Goal: Contribute content: Add original content to the website for others to see

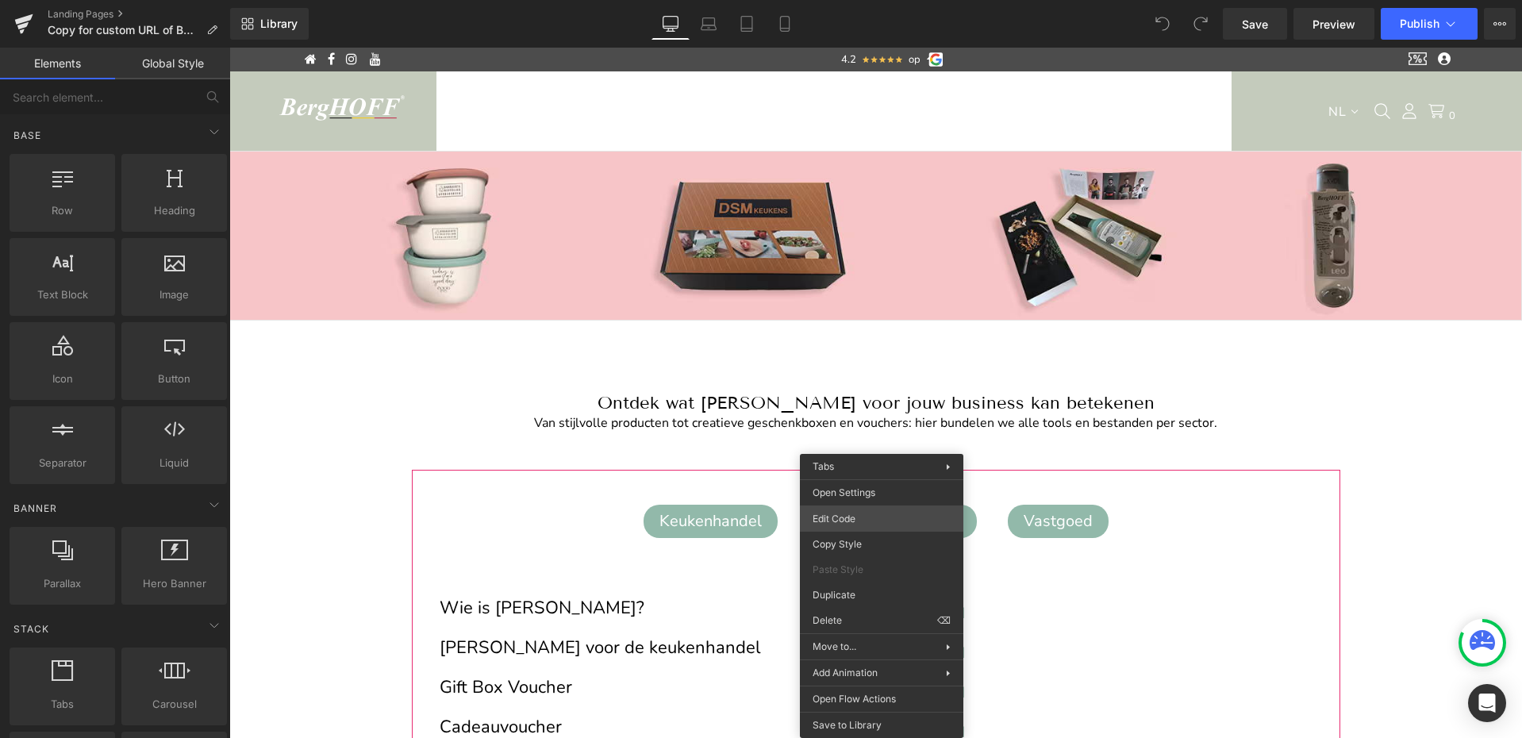
click at [839, 0] on div "You are previewing how the will restyle your page. You can not edit Elements in…" at bounding box center [761, 0] width 1522 height 0
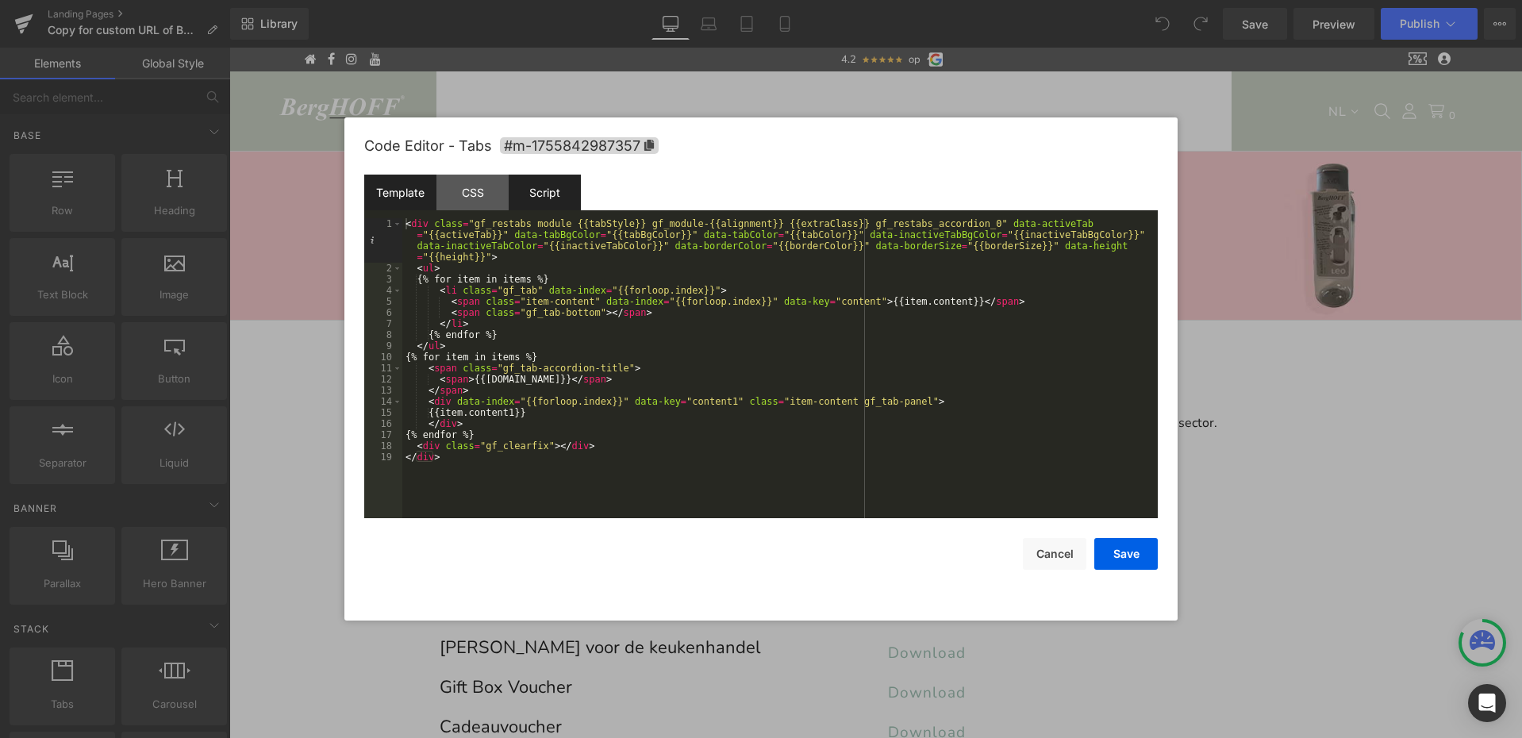
click at [0, 0] on div "Script" at bounding box center [0, 0] width 0 height 0
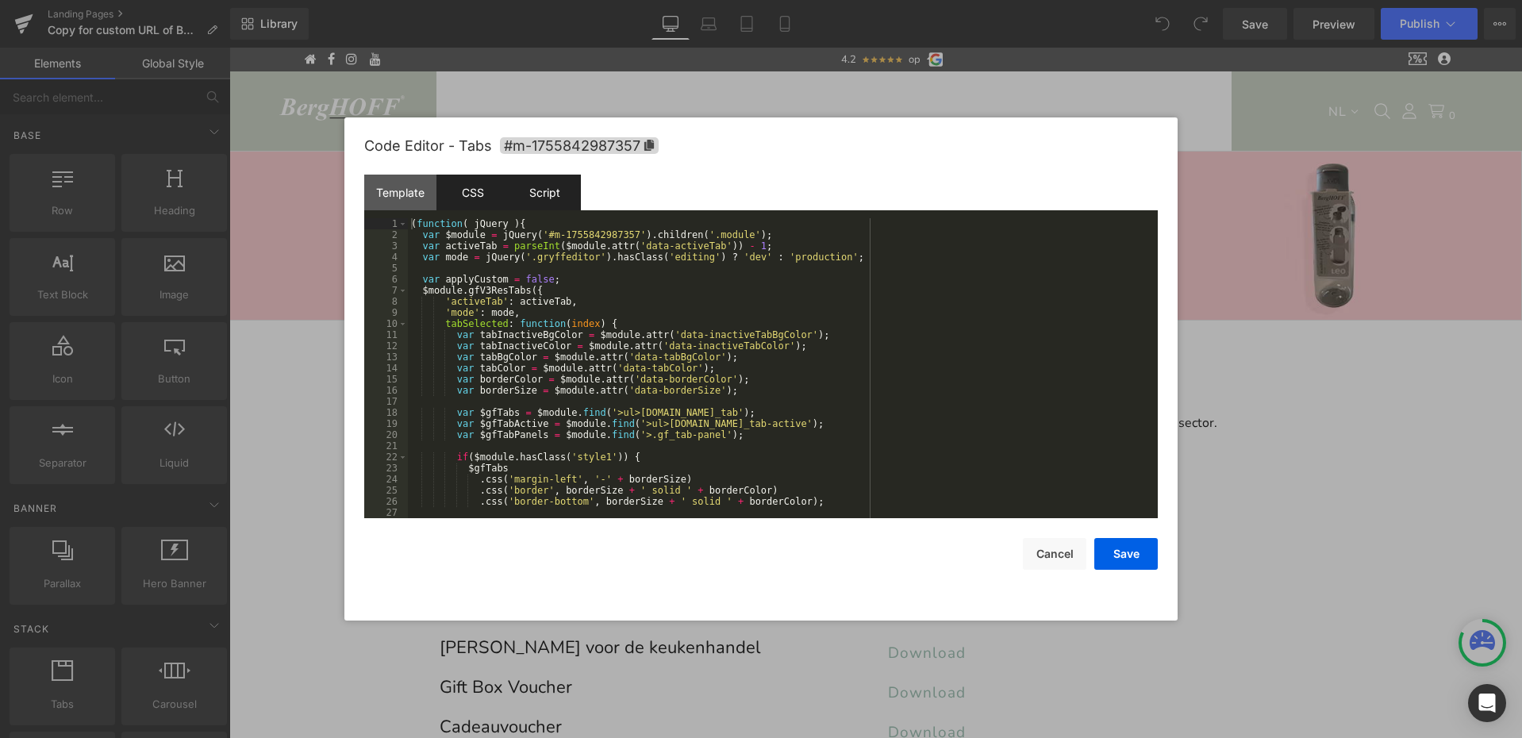
click at [0, 0] on div "CSS" at bounding box center [0, 0] width 0 height 0
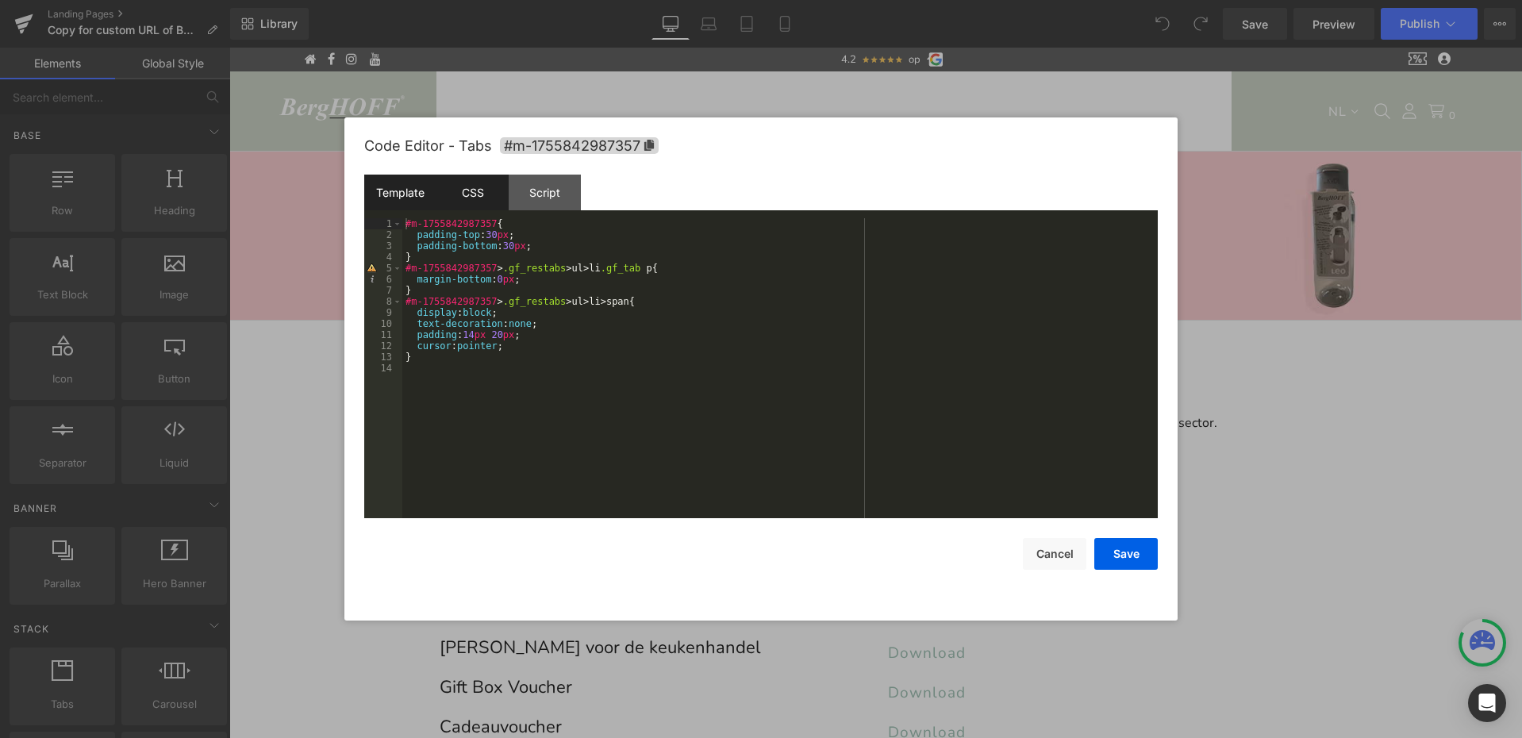
click at [0, 0] on div "Template" at bounding box center [0, 0] width 0 height 0
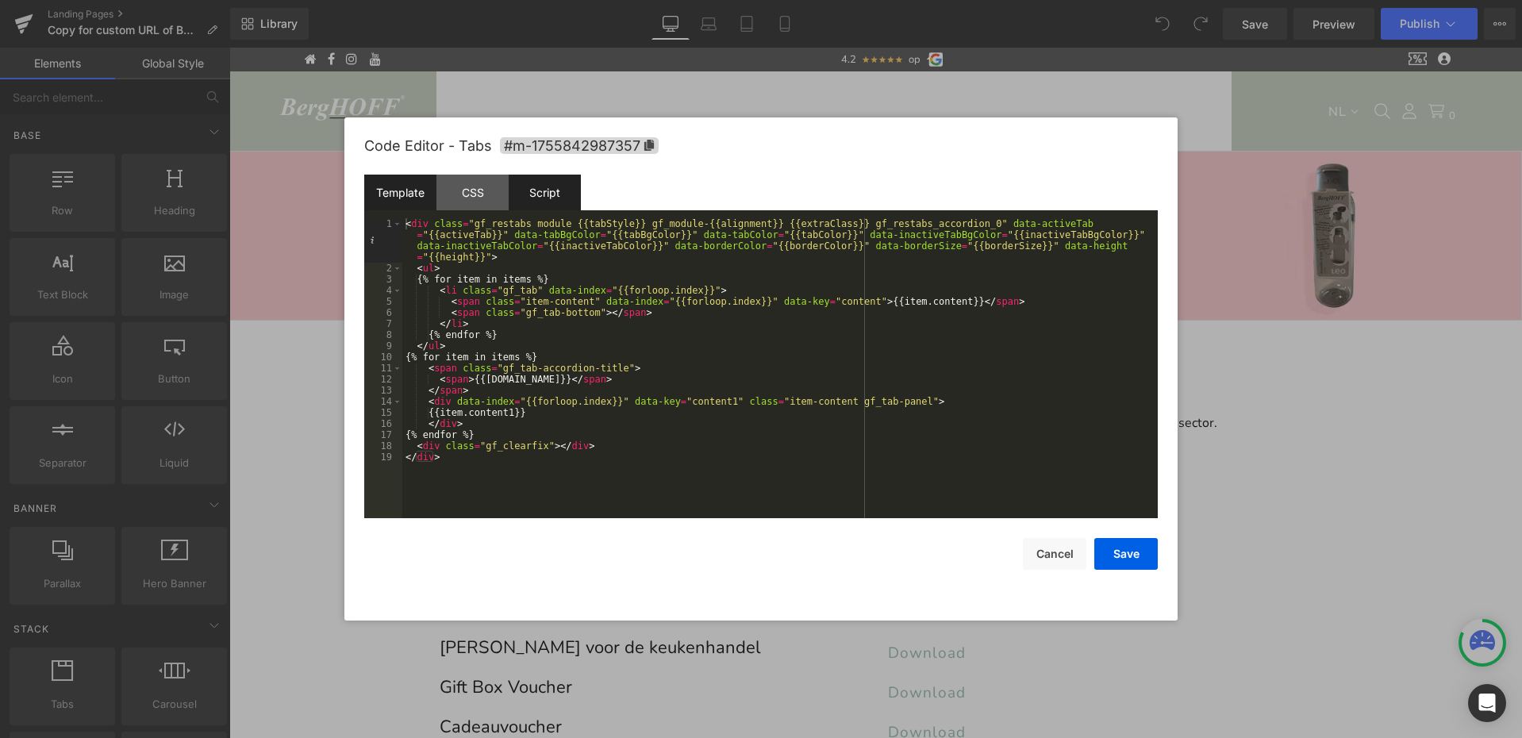
click at [0, 0] on div "Script" at bounding box center [0, 0] width 0 height 0
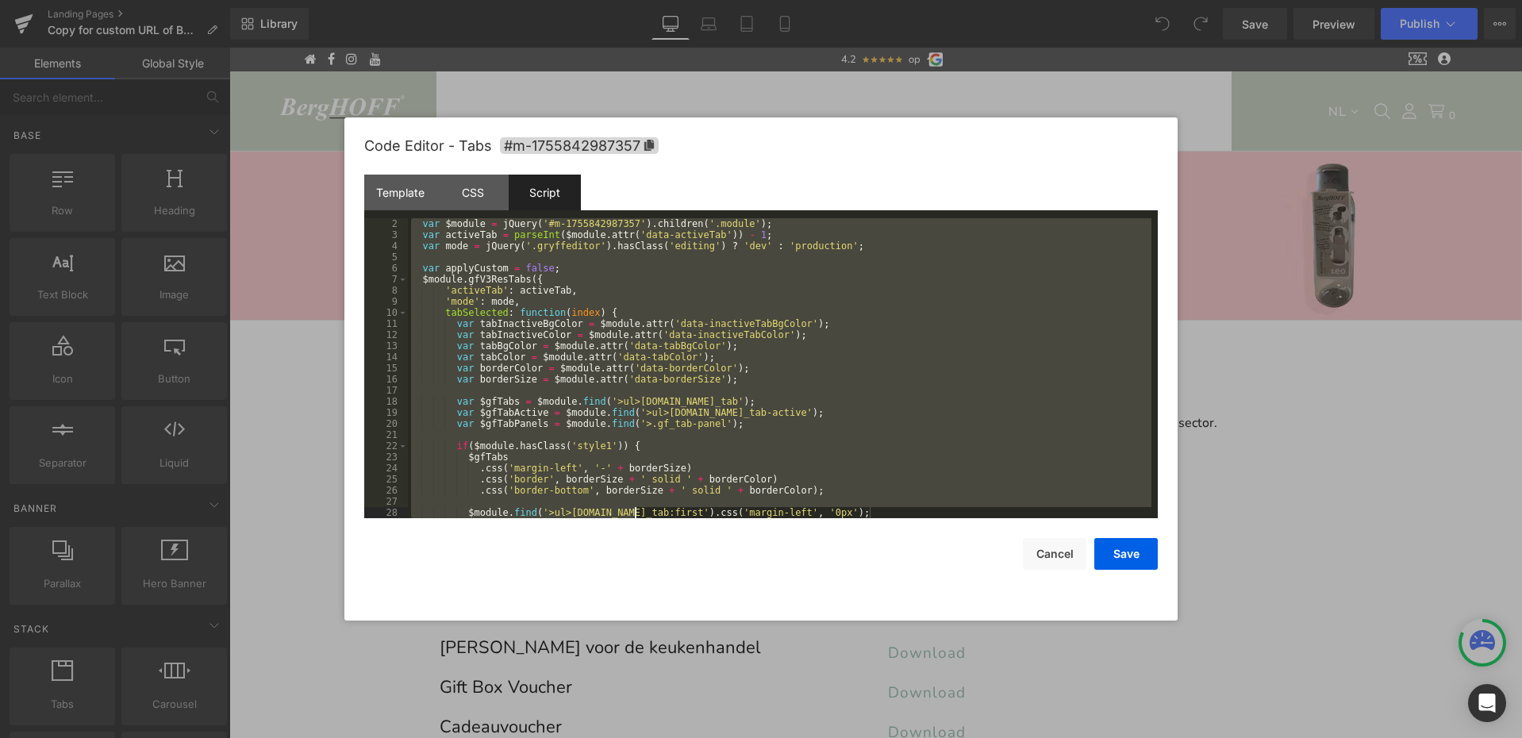
scroll to position [877, 0]
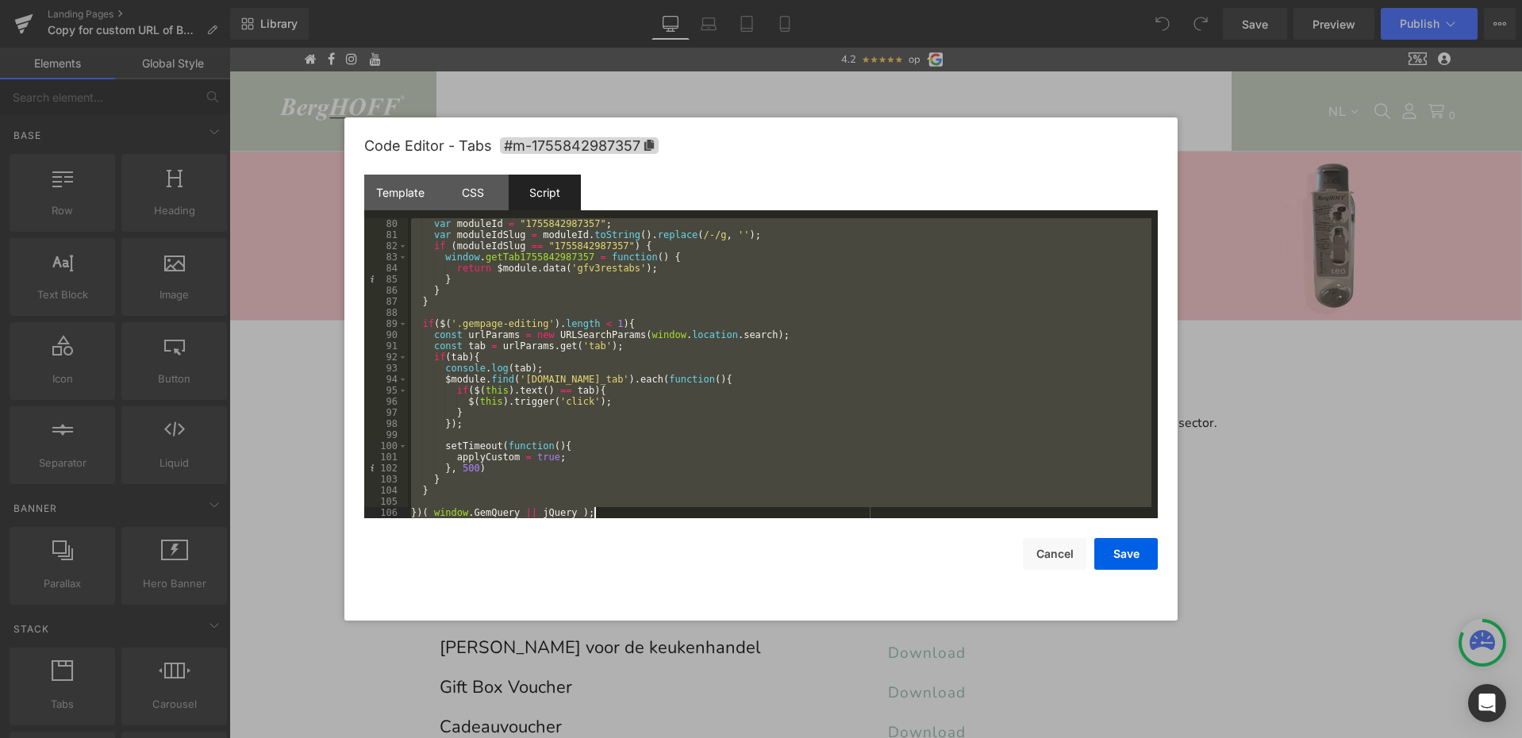
drag, startPoint x: 411, startPoint y: 223, endPoint x: 685, endPoint y: 597, distance: 463.8
click at [0, 0] on div "Code Editor - Tabs #m-1755842987357 Template CSS Script Data 1 2 3 4 5 6 7 8 9 …" at bounding box center [0, 0] width 0 height 0
drag, startPoint x: 411, startPoint y: 222, endPoint x: 831, endPoint y: 551, distance: 532.9
click at [0, 0] on div "Code Editor - Tabs #m-1755842987357 Template CSS Script Data 1 2 3 4 5 6 7 8 9 …" at bounding box center [0, 0] width 0 height 0
click at [0, 0] on button "Cancel" at bounding box center [0, 0] width 0 height 0
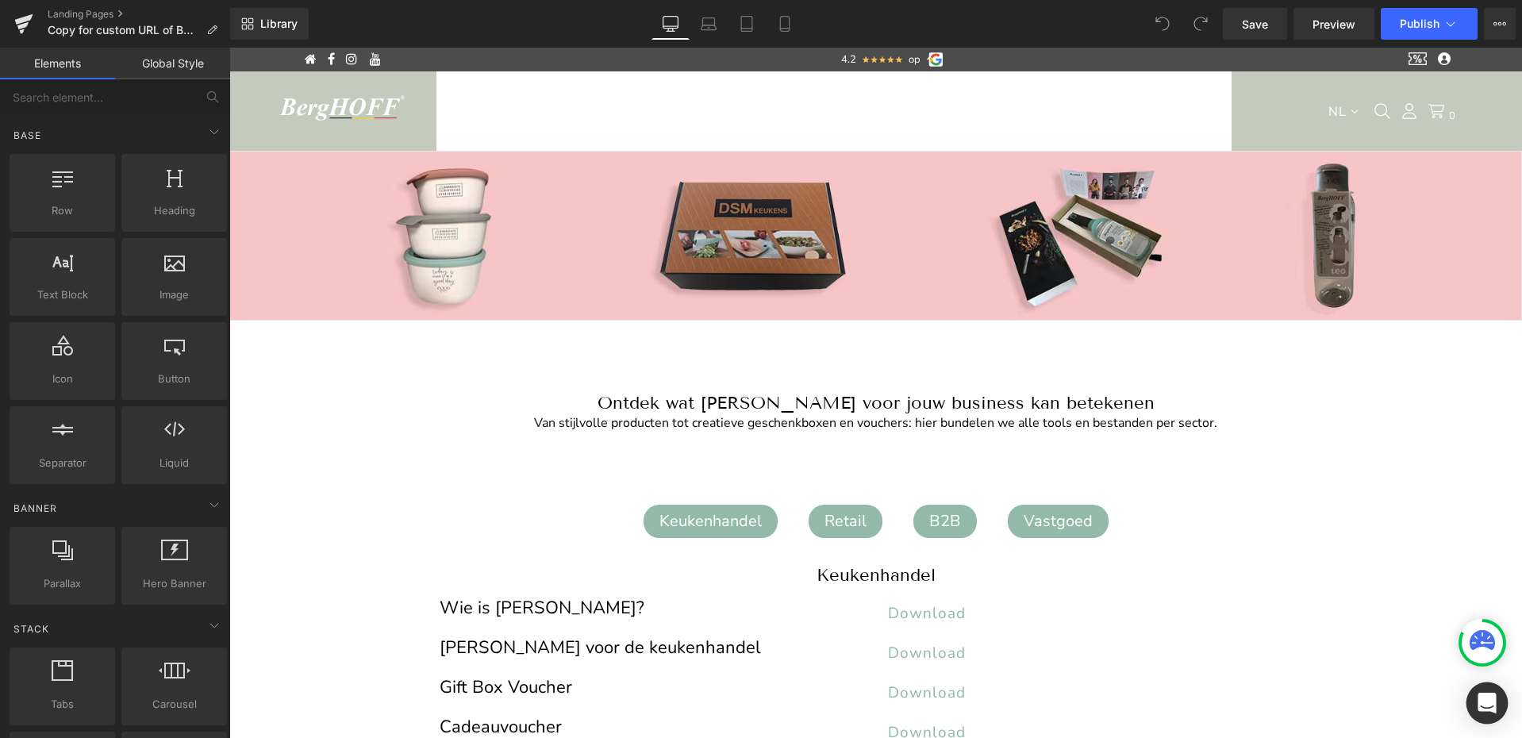
click at [0, 0] on icon "Open Intercom Messenger" at bounding box center [0, 0] width 0 height 0
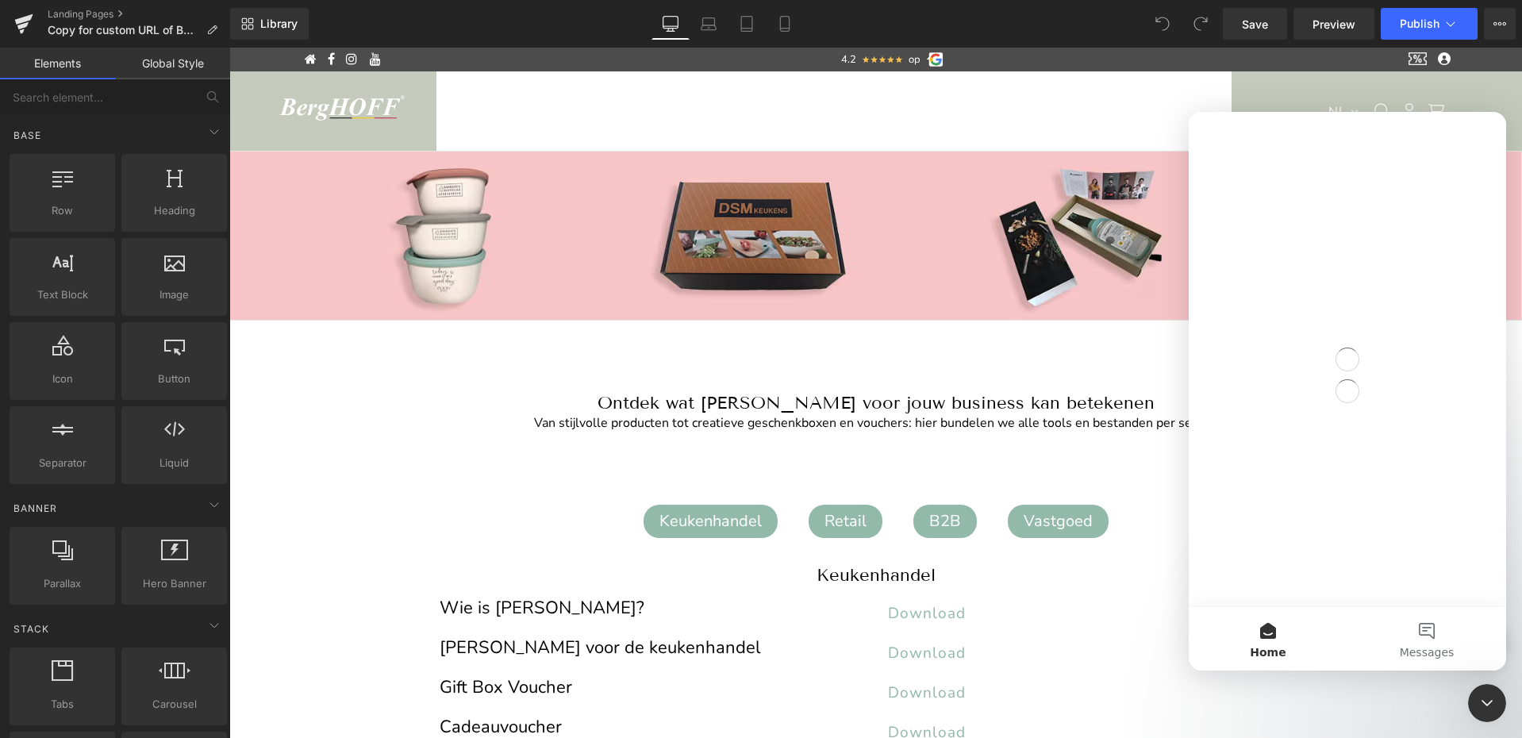
scroll to position [0, 0]
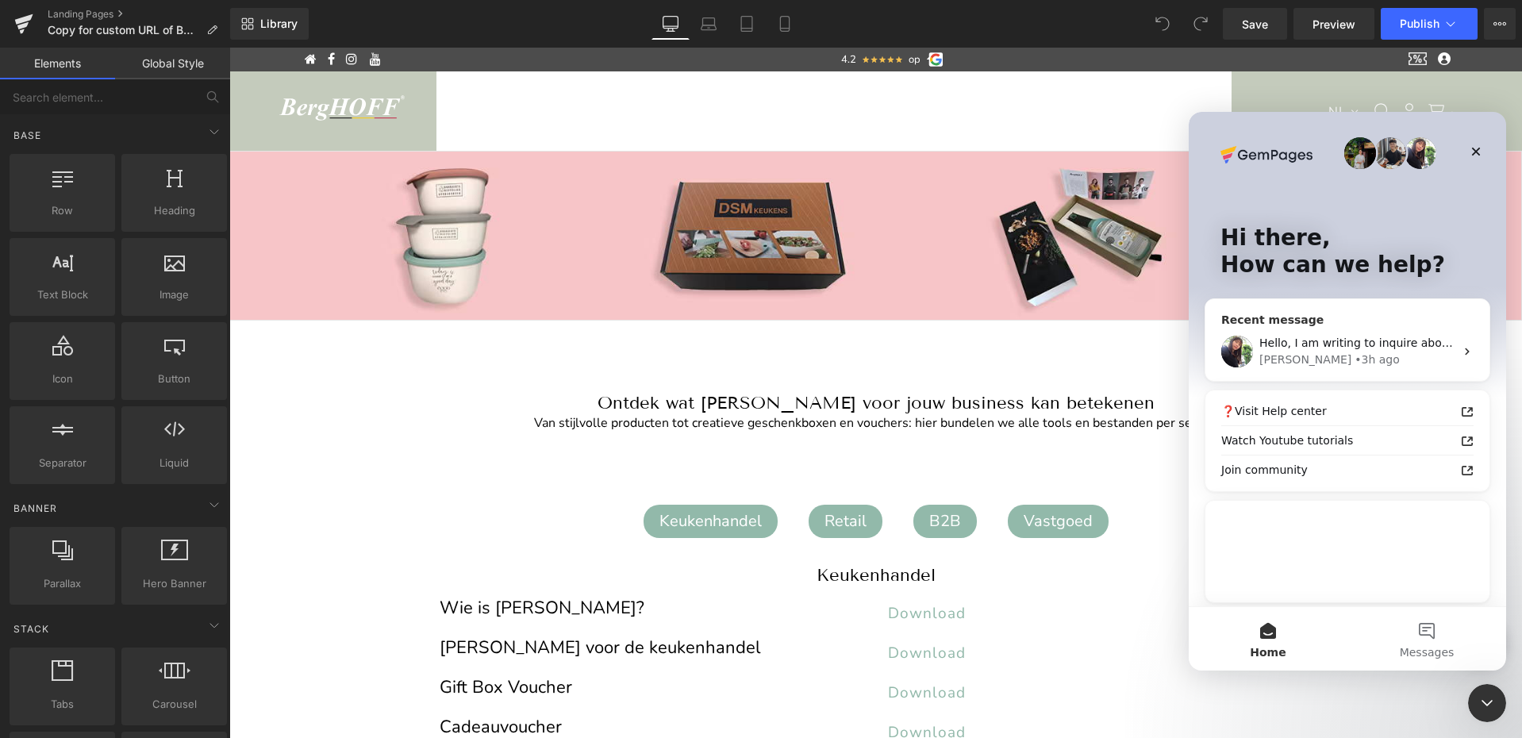
click at [1354, 351] on div "• 3h ago" at bounding box center [1376, 359] width 45 height 17
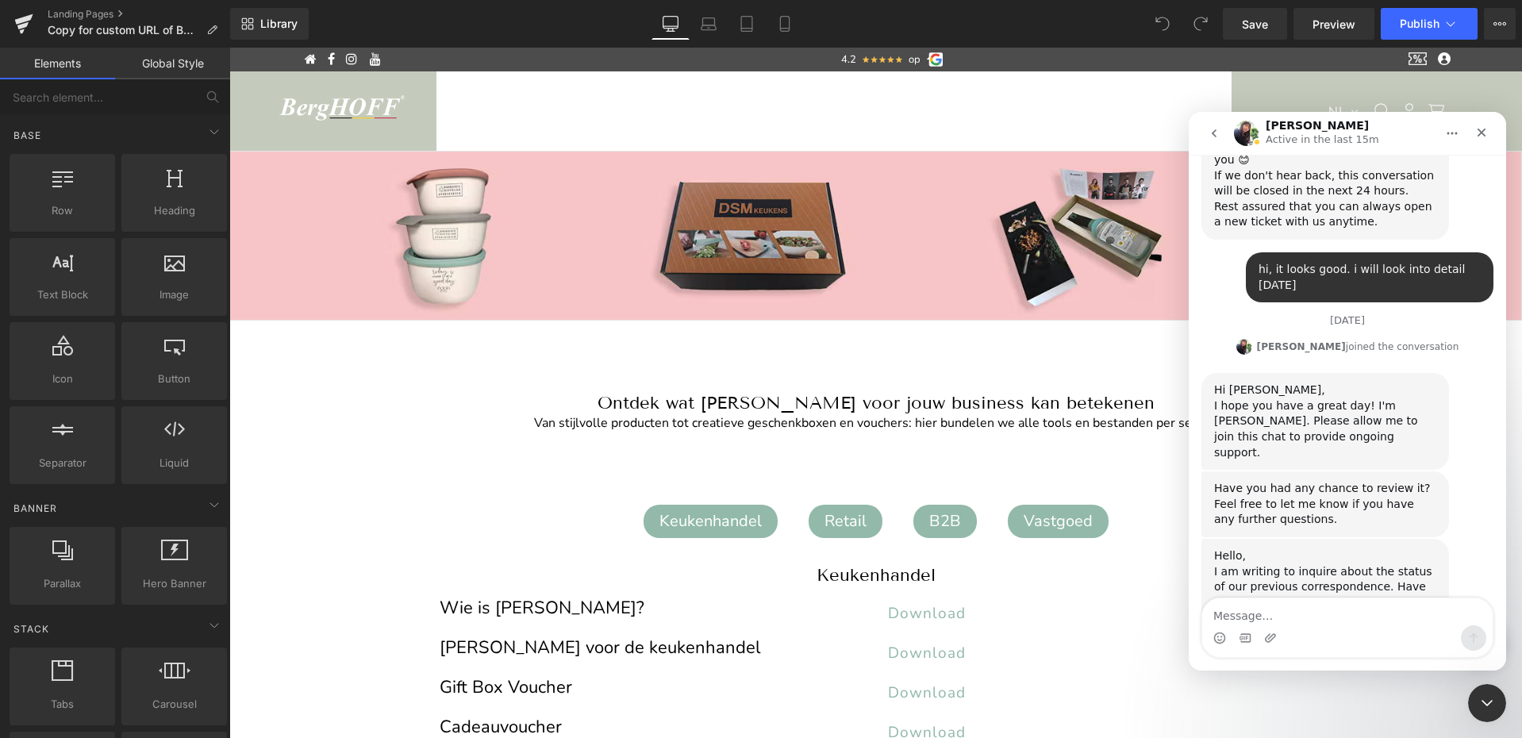
scroll to position [4485, 0]
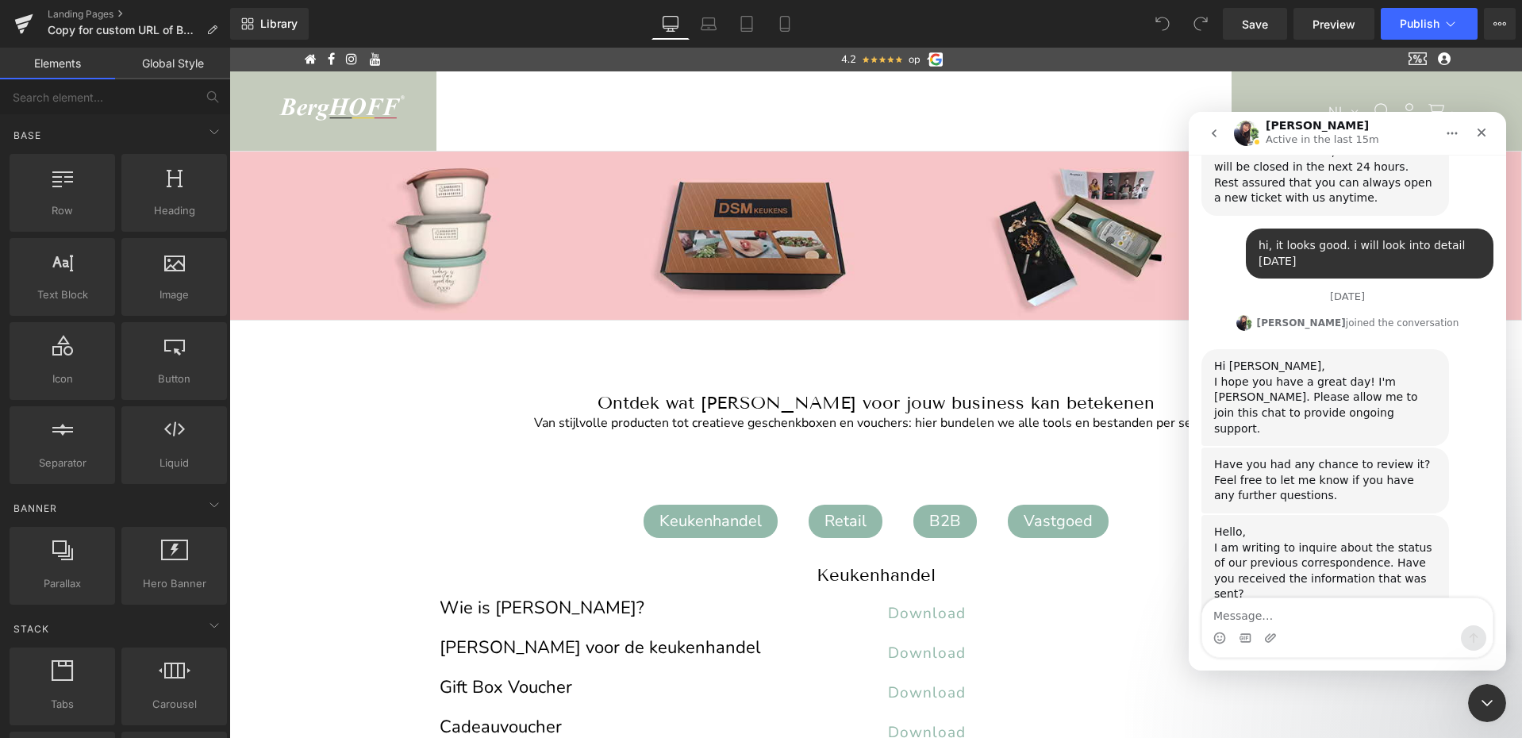
click at [858, 482] on div at bounding box center [761, 345] width 1522 height 690
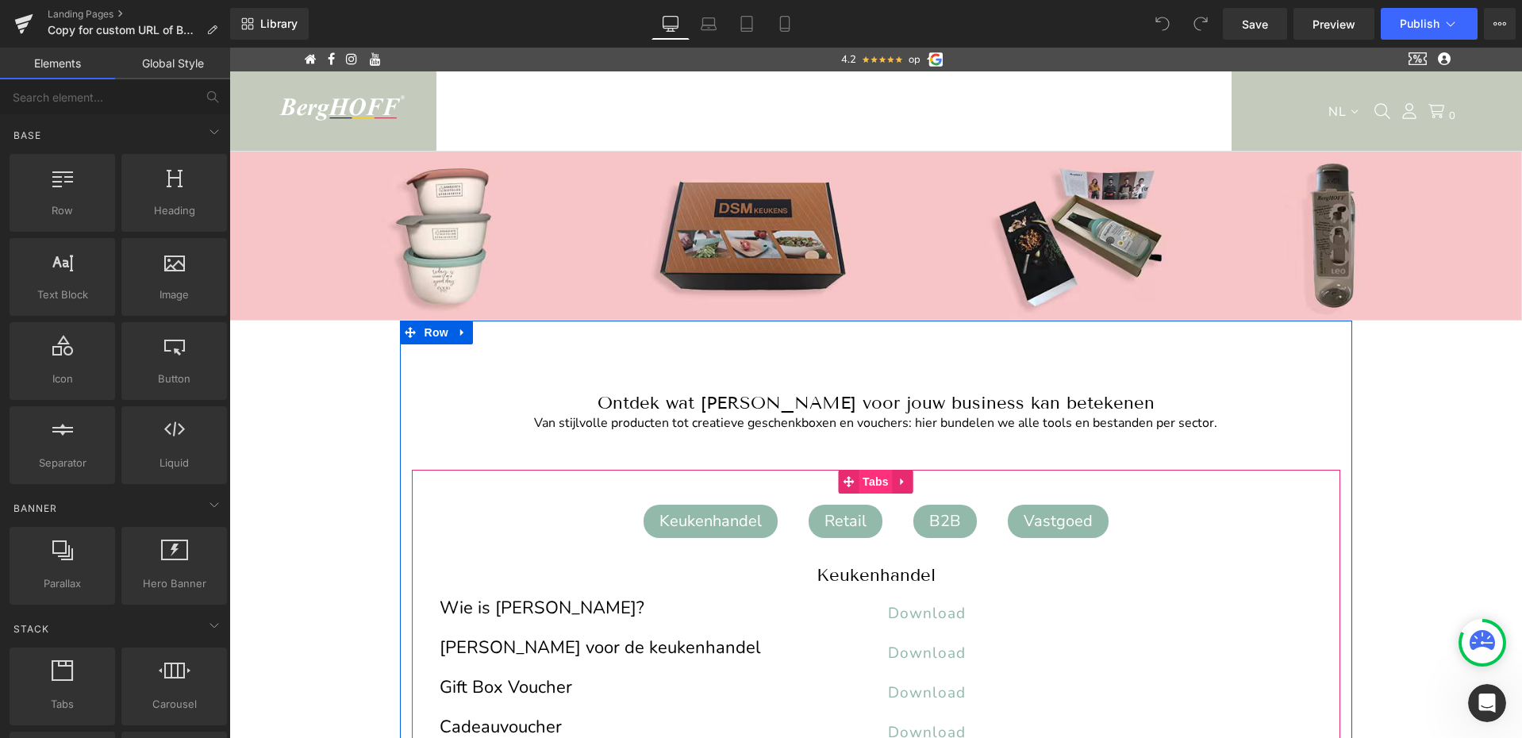
click at [868, 482] on span "Tabs" at bounding box center [875, 482] width 34 height 24
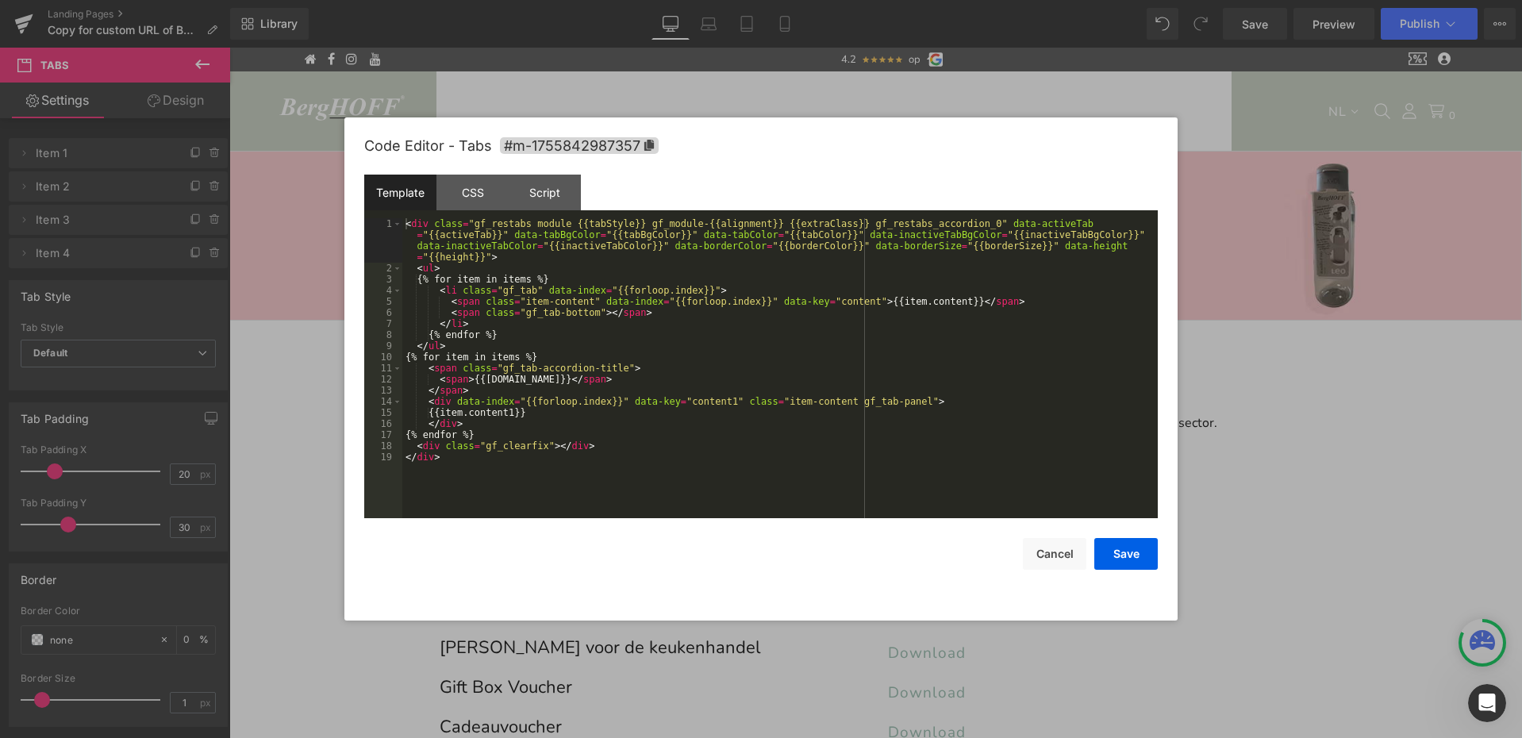
click at [837, 0] on div "Tabs You are previewing how the will restyle your page. You can not edit Elemen…" at bounding box center [761, 0] width 1522 height 0
click at [470, 187] on div "CSS" at bounding box center [472, 193] width 72 height 36
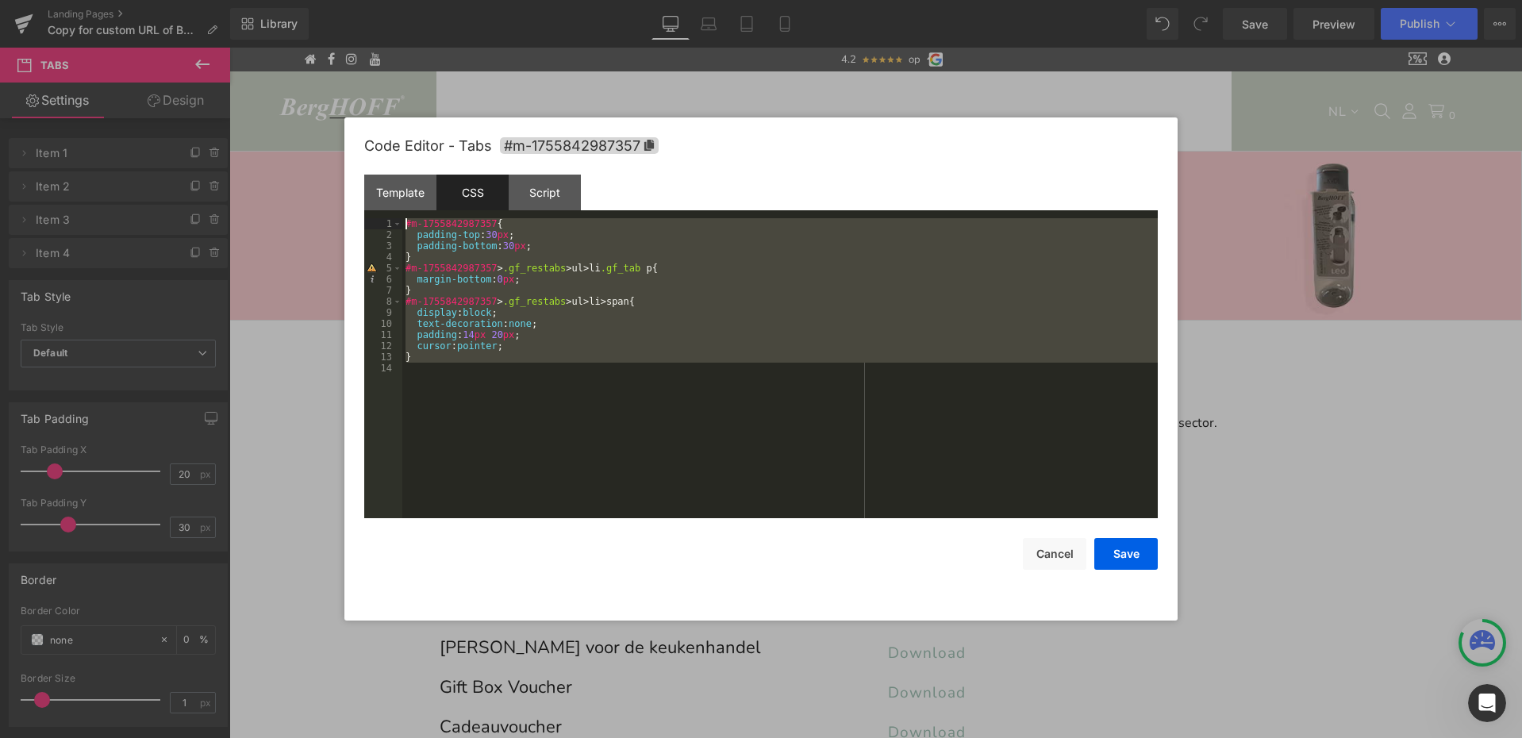
drag, startPoint x: 432, startPoint y: 375, endPoint x: 388, endPoint y: 225, distance: 156.9
click at [388, 225] on pre "1 2 3 4 5 6 7 8 9 10 11 12 13 14 #m-1755842987357 { padding-top : 30 px ; paddi…" at bounding box center [760, 368] width 793 height 300
click at [427, 363] on div "#m-1755842987357 { padding-top : 30 px ; padding-bottom : 30 px ; } #m-17558429…" at bounding box center [779, 379] width 755 height 322
drag, startPoint x: 420, startPoint y: 358, endPoint x: 394, endPoint y: 225, distance: 135.8
click at [394, 225] on pre "1 2 3 4 5 6 7 8 9 10 11 12 13 14 #m-1755842987357 { padding-top : 30 px ; paddi…" at bounding box center [760, 368] width 793 height 300
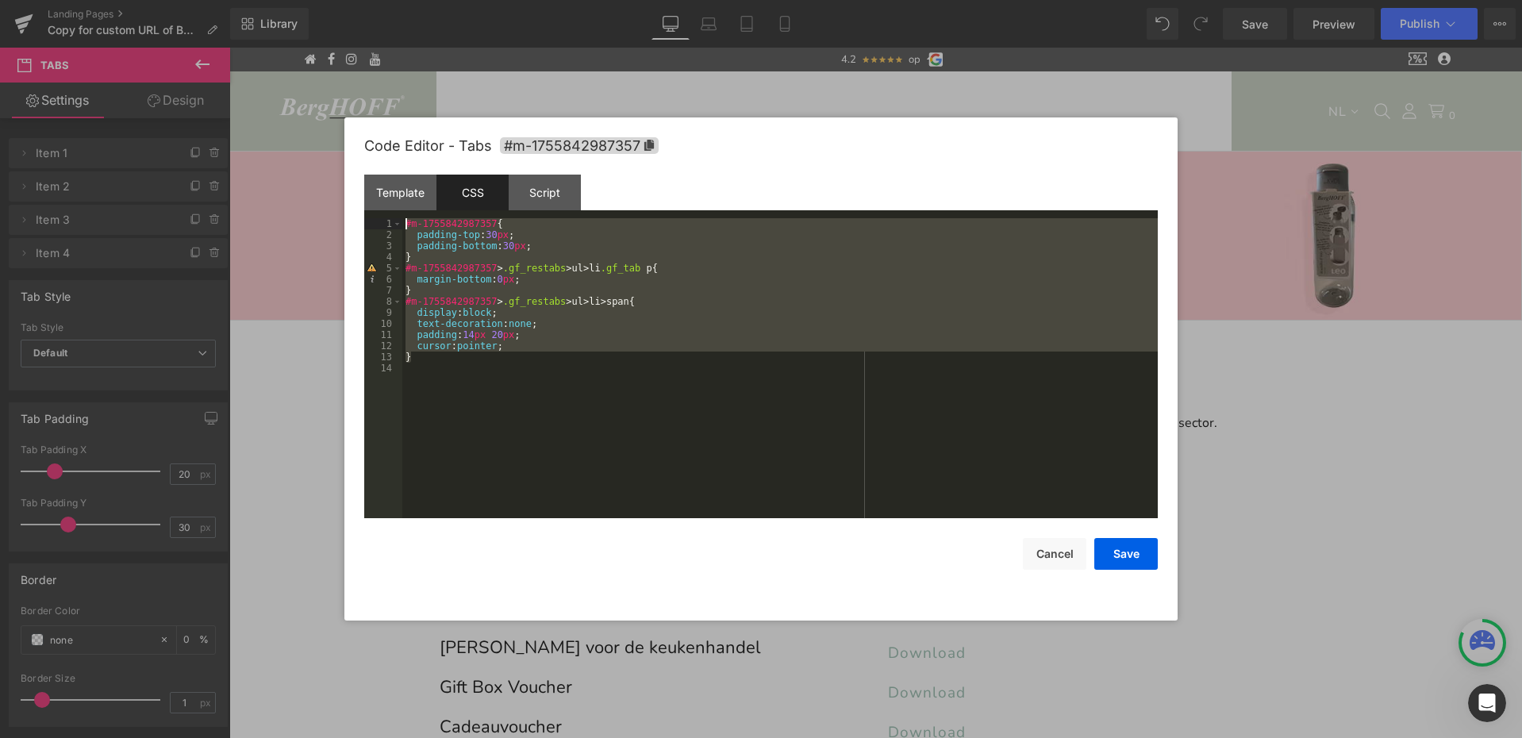
click at [474, 344] on div "#m-1755842987357 { padding-top : 30 px ; padding-bottom : 30 px ; } #m-17558429…" at bounding box center [779, 379] width 755 height 322
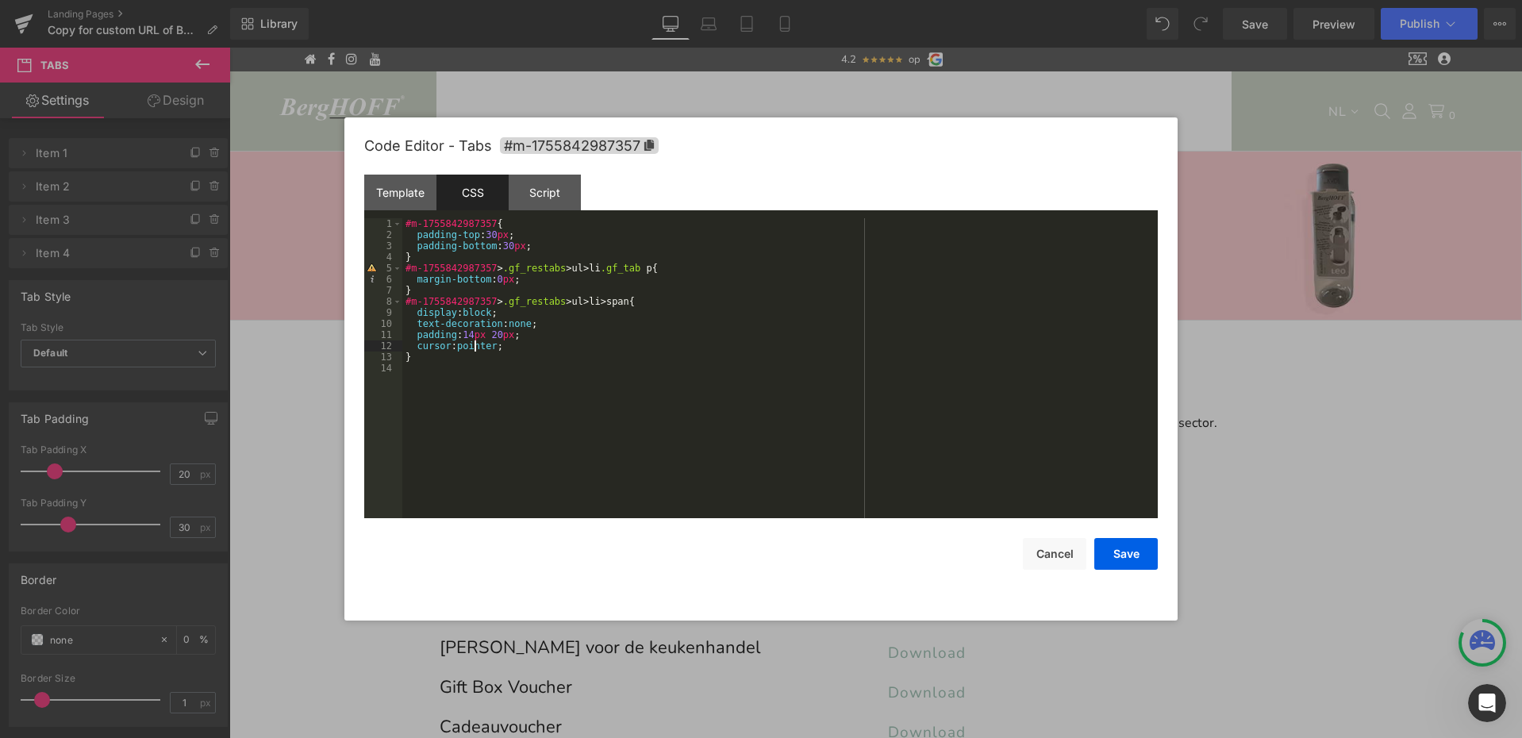
click at [459, 362] on div "#m-1755842987357 { padding-top : 30 px ; padding-bottom : 30 px ; } #m-17558429…" at bounding box center [779, 379] width 755 height 322
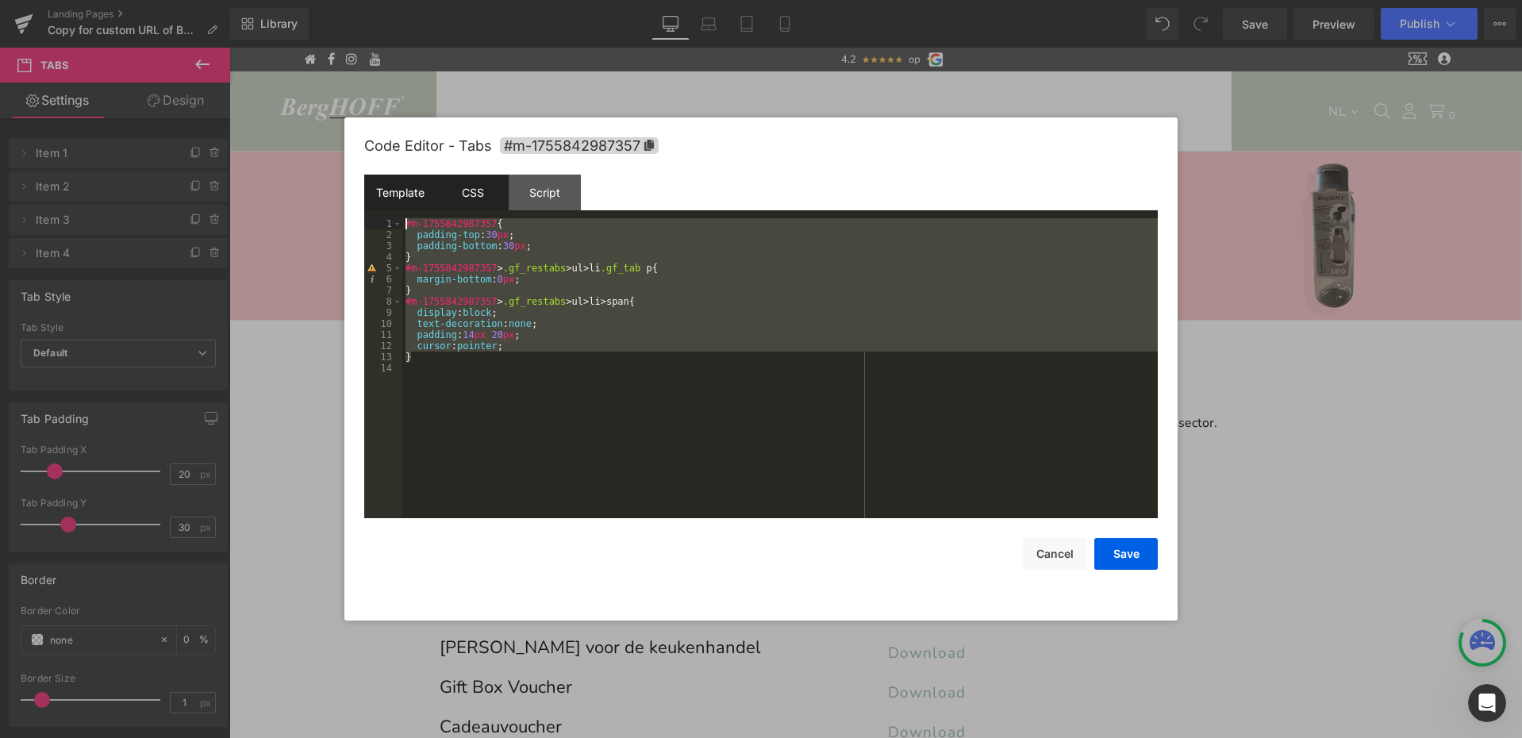
drag, startPoint x: 428, startPoint y: 355, endPoint x: 392, endPoint y: 205, distance: 154.9
click at [392, 205] on div "Template CSS Script Data 1 2 3 4 5 6 7 8 9 10 11 12 13 14 15 16 17 18 19 < div …" at bounding box center [760, 347] width 793 height 344
drag, startPoint x: 451, startPoint y: 397, endPoint x: 401, endPoint y: 205, distance: 198.6
click at [401, 205] on div "Template CSS Script Data 1 2 3 4 5 6 7 8 9 10 11 12 13 14 15 16 17 18 19 < div …" at bounding box center [760, 347] width 793 height 344
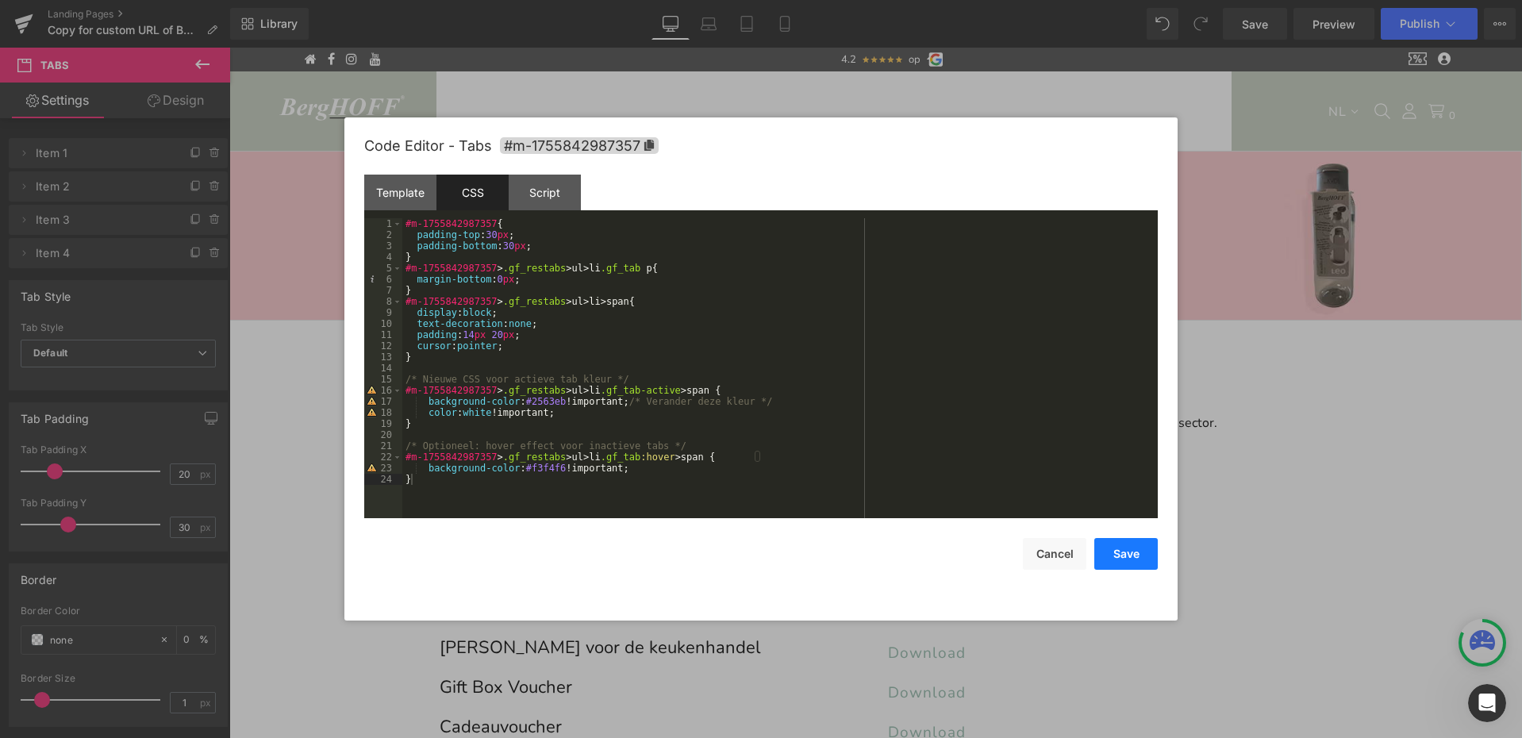
click at [1124, 549] on button "Save" at bounding box center [1125, 554] width 63 height 32
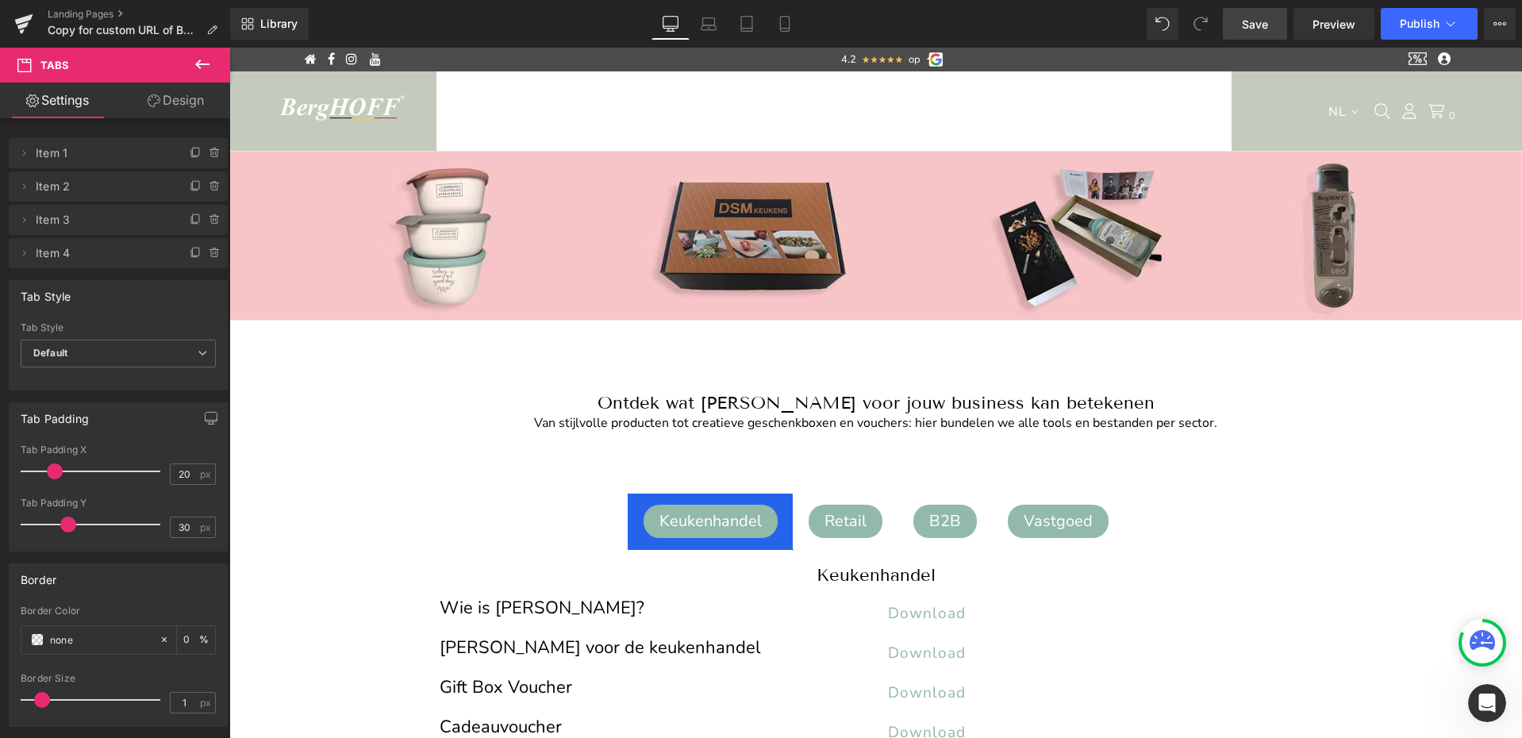
click at [1260, 26] on span "Save" at bounding box center [1255, 24] width 26 height 17
click at [91, 15] on link "Landing Pages" at bounding box center [139, 14] width 182 height 13
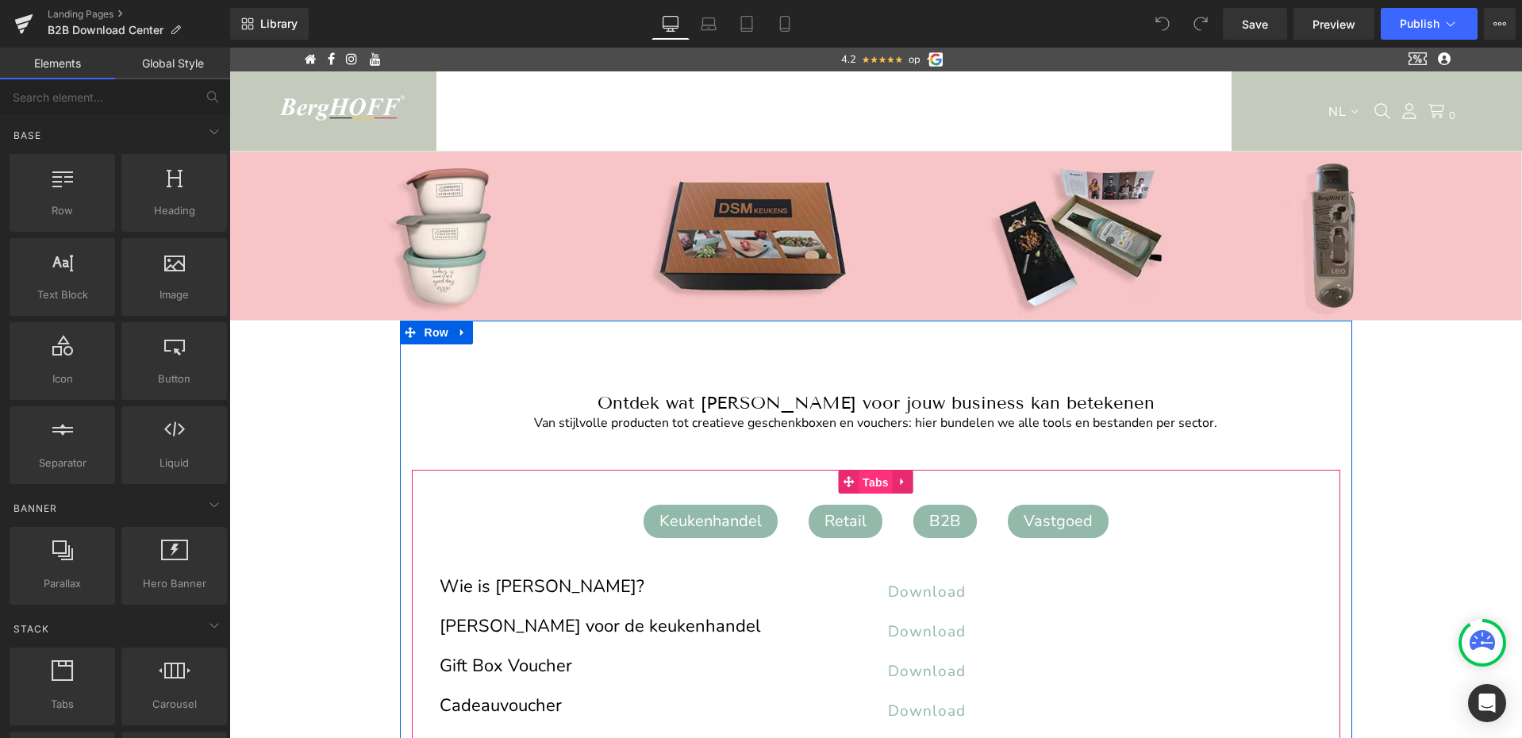
click at [873, 479] on span "Tabs" at bounding box center [875, 482] width 34 height 24
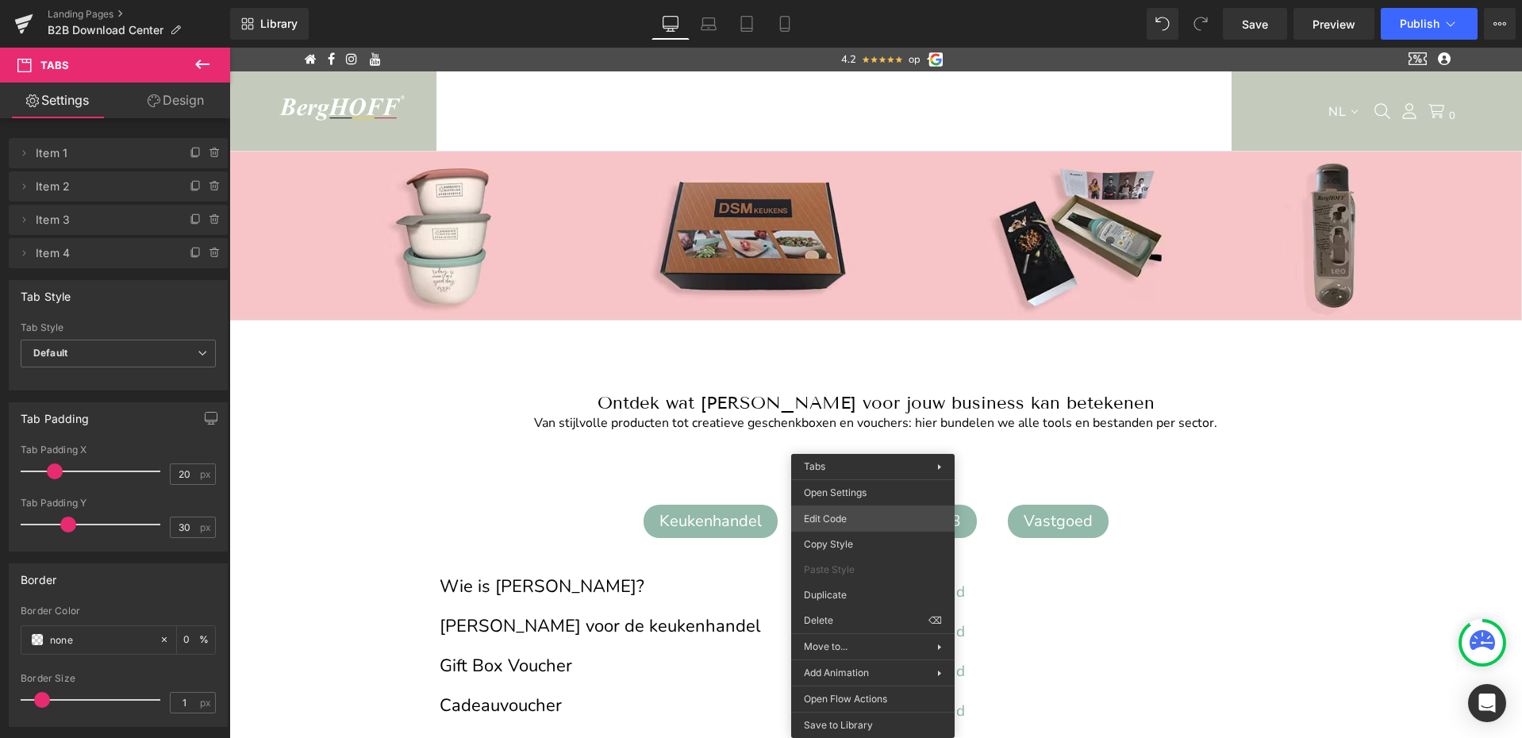
click at [835, 0] on div "Tabs You are previewing how the will restyle your page. You can not edit Elemen…" at bounding box center [761, 0] width 1522 height 0
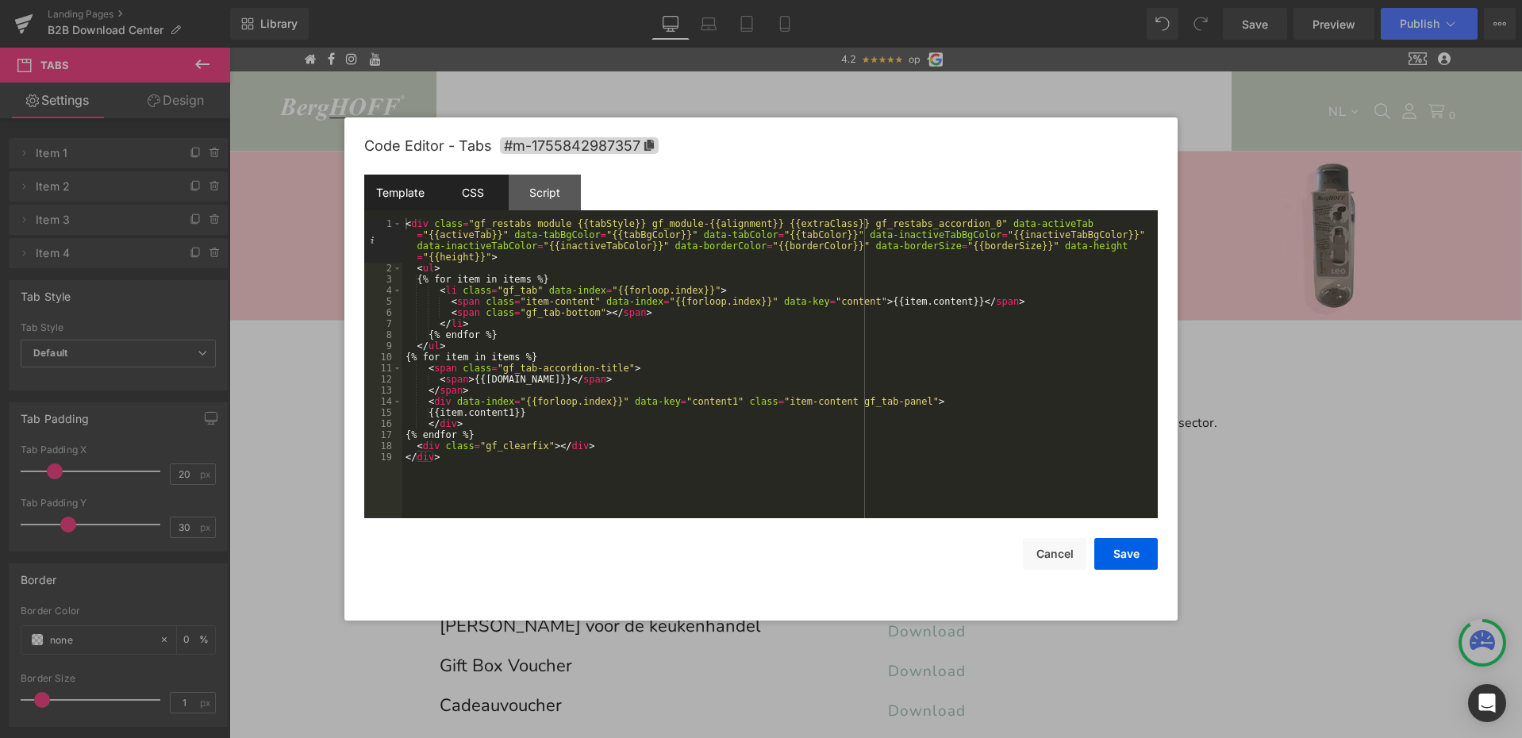
click at [474, 198] on div "CSS" at bounding box center [472, 193] width 72 height 36
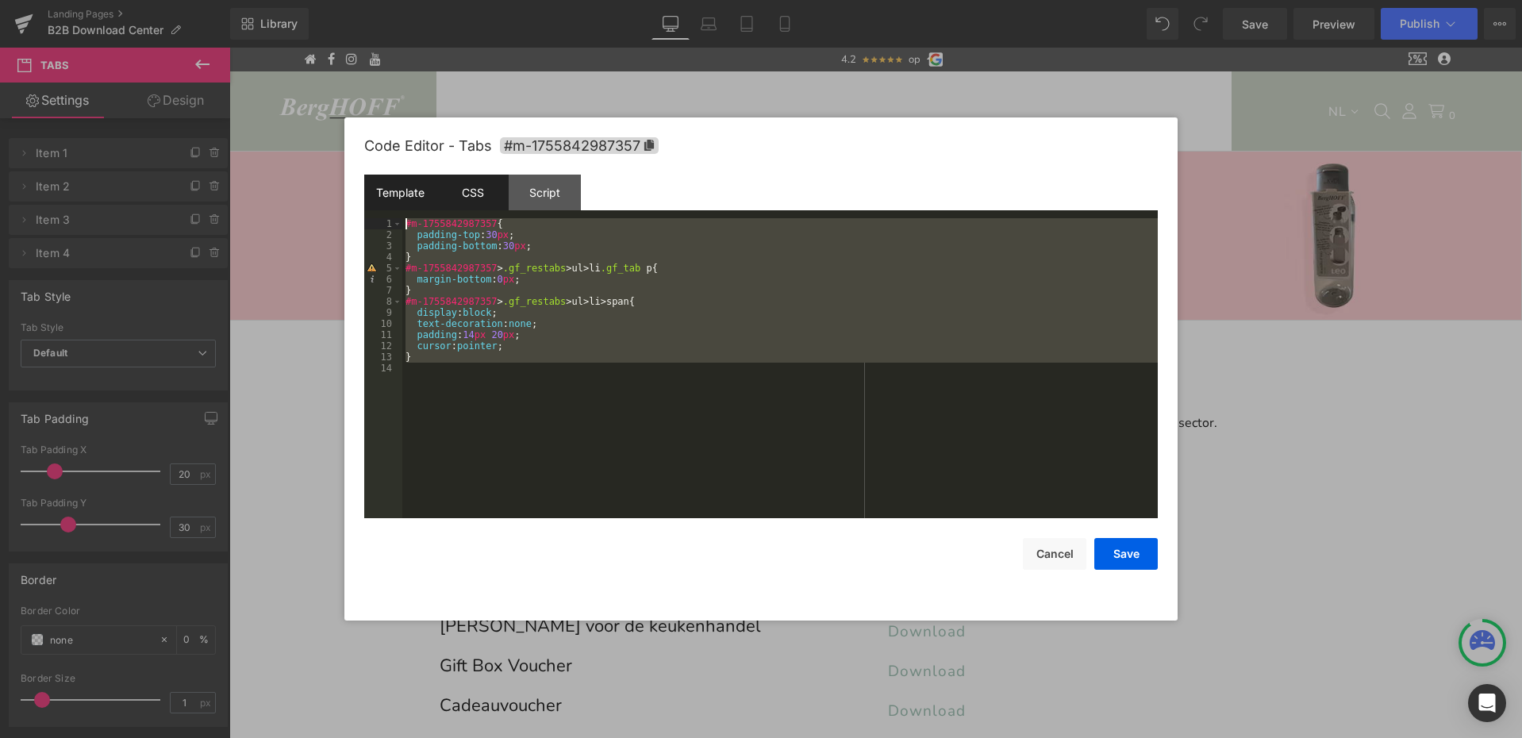
drag, startPoint x: 543, startPoint y: 392, endPoint x: 382, endPoint y: 205, distance: 246.4
click at [382, 205] on div "Template CSS Script Data 1 2 3 4 5 6 7 8 9 10 11 12 13 14 15 16 17 18 19 < div …" at bounding box center [760, 347] width 793 height 344
click at [447, 384] on div "#m-1755842987357 { padding-top : 30 px ; padding-bottom : 30 px ; } #m-17558429…" at bounding box center [779, 379] width 755 height 322
drag, startPoint x: 417, startPoint y: 357, endPoint x: 390, endPoint y: 224, distance: 136.0
click at [390, 224] on pre "1 2 3 4 5 6 7 8 9 10 11 12 13 14 #m-1755842987357 { padding-top : 30 px ; paddi…" at bounding box center [760, 368] width 793 height 300
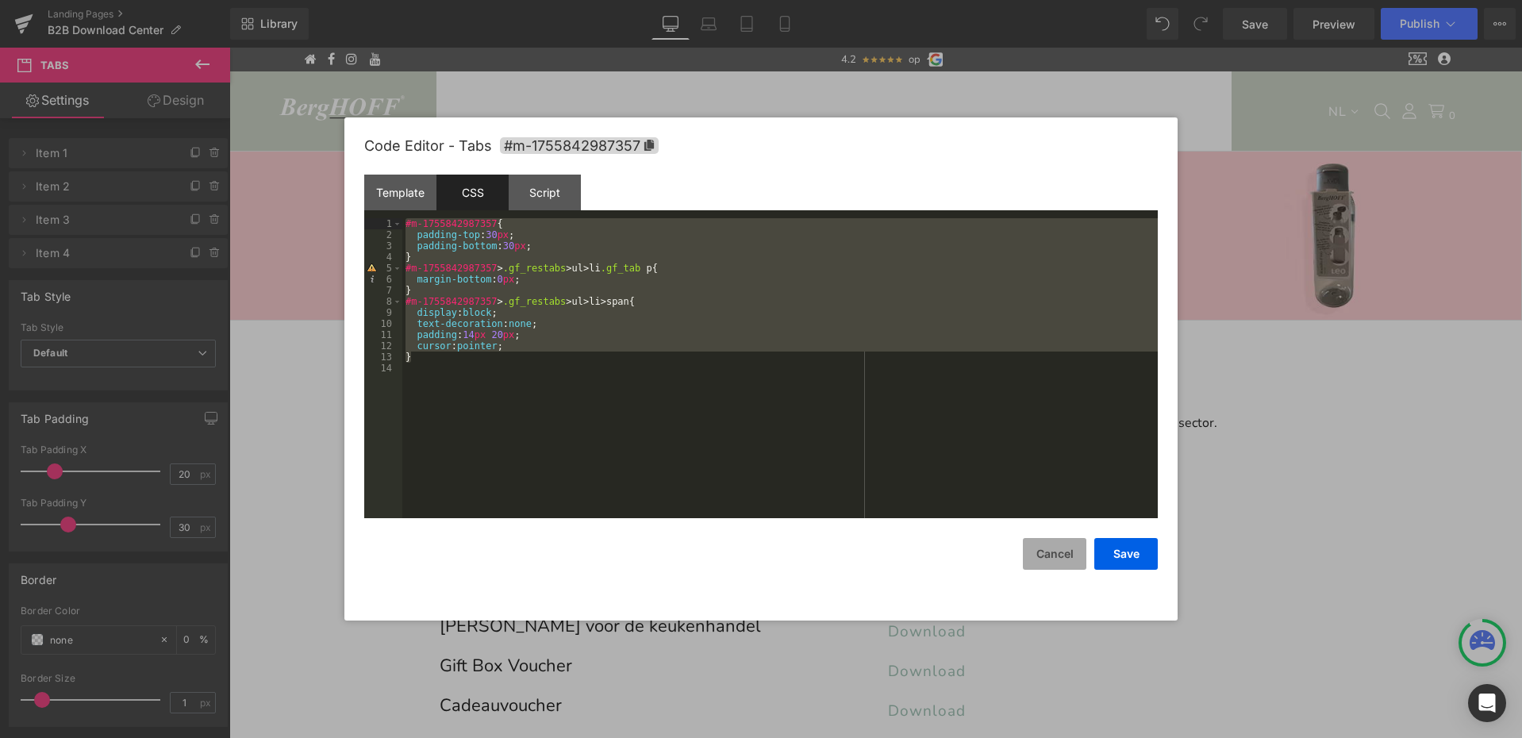
click at [1060, 557] on button "Cancel" at bounding box center [1054, 554] width 63 height 32
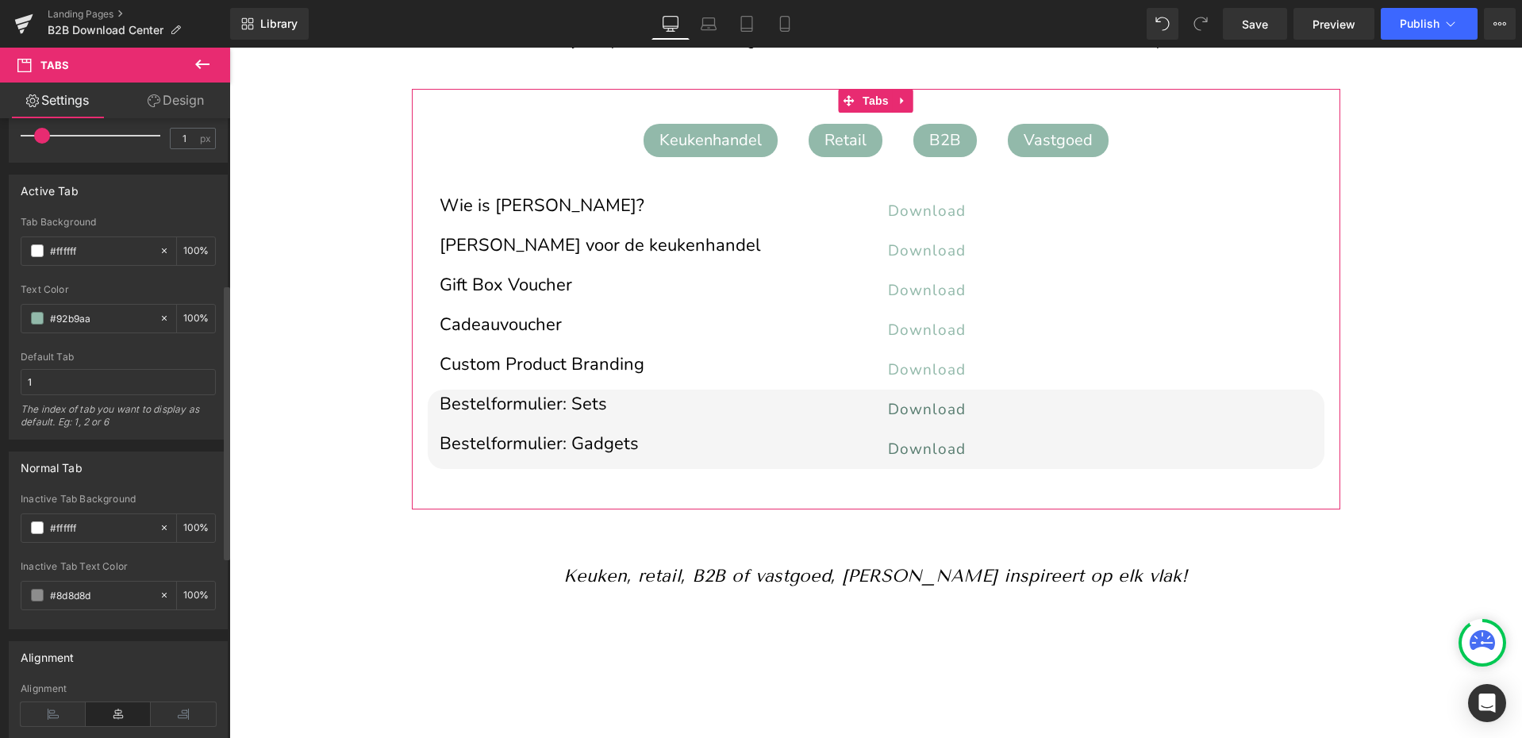
scroll to position [698, 0]
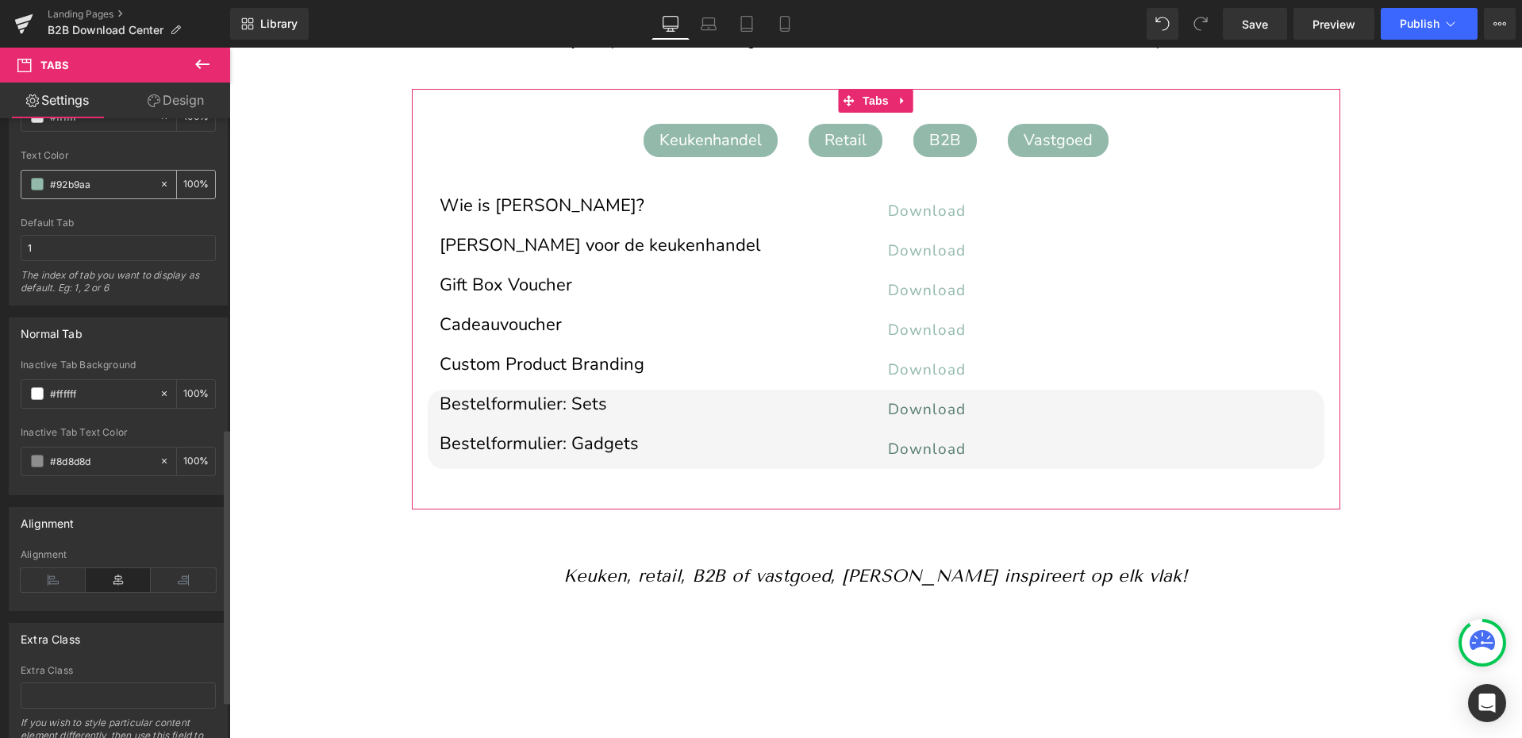
drag, startPoint x: 51, startPoint y: 183, endPoint x: 113, endPoint y: 179, distance: 62.0
click at [113, 179] on input "#92b9aa" at bounding box center [101, 183] width 102 height 17
click at [82, 181] on input "#92b9aa" at bounding box center [101, 183] width 102 height 17
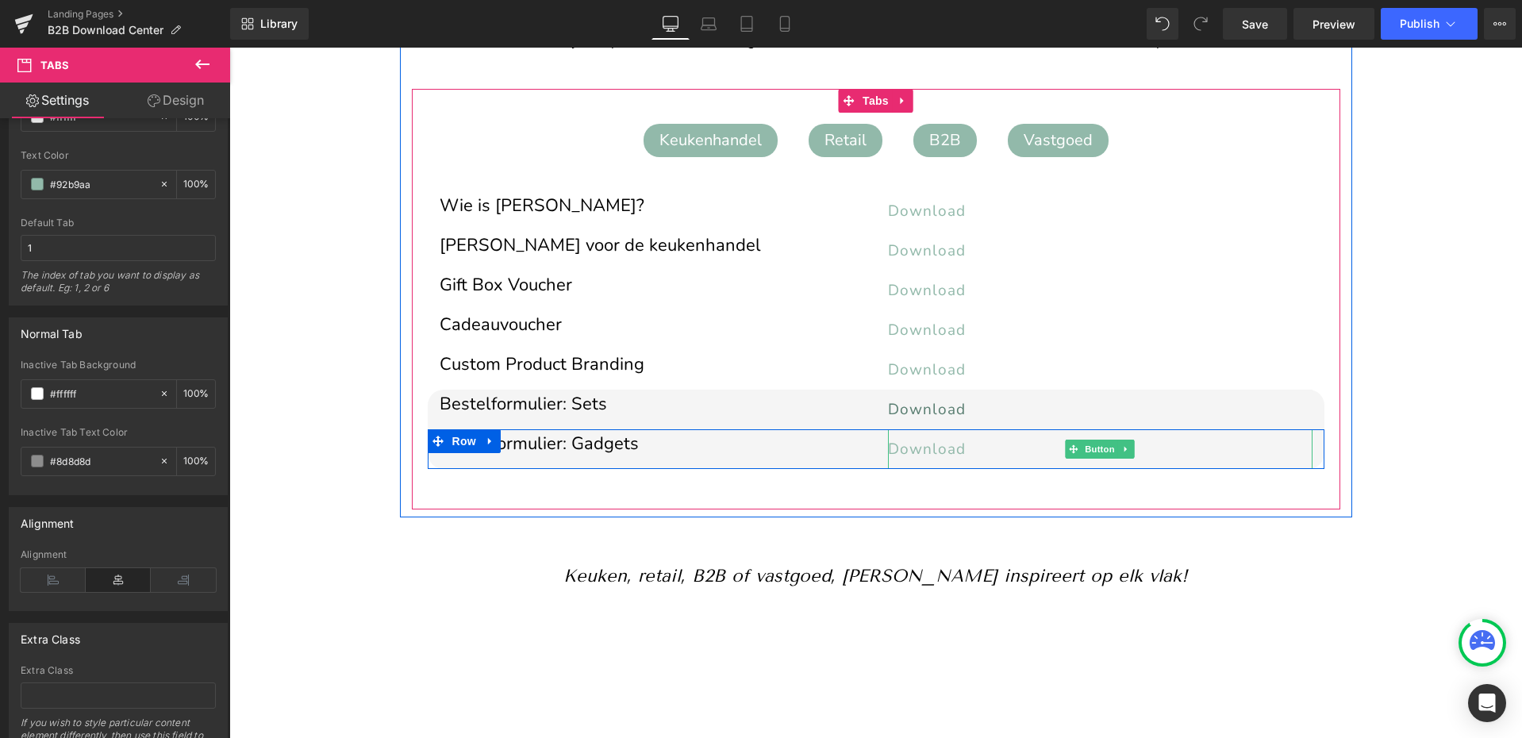
click at [929, 448] on span "Download" at bounding box center [927, 449] width 78 height 21
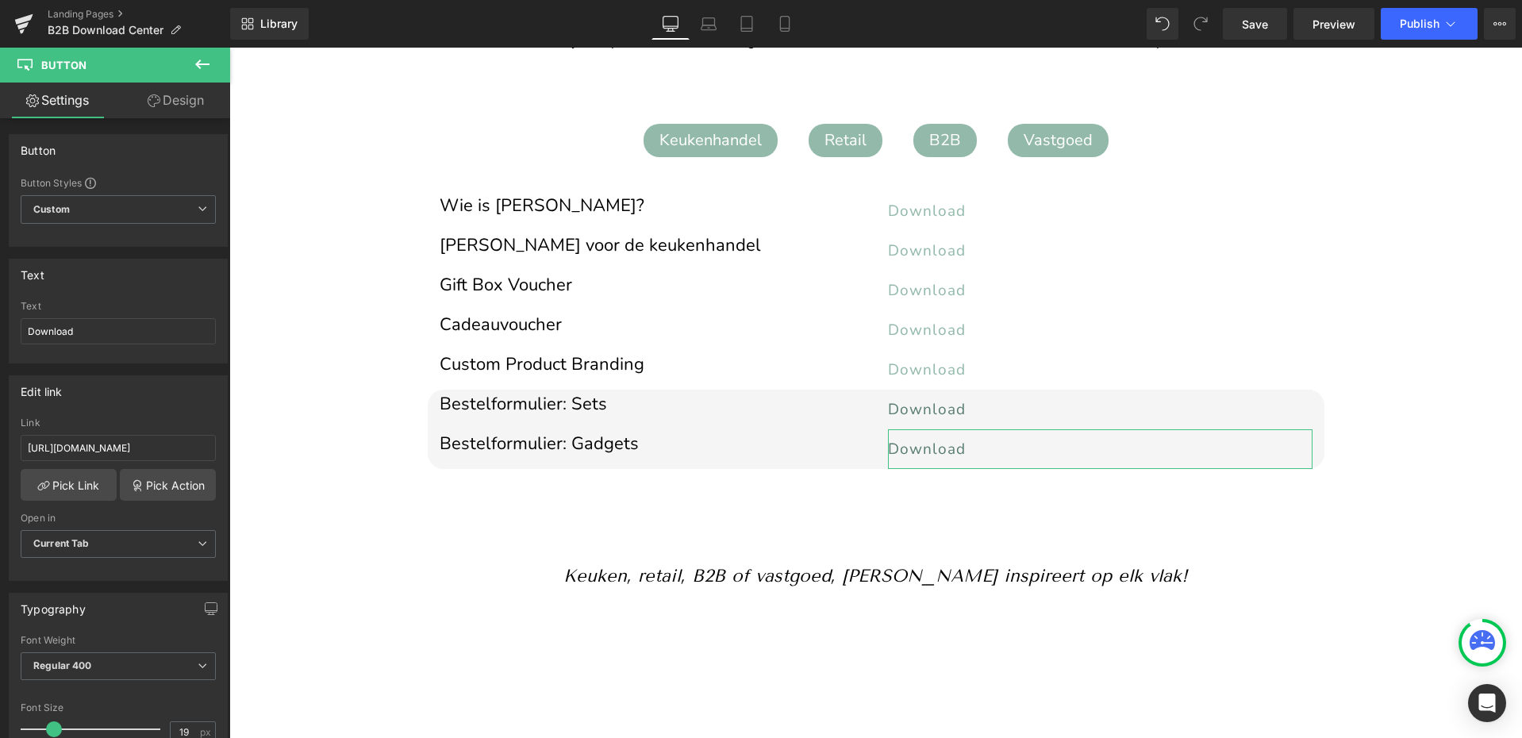
click at [200, 94] on link "Design" at bounding box center [175, 101] width 115 height 36
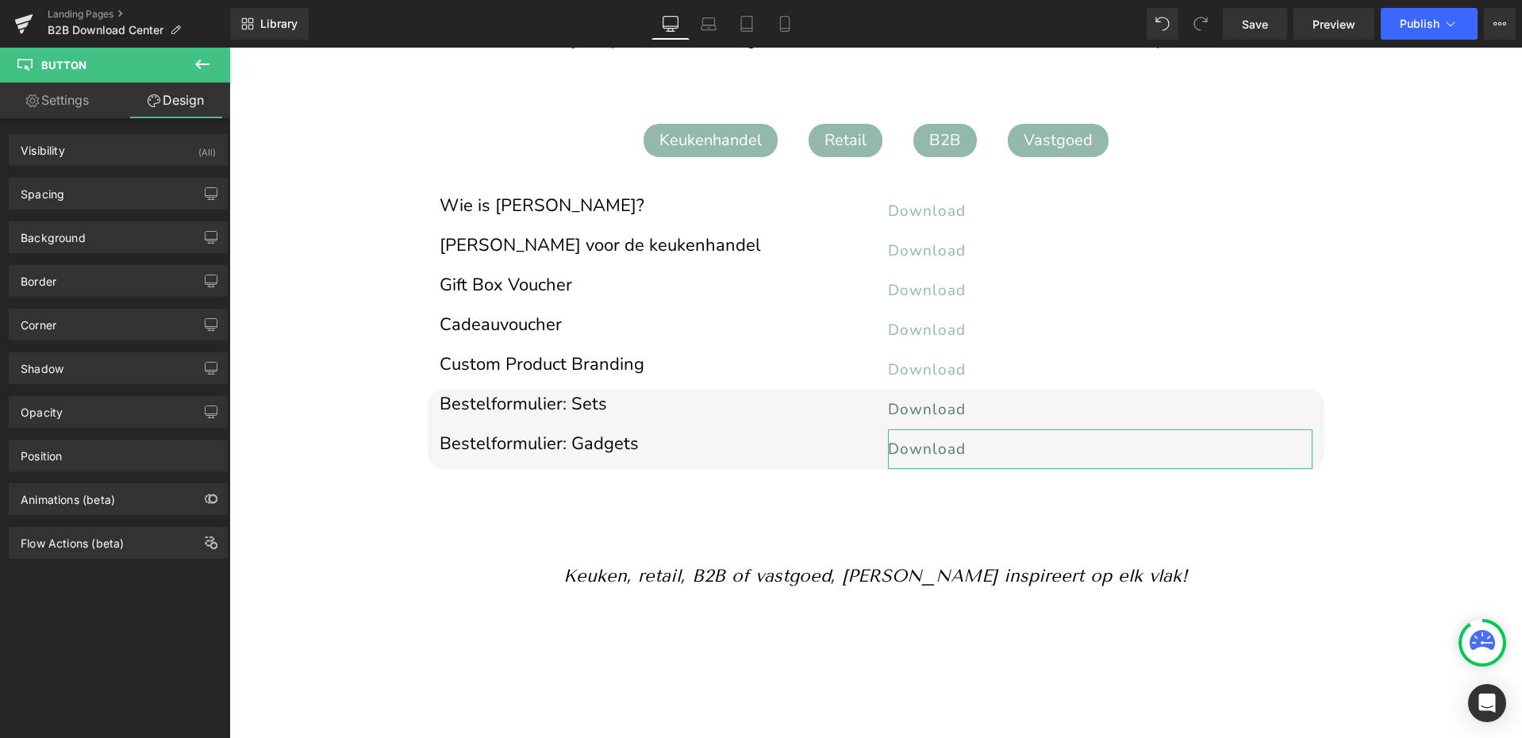
click at [56, 108] on link "Settings" at bounding box center [57, 101] width 115 height 36
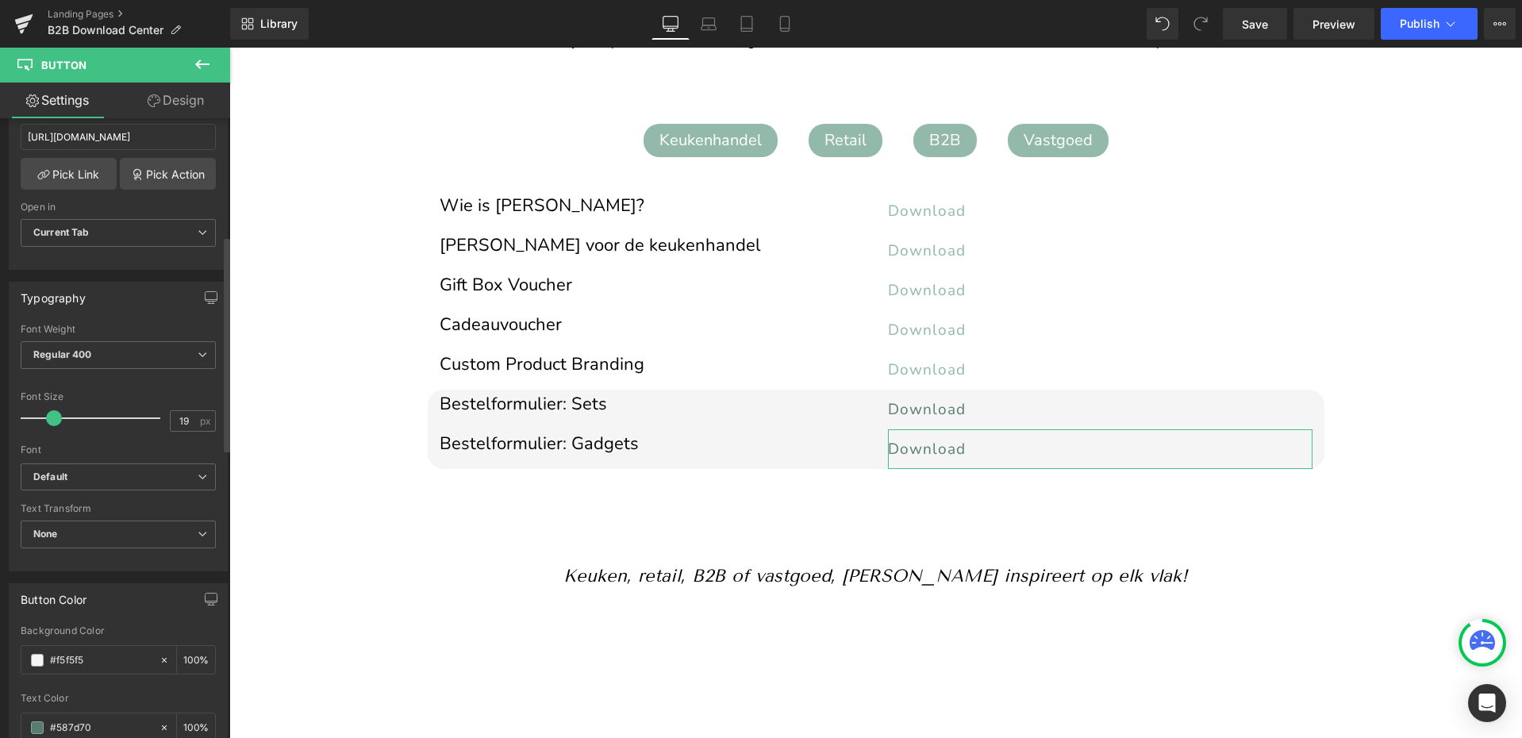
scroll to position [349, 0]
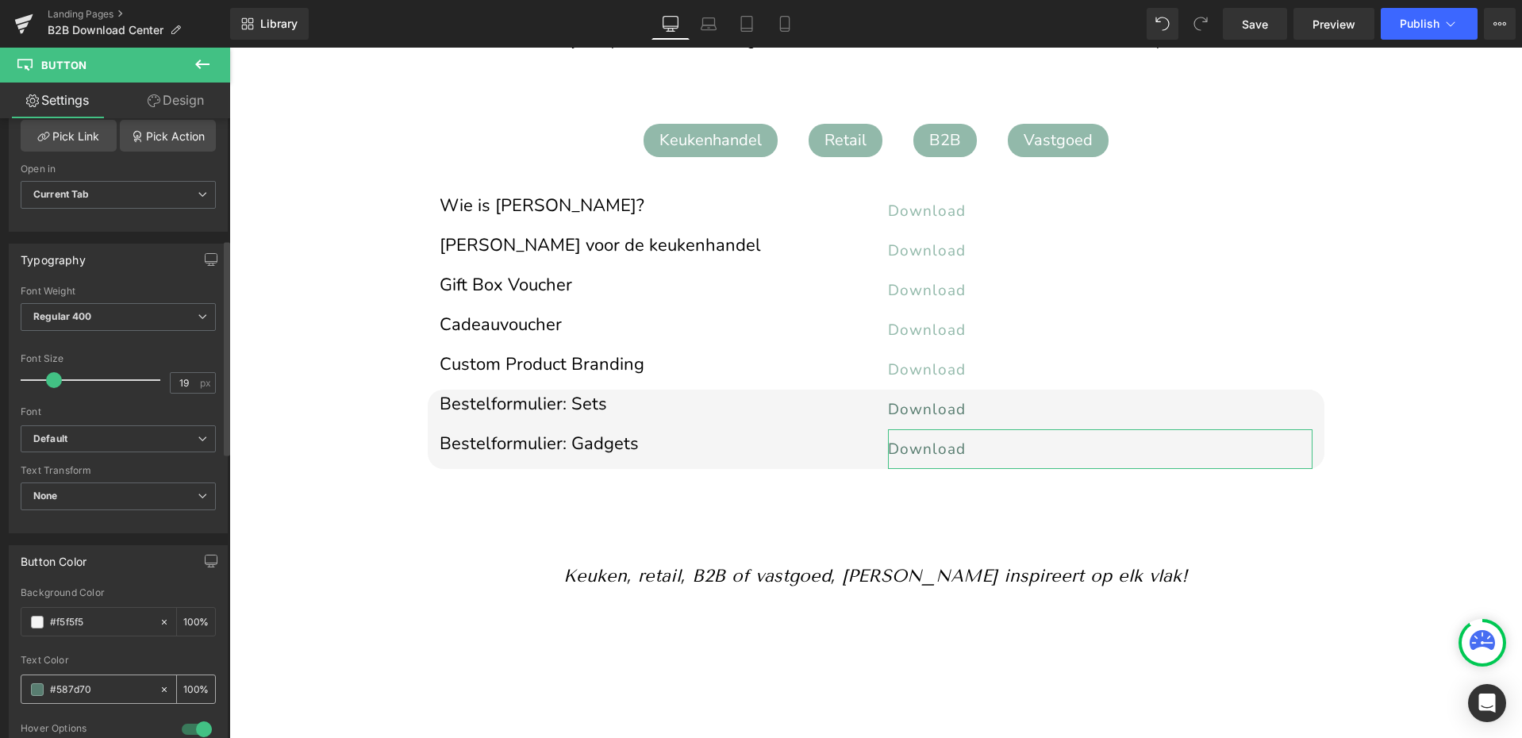
drag, startPoint x: 50, startPoint y: 689, endPoint x: 92, endPoint y: 691, distance: 42.1
click at [92, 691] on input "#587d70" at bounding box center [101, 689] width 102 height 17
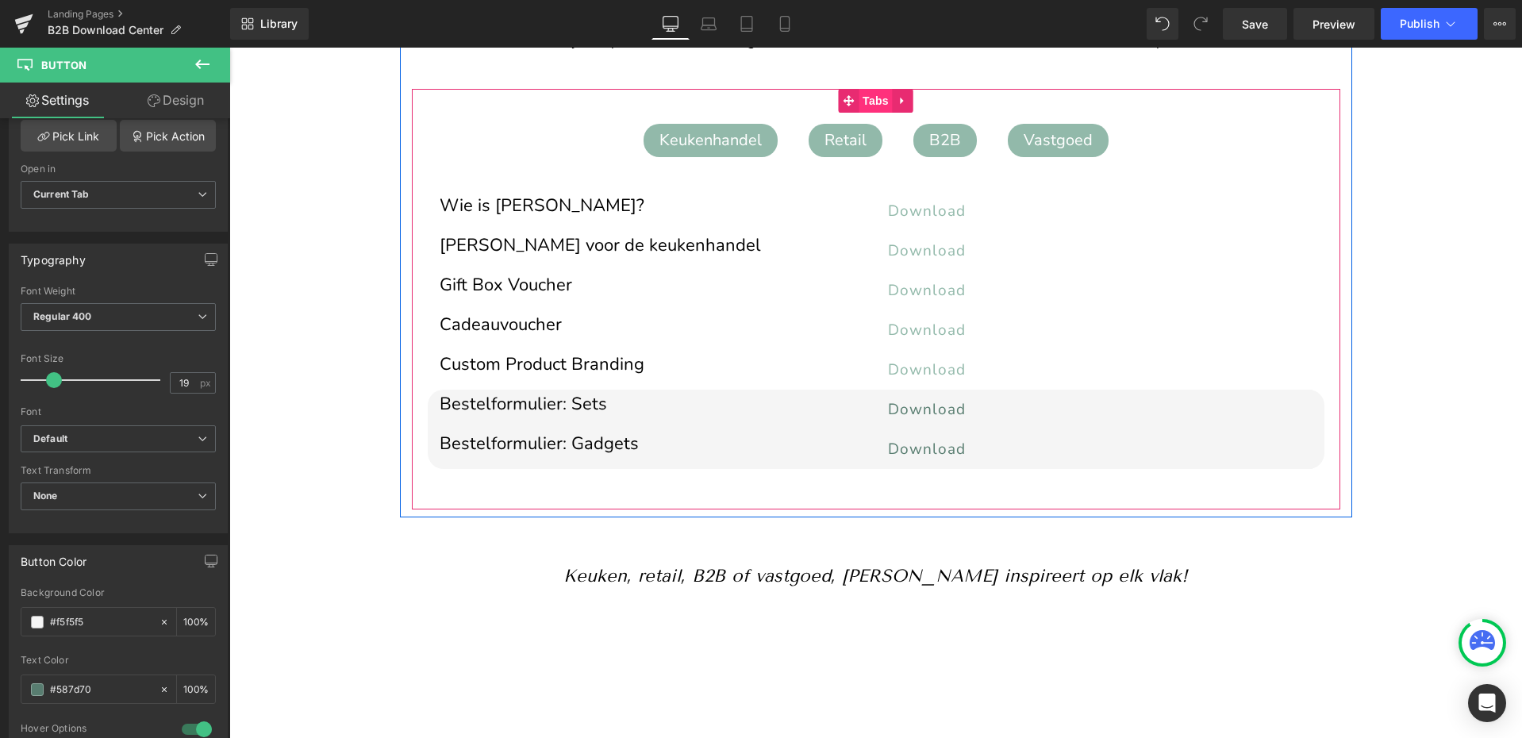
click at [869, 98] on span "Tabs" at bounding box center [875, 101] width 34 height 24
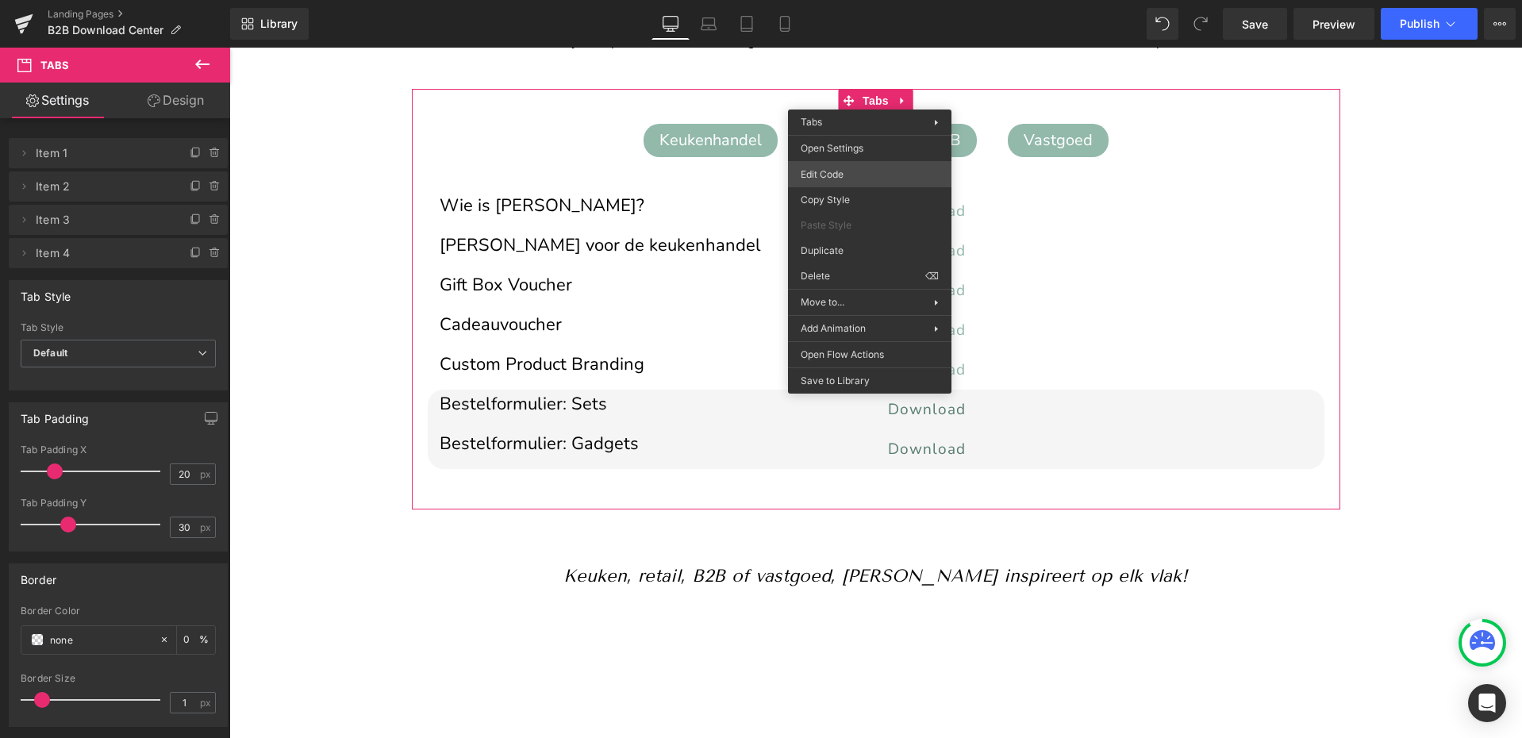
click at [834, 0] on div "Tabs You are previewing how the will restyle your page. You can not edit Elemen…" at bounding box center [761, 0] width 1522 height 0
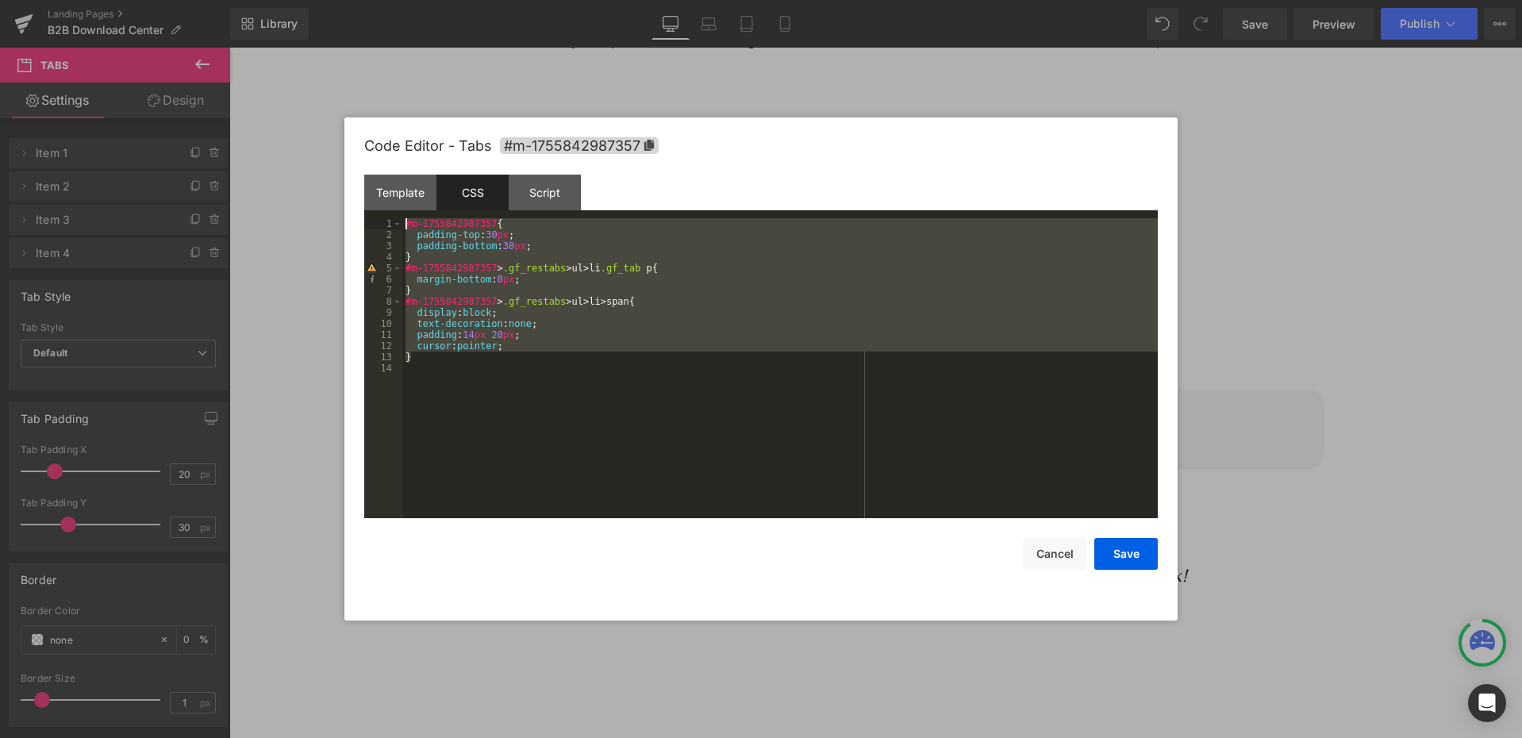
drag, startPoint x: 425, startPoint y: 356, endPoint x: 401, endPoint y: 225, distance: 133.8
click at [0, 0] on pre "1 2 3 4 5 6 7 8 9 10 11 12 13 14 #m-1755842987357 { padding-top : 30 px ; paddi…" at bounding box center [0, 0] width 0 height 0
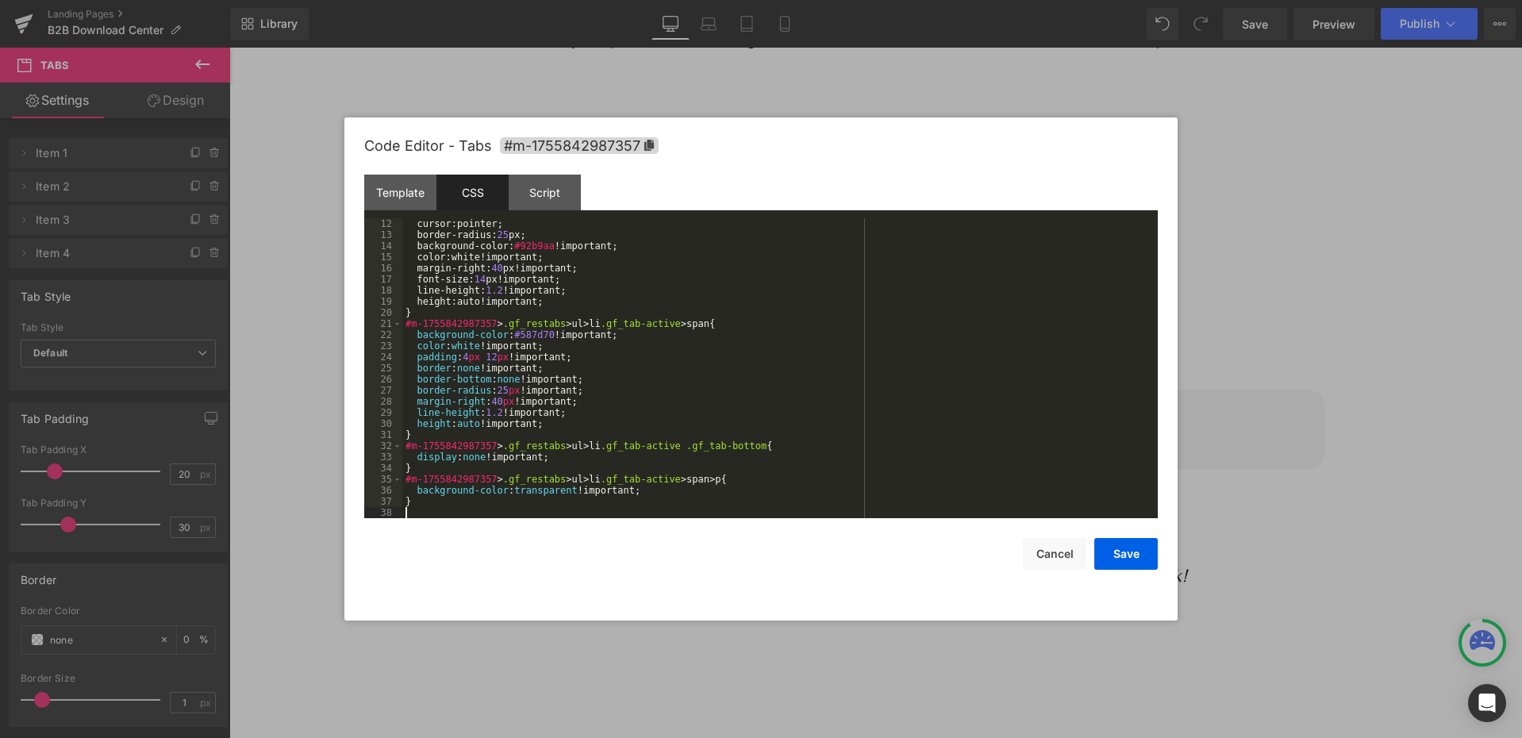
scroll to position [122, 0]
click at [0, 0] on button "Save" at bounding box center [0, 0] width 0 height 0
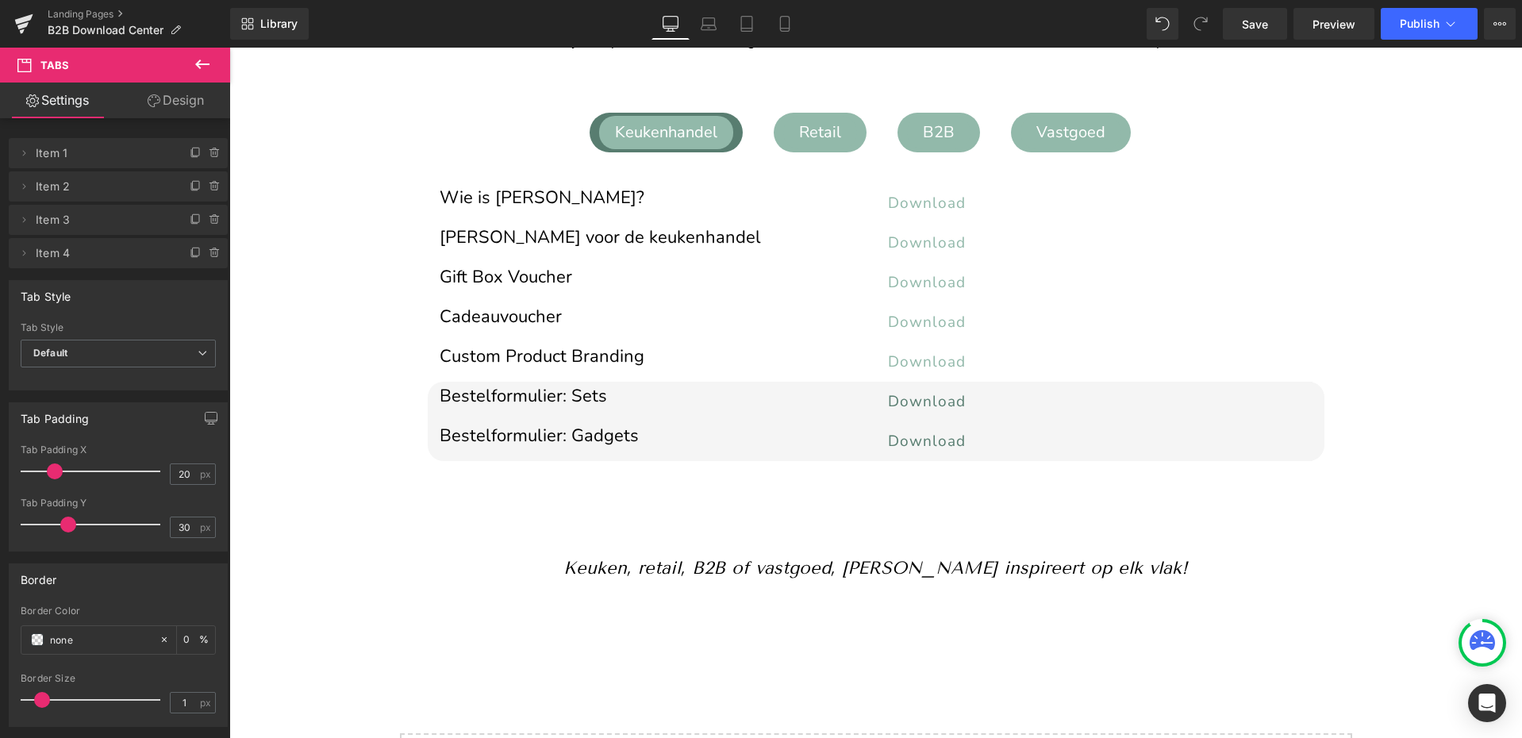
scroll to position [32, 0]
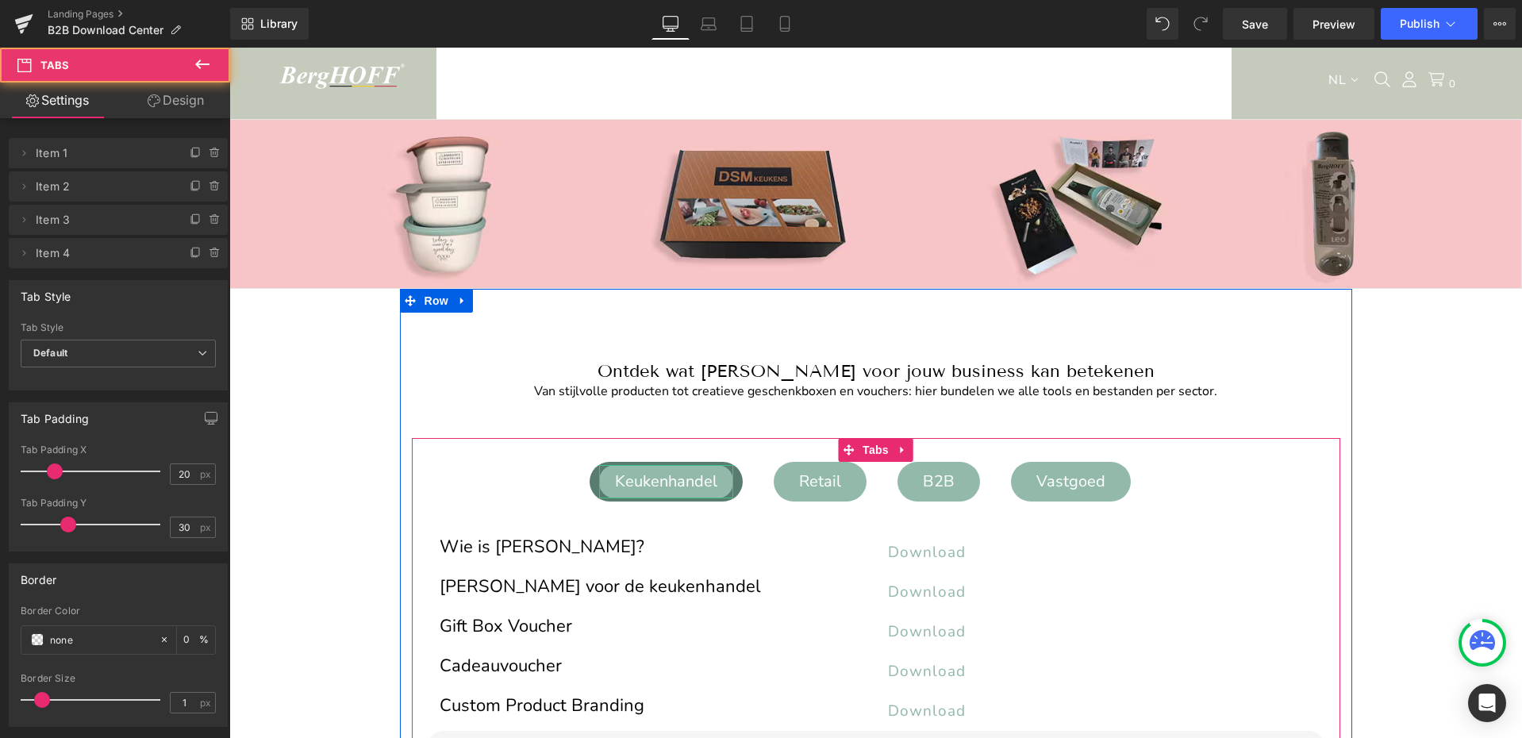
click at [466, 457] on div "Keukenhandel Text Block Retail Text Block B2B Text Block Vastgoed Text Block Wi…" at bounding box center [876, 644] width 928 height 413
click at [656, 488] on div "Keukenhandel" at bounding box center [666, 481] width 134 height 33
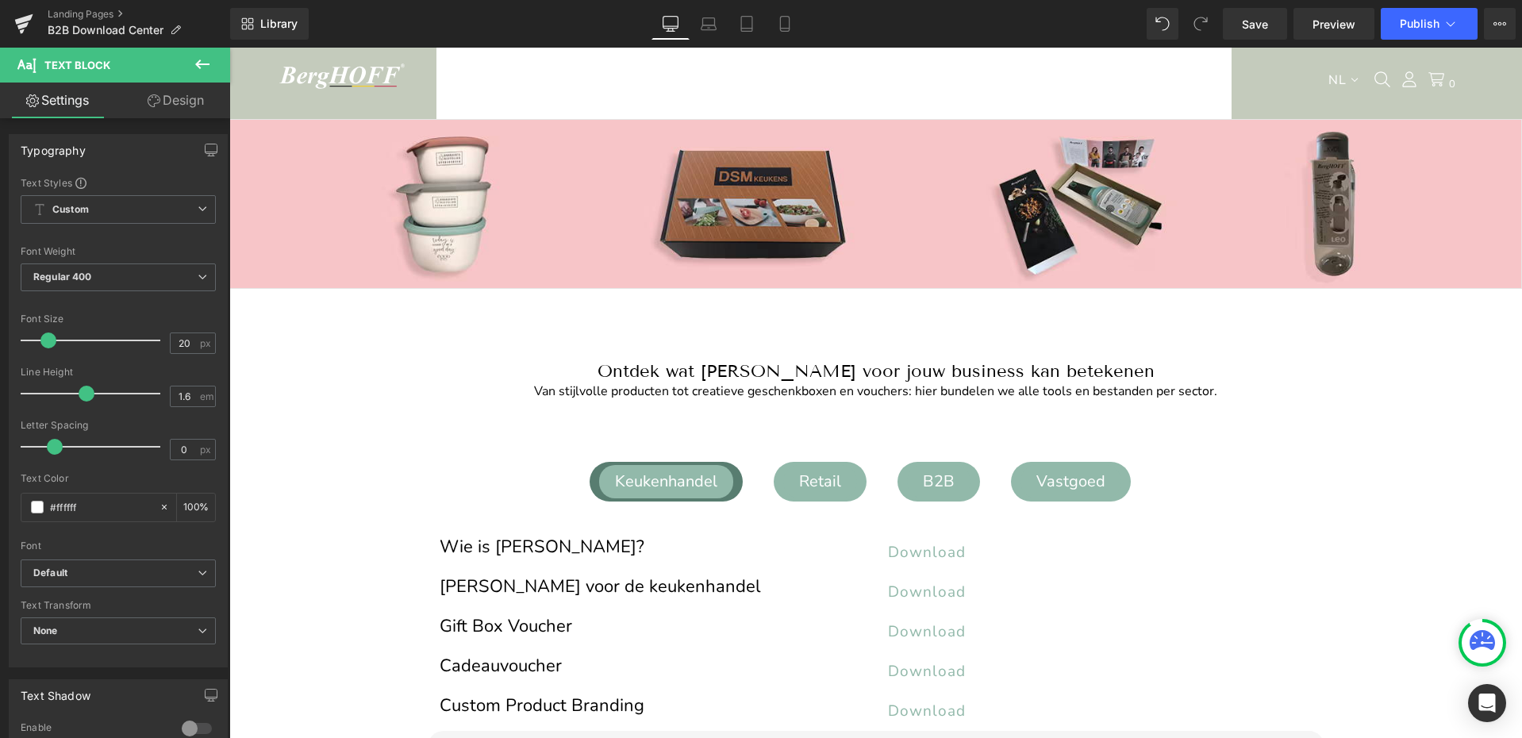
click at [190, 100] on link "Design" at bounding box center [175, 101] width 115 height 36
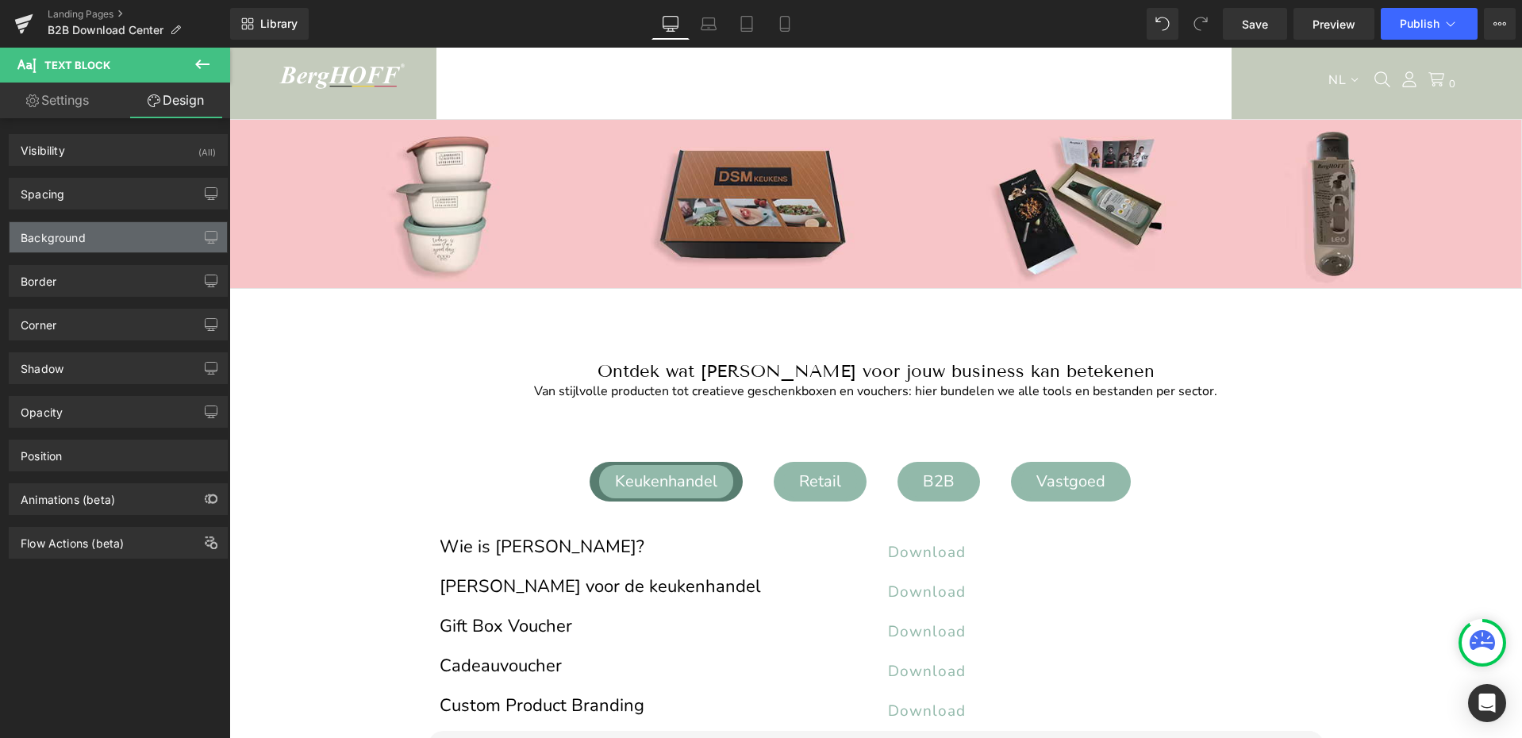
click at [52, 240] on div "Background" at bounding box center [53, 233] width 65 height 22
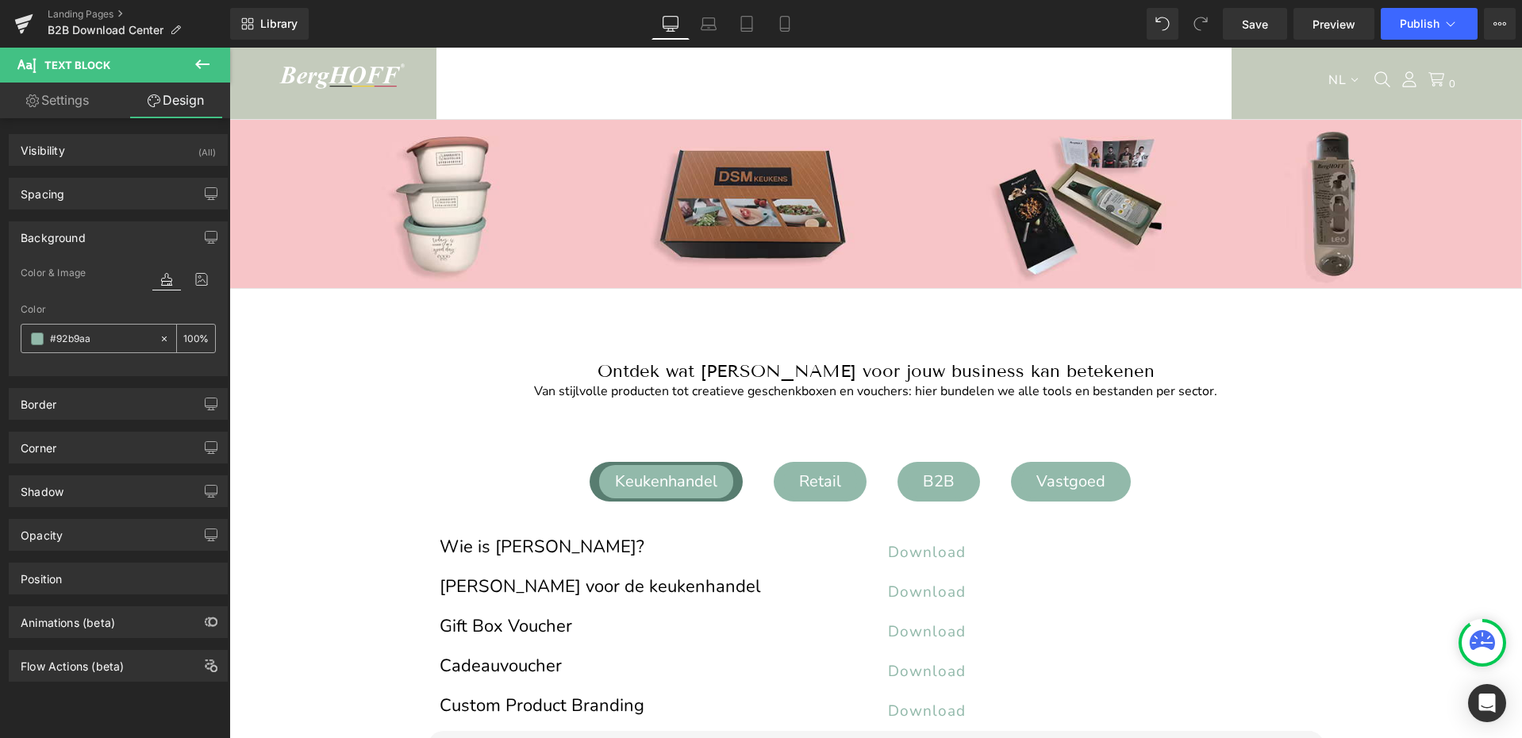
click at [160, 340] on icon at bounding box center [164, 338] width 11 height 11
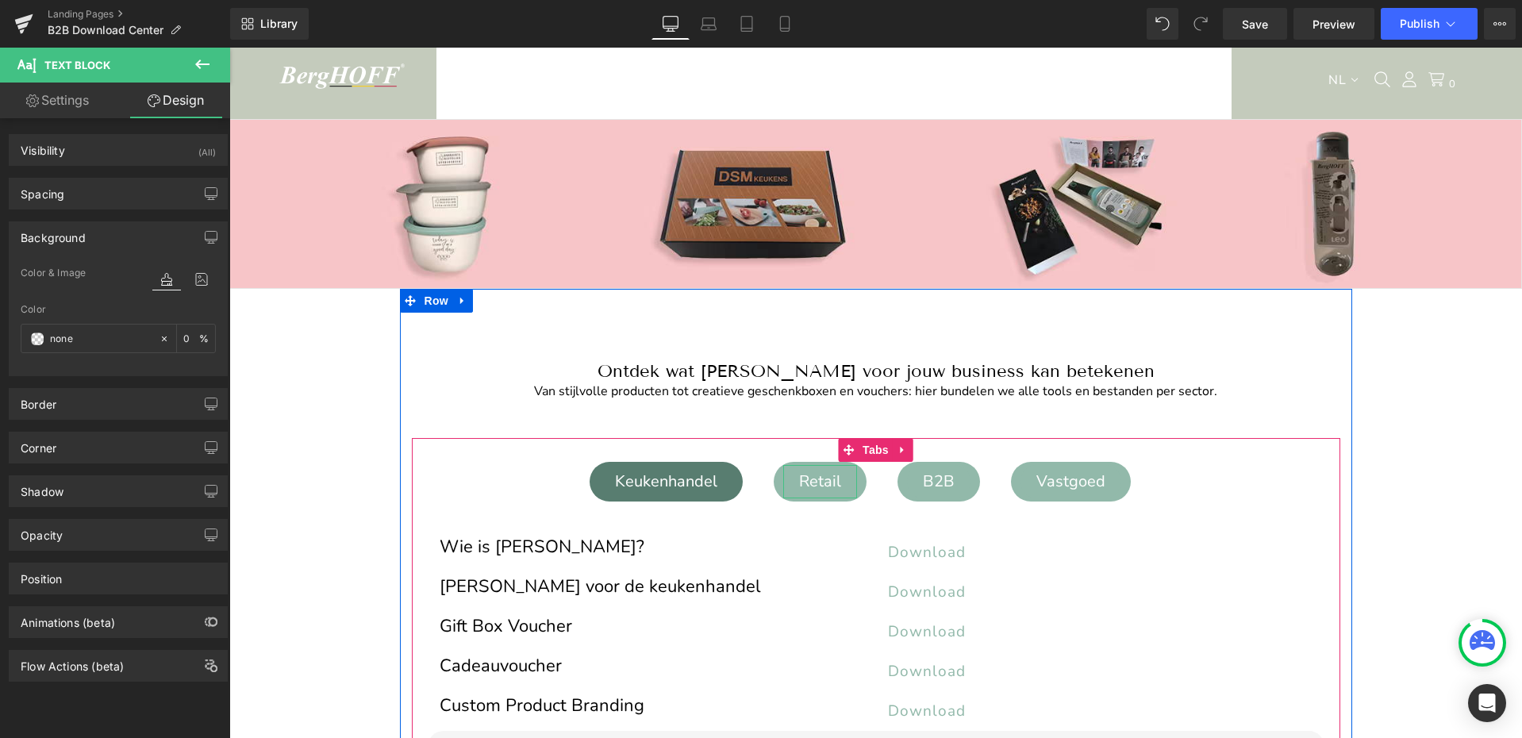
click at [822, 474] on div "Retail" at bounding box center [820, 481] width 74 height 33
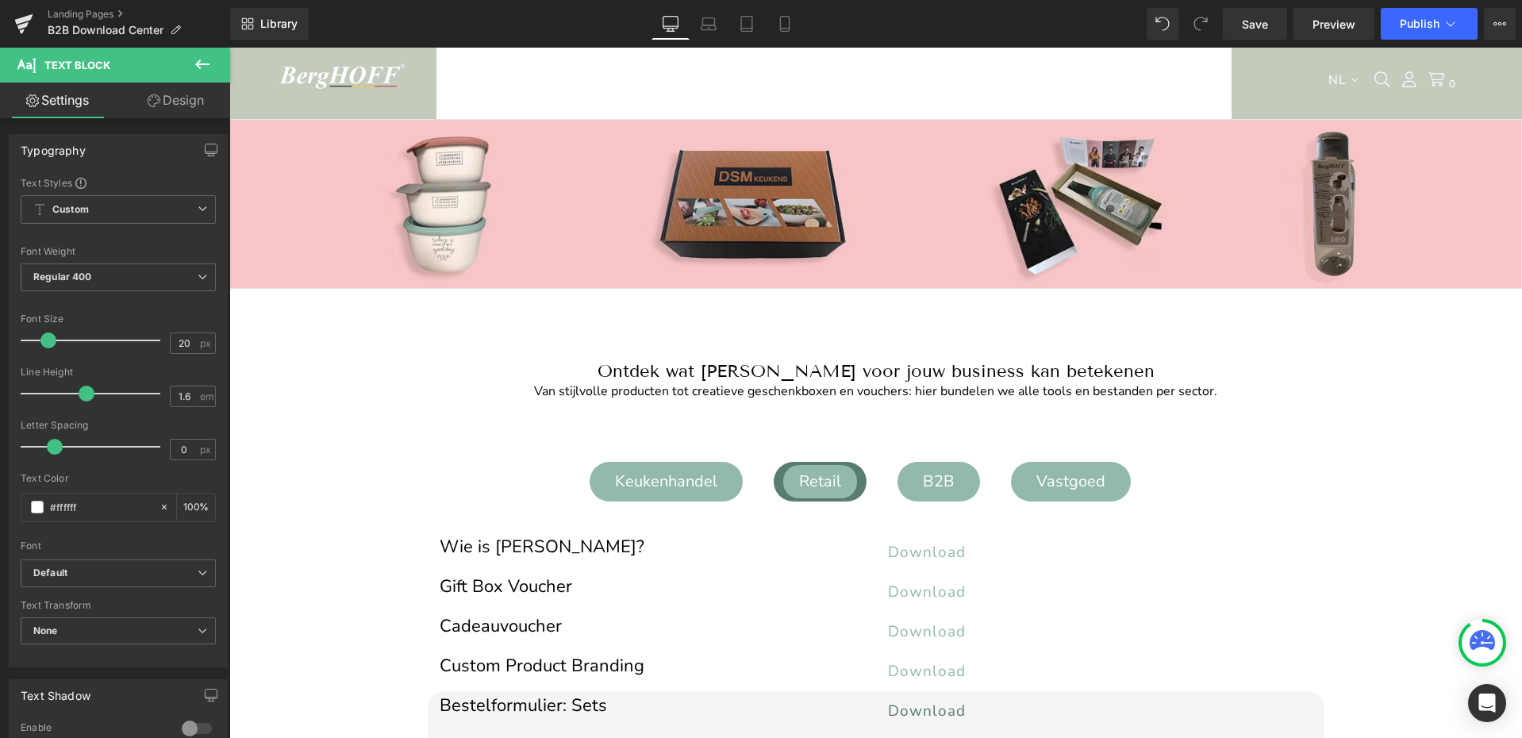
click at [184, 104] on link "Design" at bounding box center [175, 101] width 115 height 36
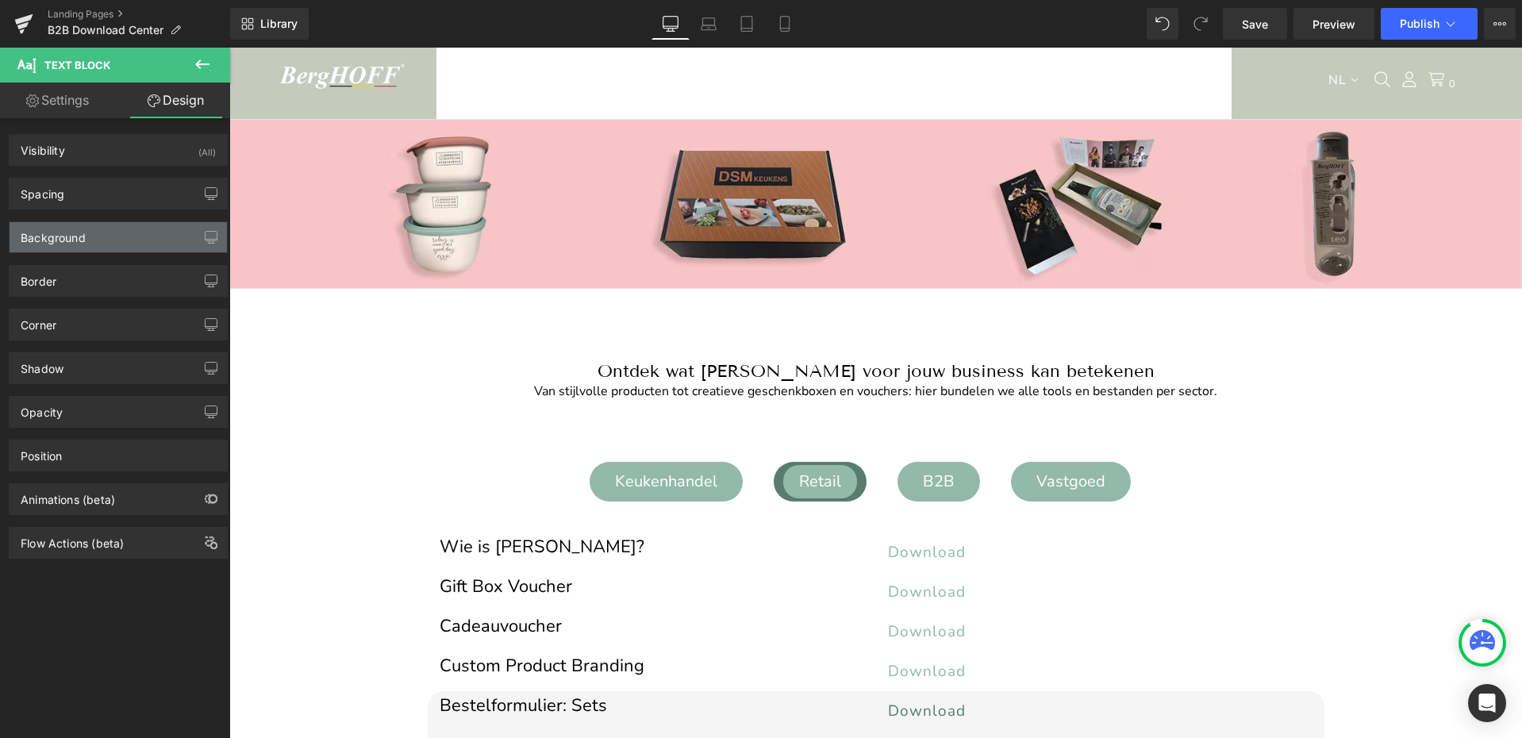
click at [81, 236] on div "Background" at bounding box center [53, 233] width 65 height 22
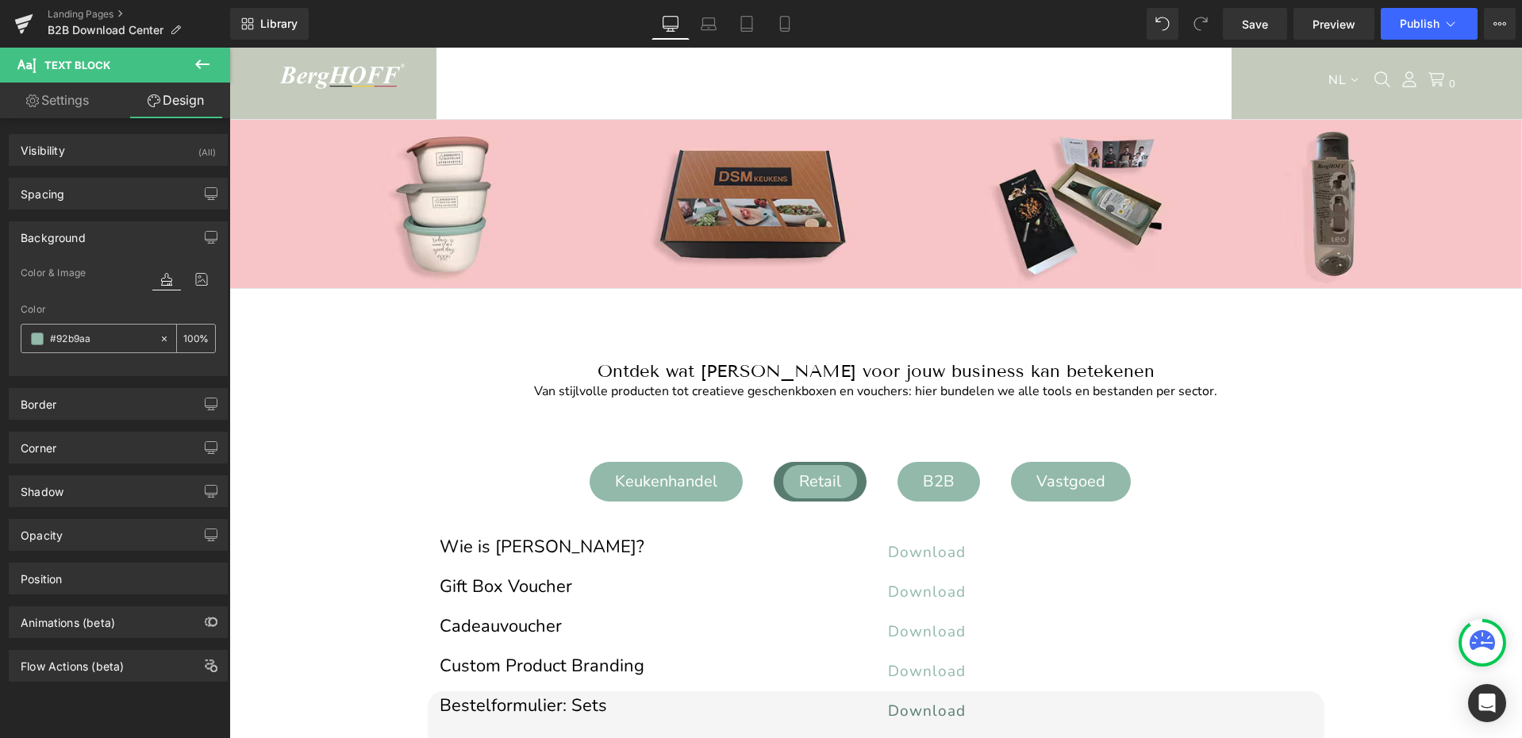
click at [162, 337] on icon at bounding box center [164, 338] width 5 height 5
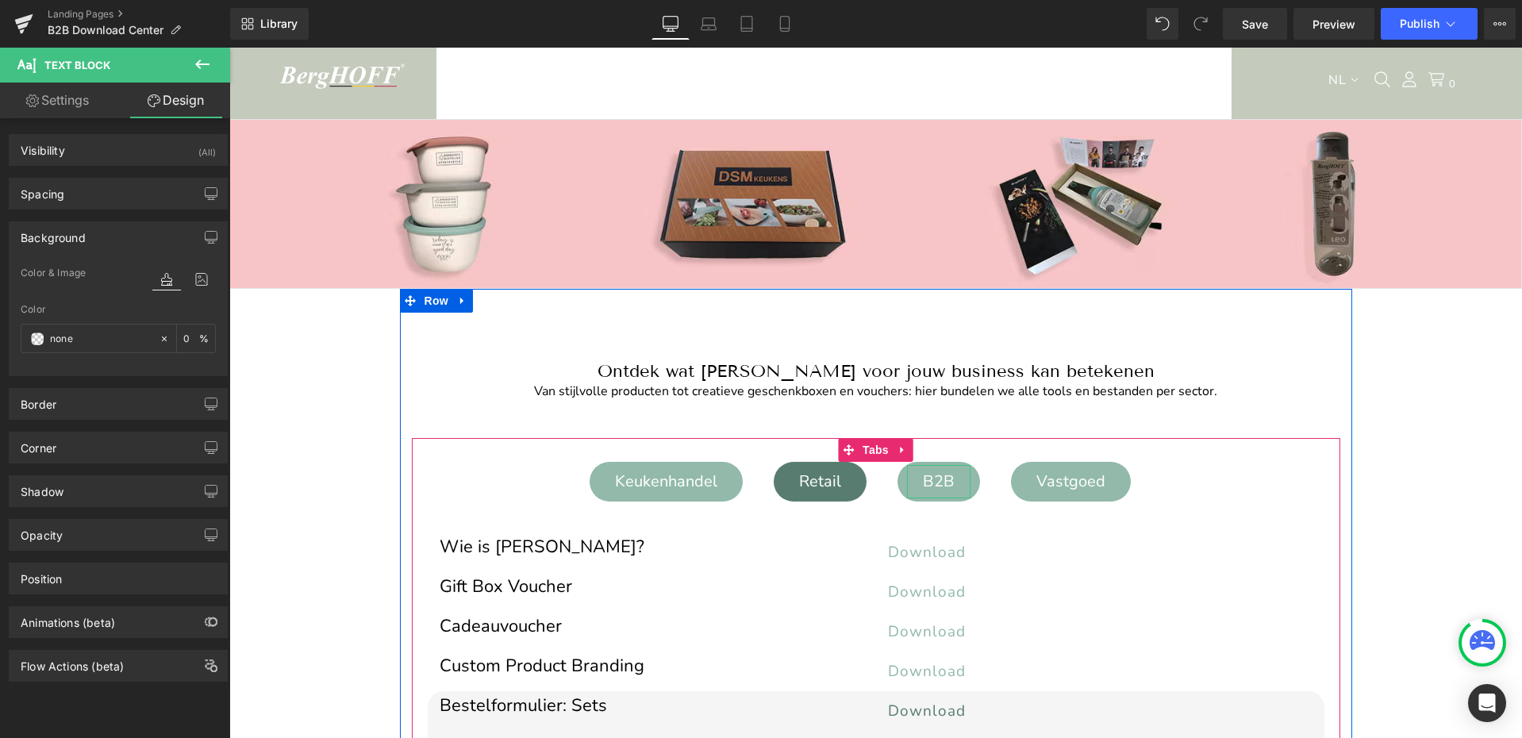
click at [937, 482] on div "B2B" at bounding box center [938, 481] width 63 height 33
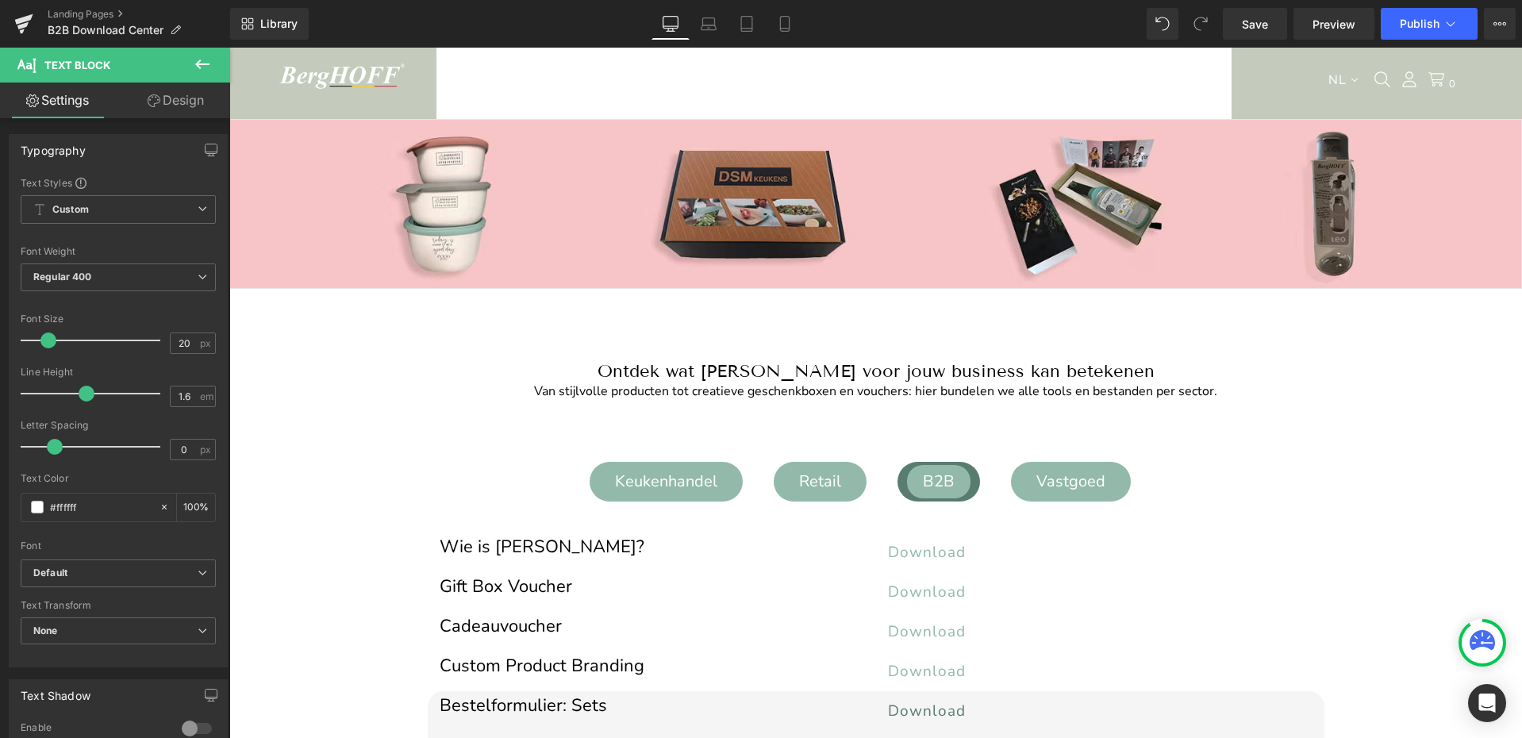
click at [188, 96] on link "Design" at bounding box center [175, 101] width 115 height 36
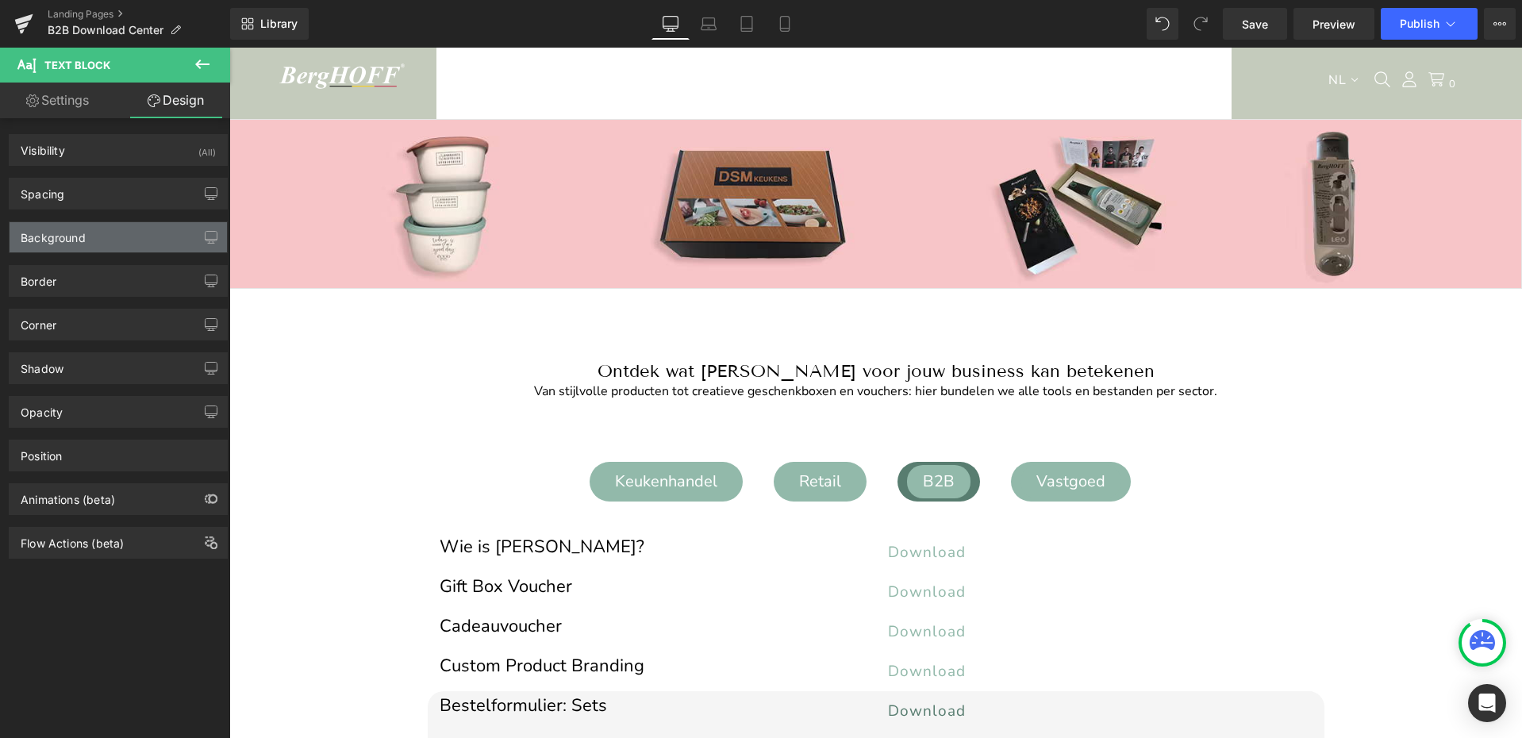
click at [40, 244] on div "Background" at bounding box center [53, 233] width 65 height 22
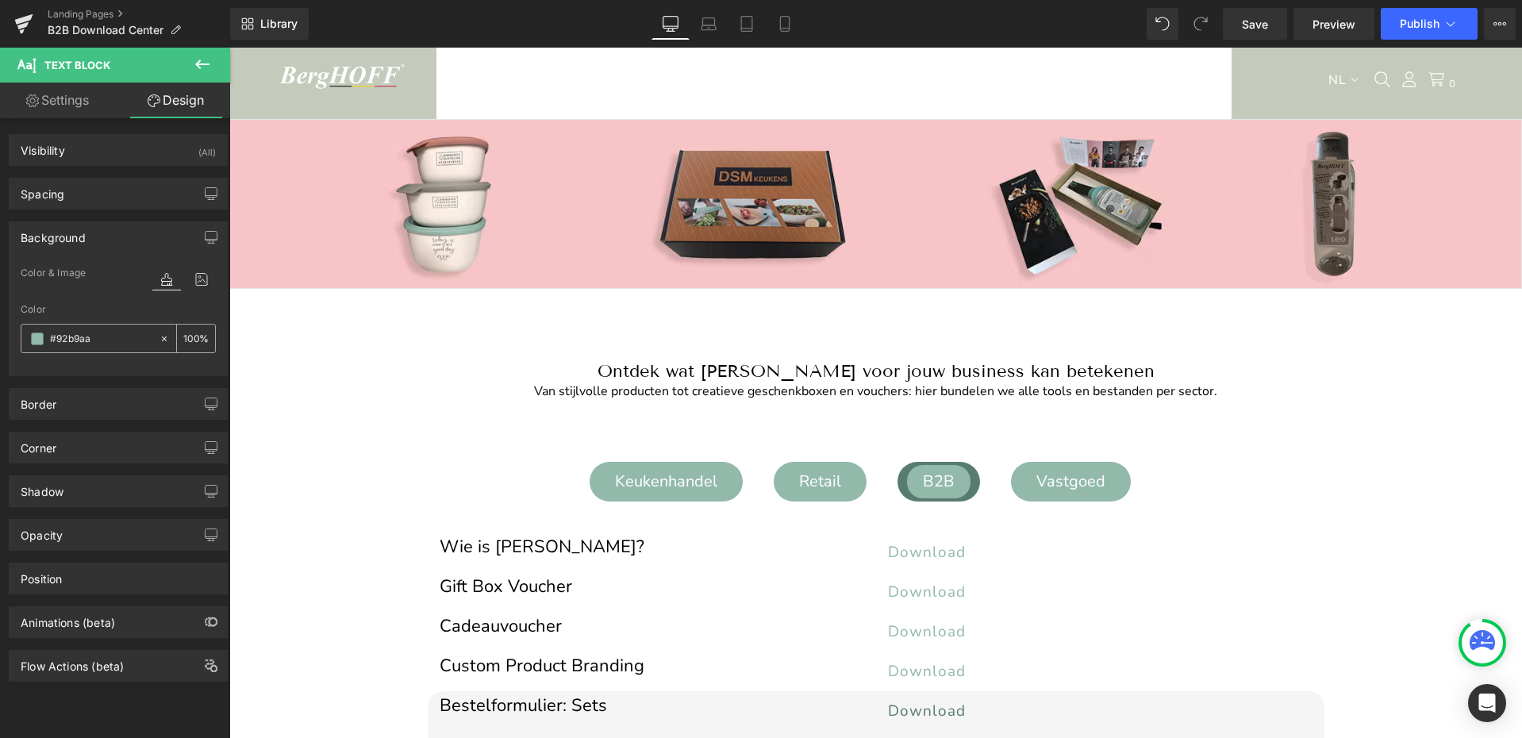
click at [162, 340] on icon at bounding box center [164, 338] width 5 height 5
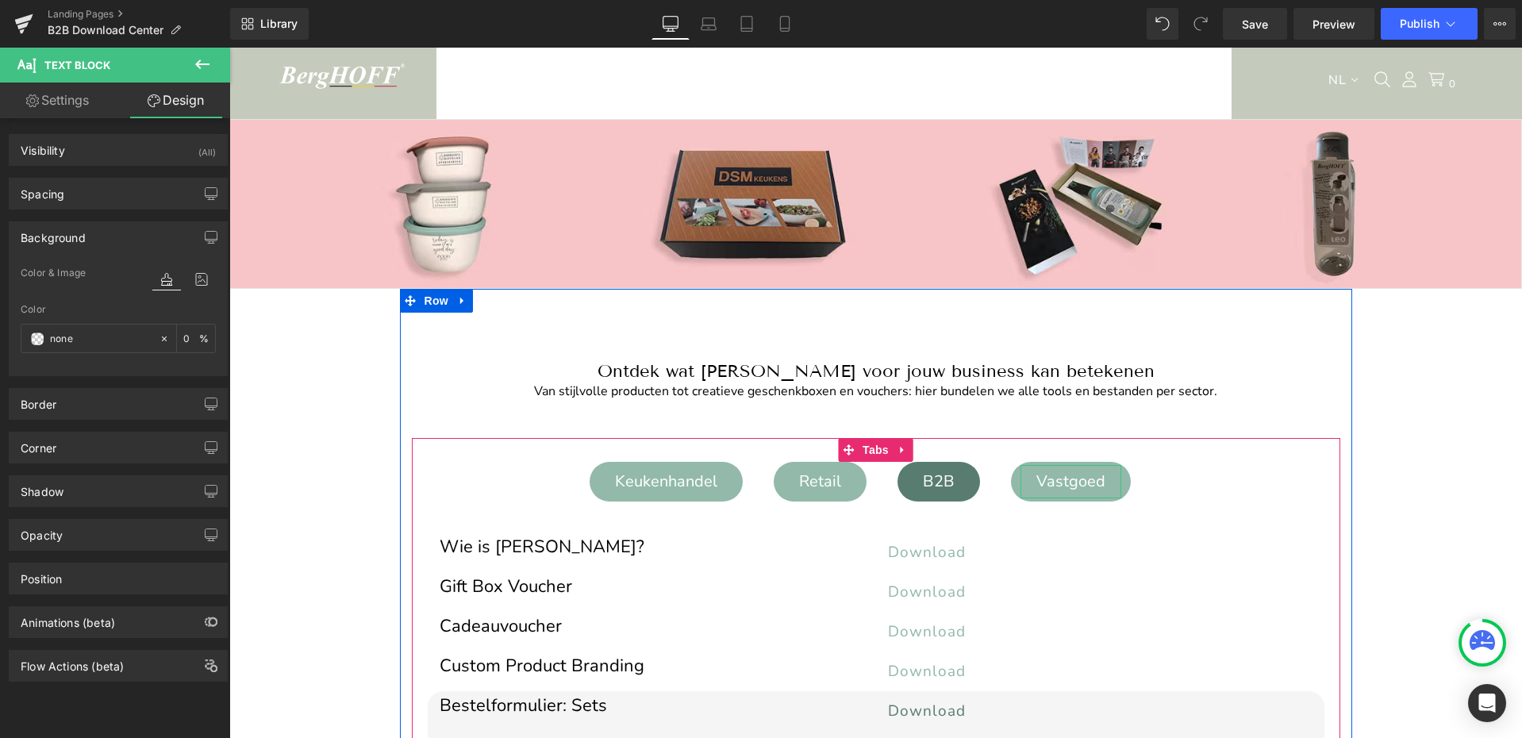
click at [1069, 478] on div "Vastgoed" at bounding box center [1070, 481] width 101 height 33
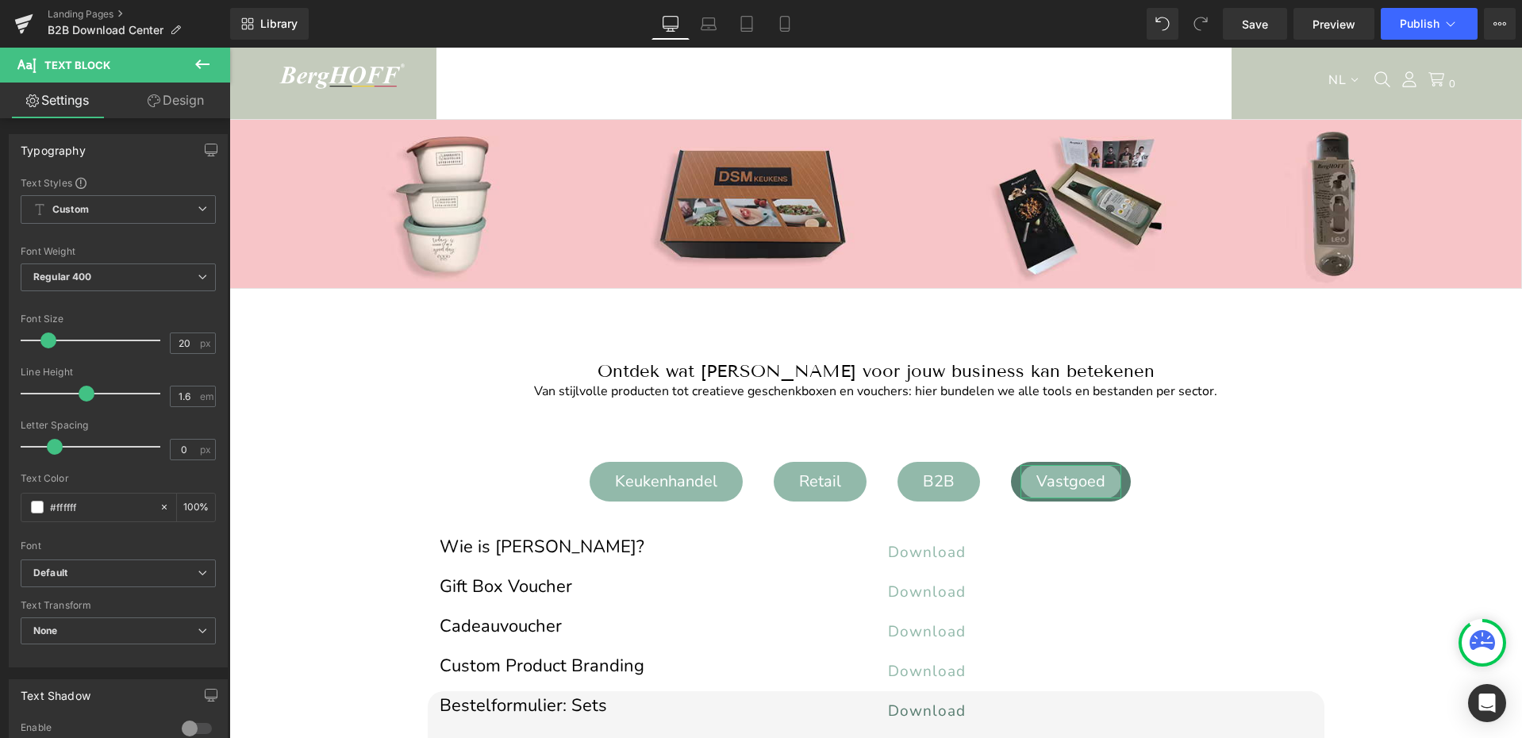
click at [183, 106] on link "Design" at bounding box center [175, 101] width 115 height 36
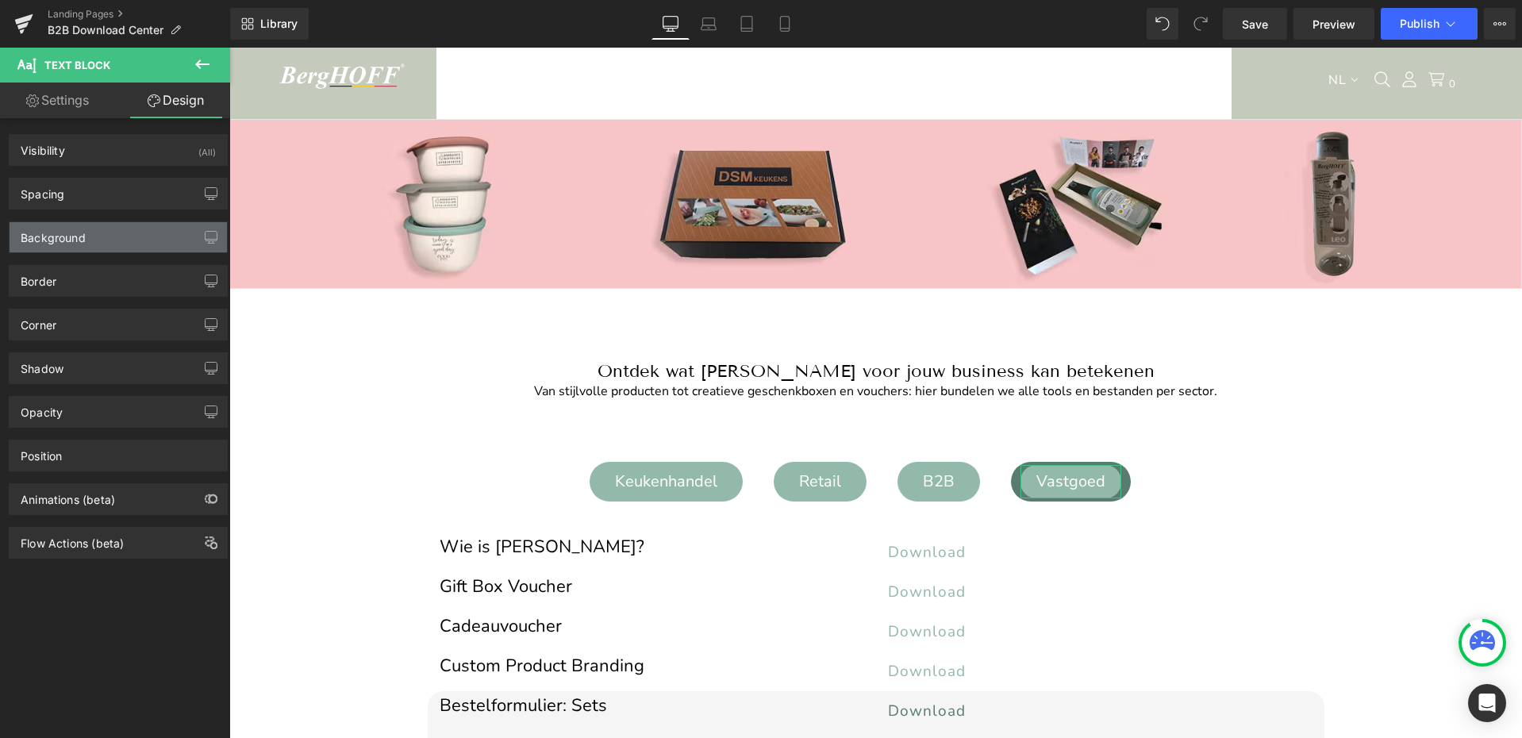
click at [69, 236] on div "Background" at bounding box center [53, 233] width 65 height 22
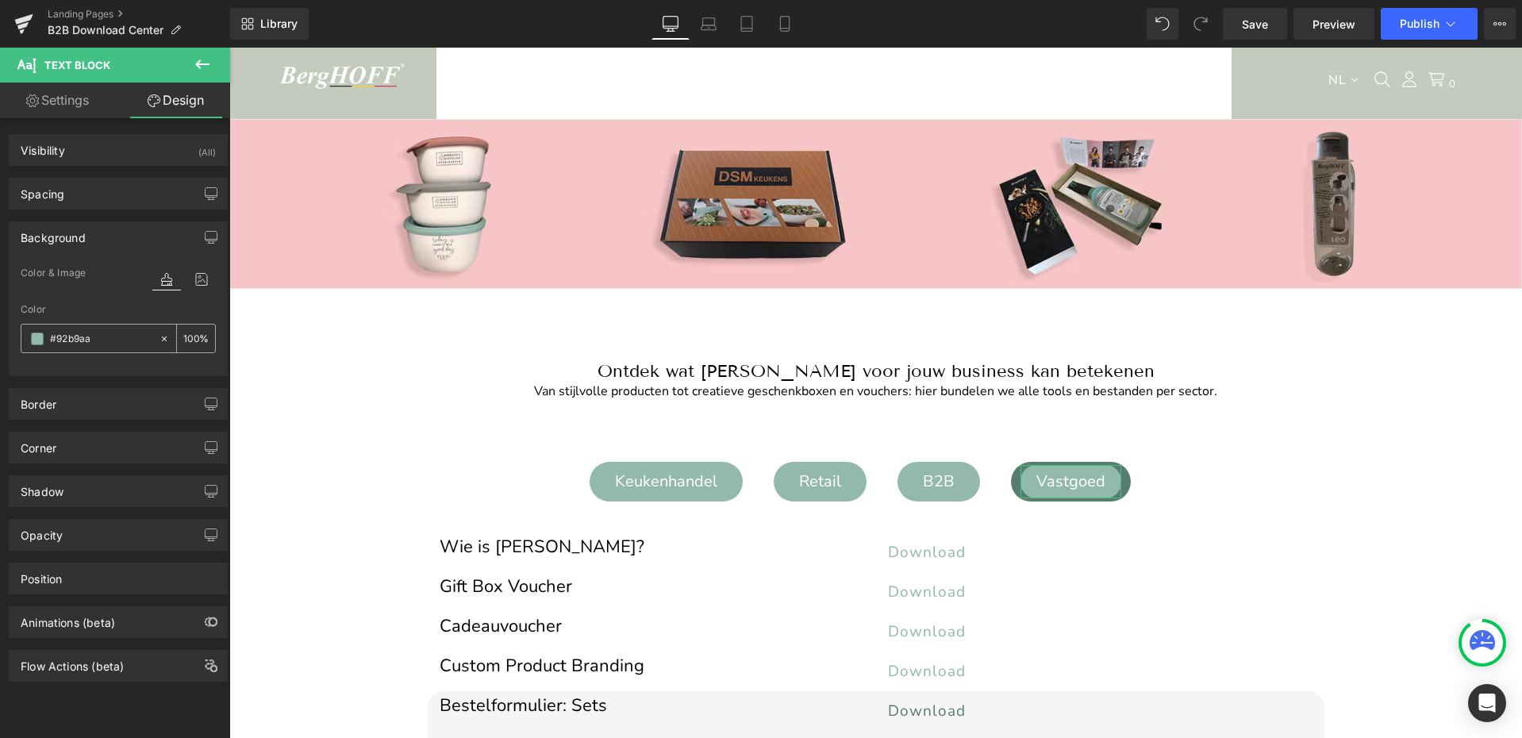
click at [162, 337] on icon at bounding box center [164, 338] width 5 height 5
click at [1428, 17] on span "Publish" at bounding box center [1419, 23] width 40 height 13
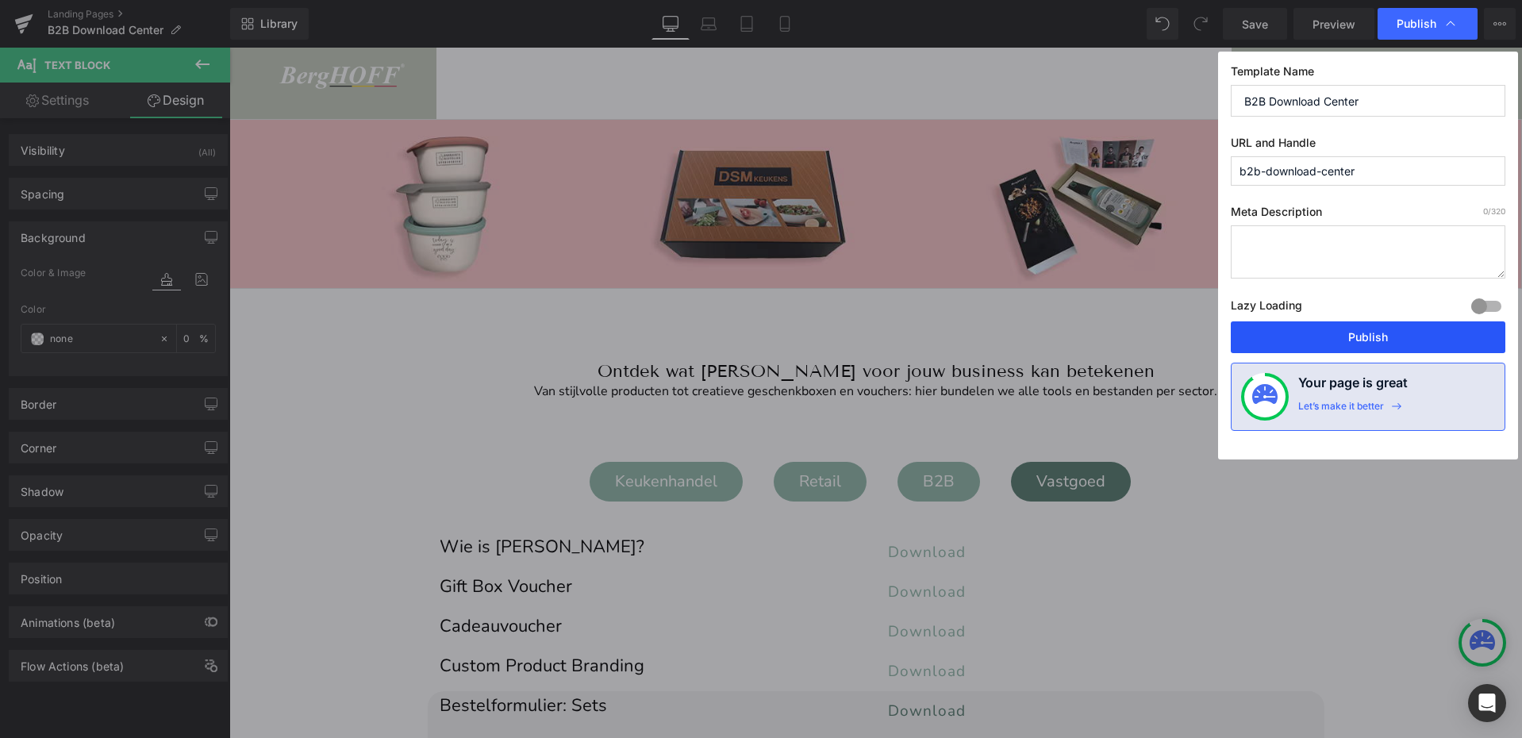
click at [1367, 344] on button "Publish" at bounding box center [1367, 337] width 274 height 32
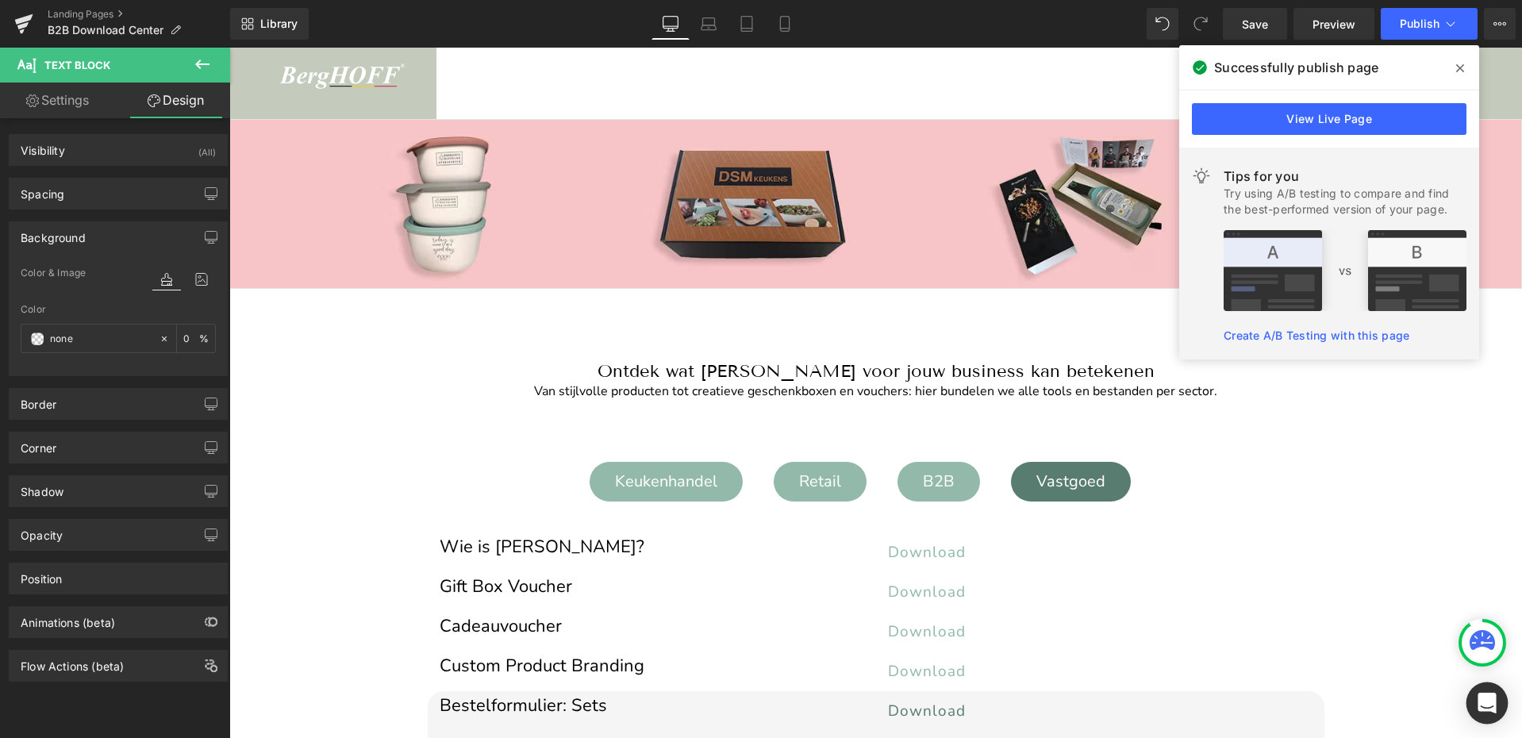
click at [1490, 700] on icon "Open Intercom Messenger" at bounding box center [1486, 703] width 18 height 21
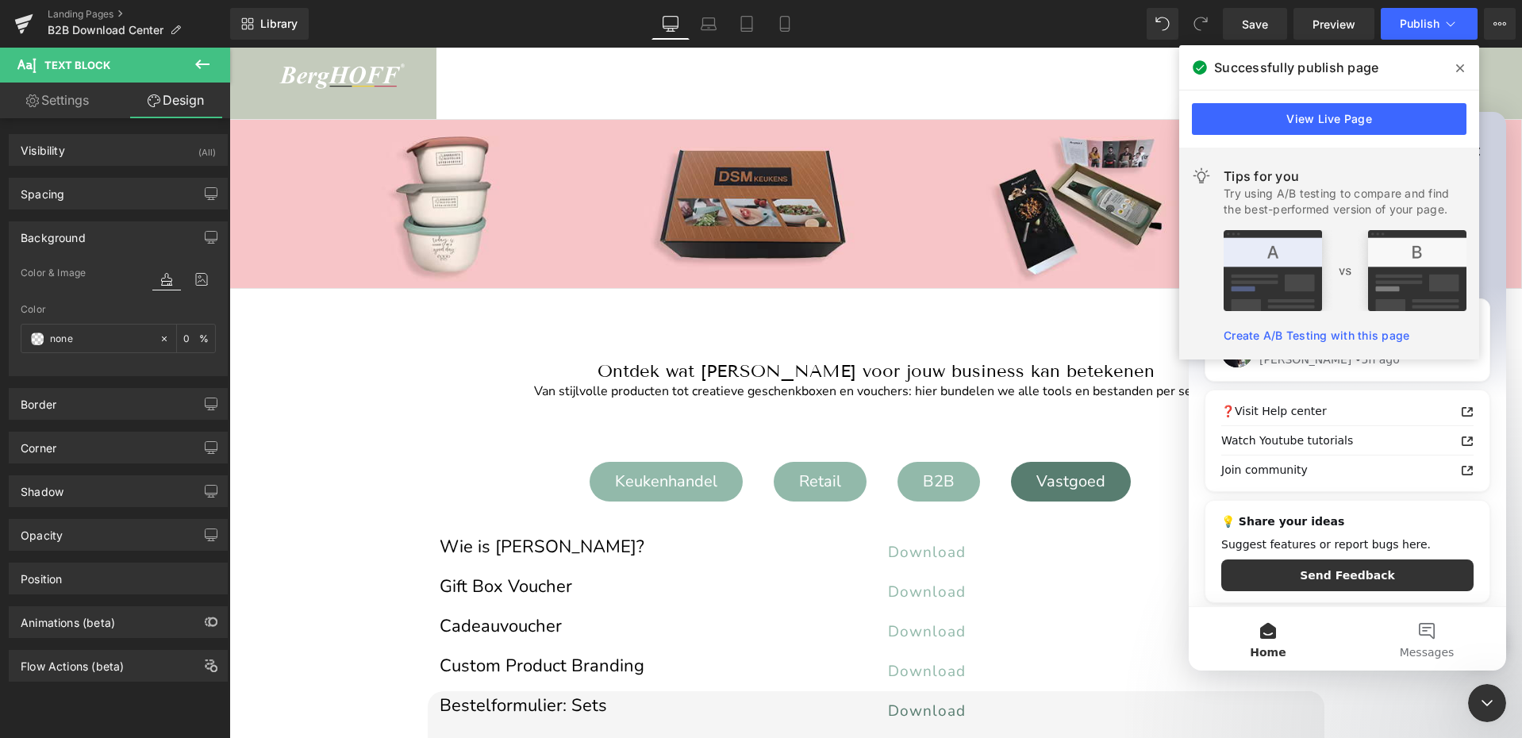
click at [1463, 66] on icon at bounding box center [1460, 68] width 8 height 8
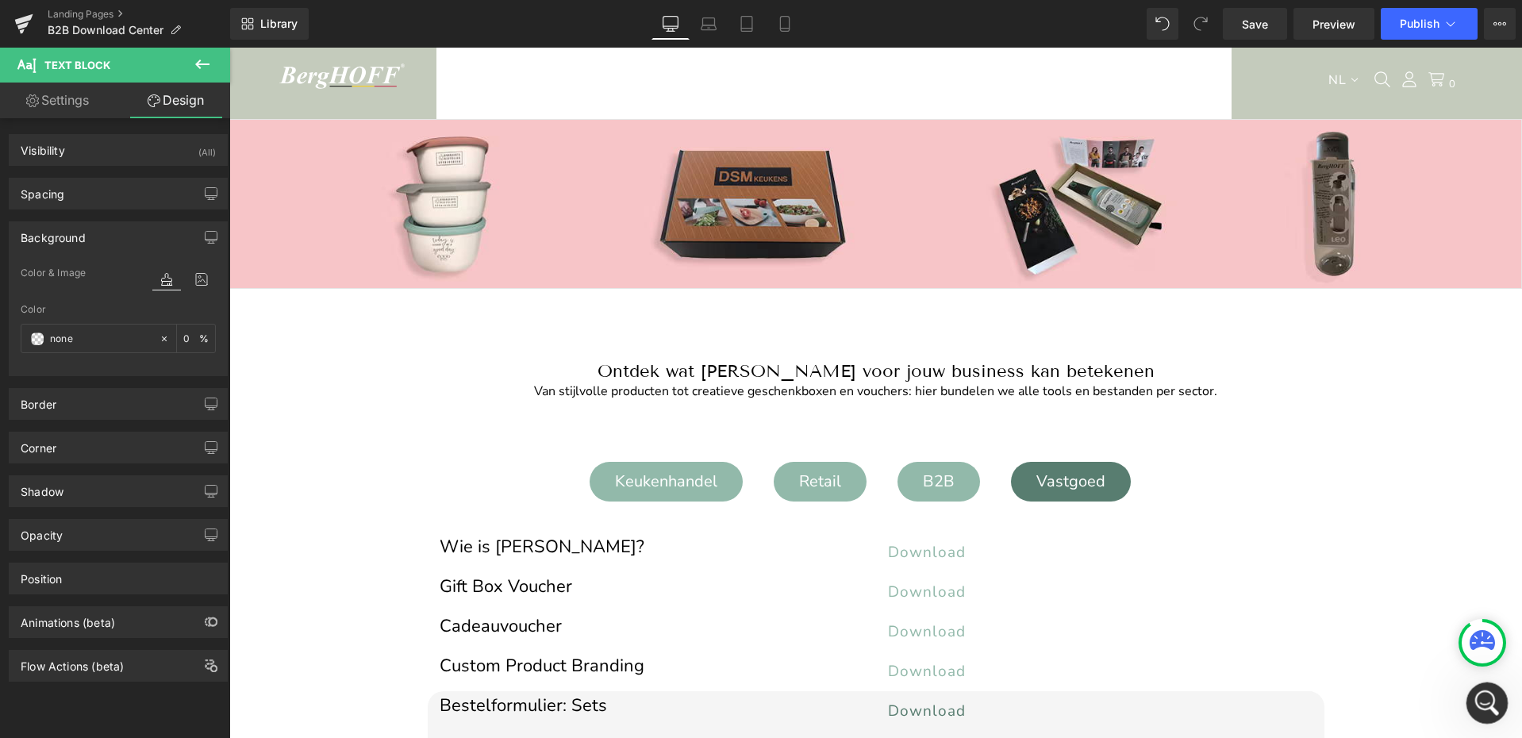
click at [1485, 693] on icon "Open Intercom Messenger" at bounding box center [1485, 701] width 26 height 26
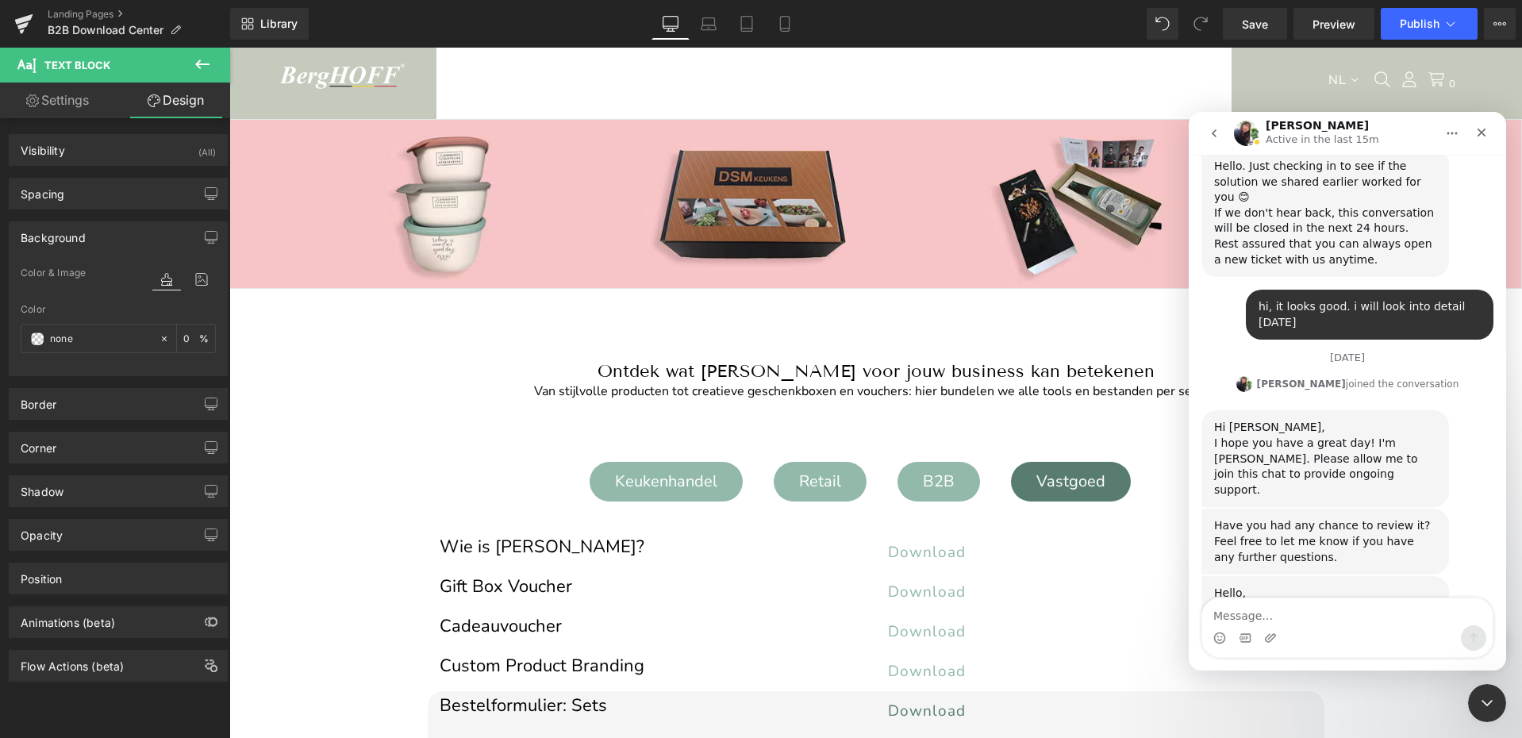
scroll to position [4485, 0]
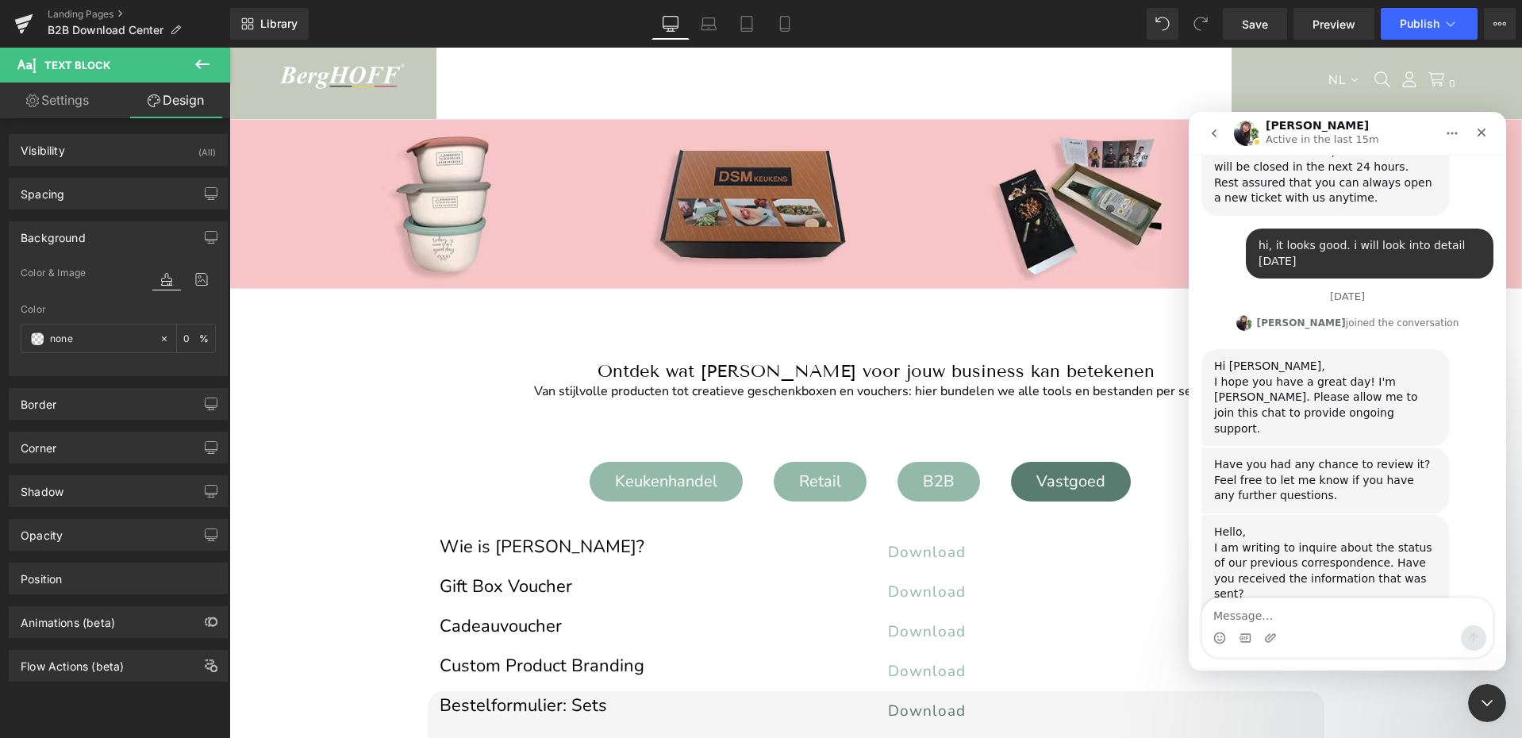
click at [1281, 608] on textarea "Message…" at bounding box center [1347, 611] width 290 height 27
type textarea "it works perfect. Thanks for the help"
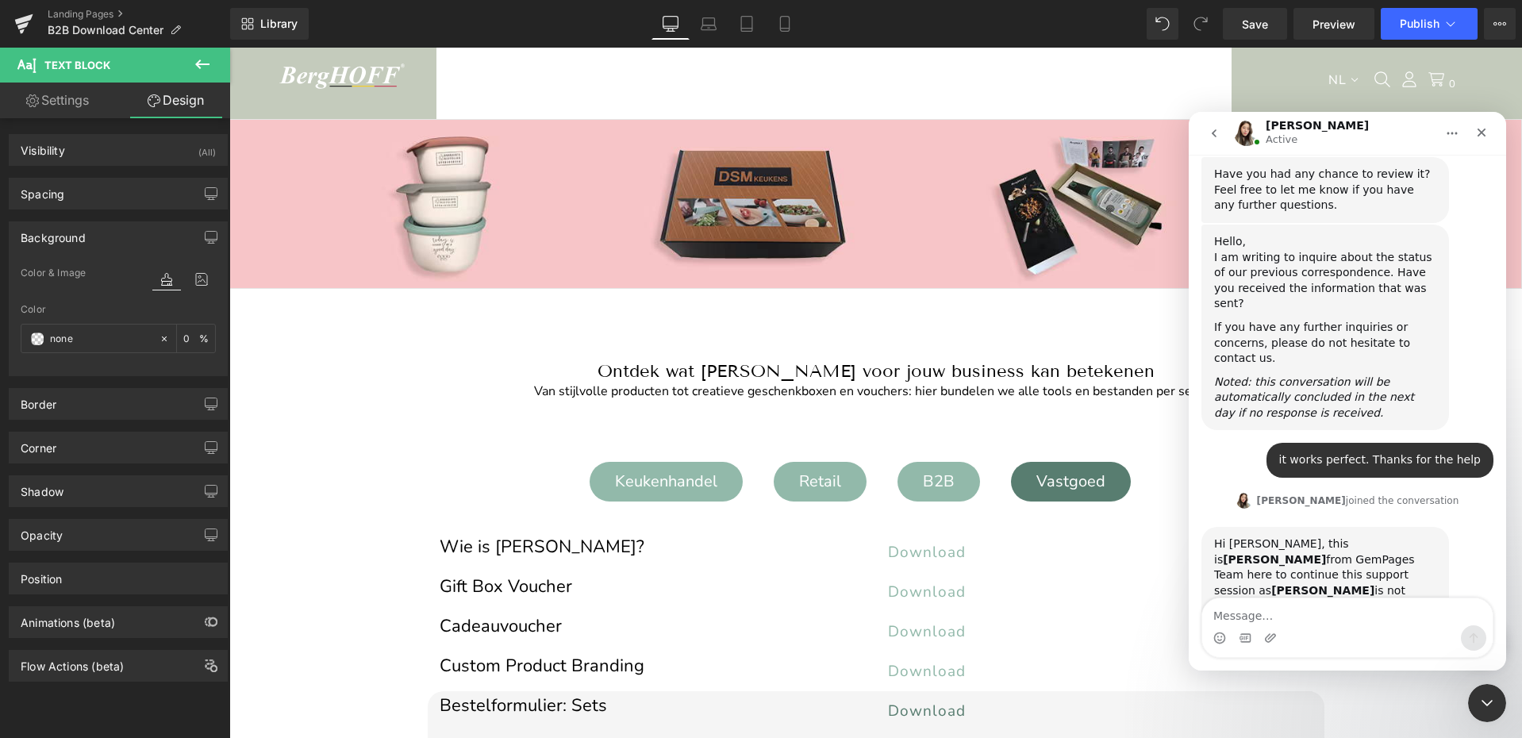
scroll to position [4715, 0]
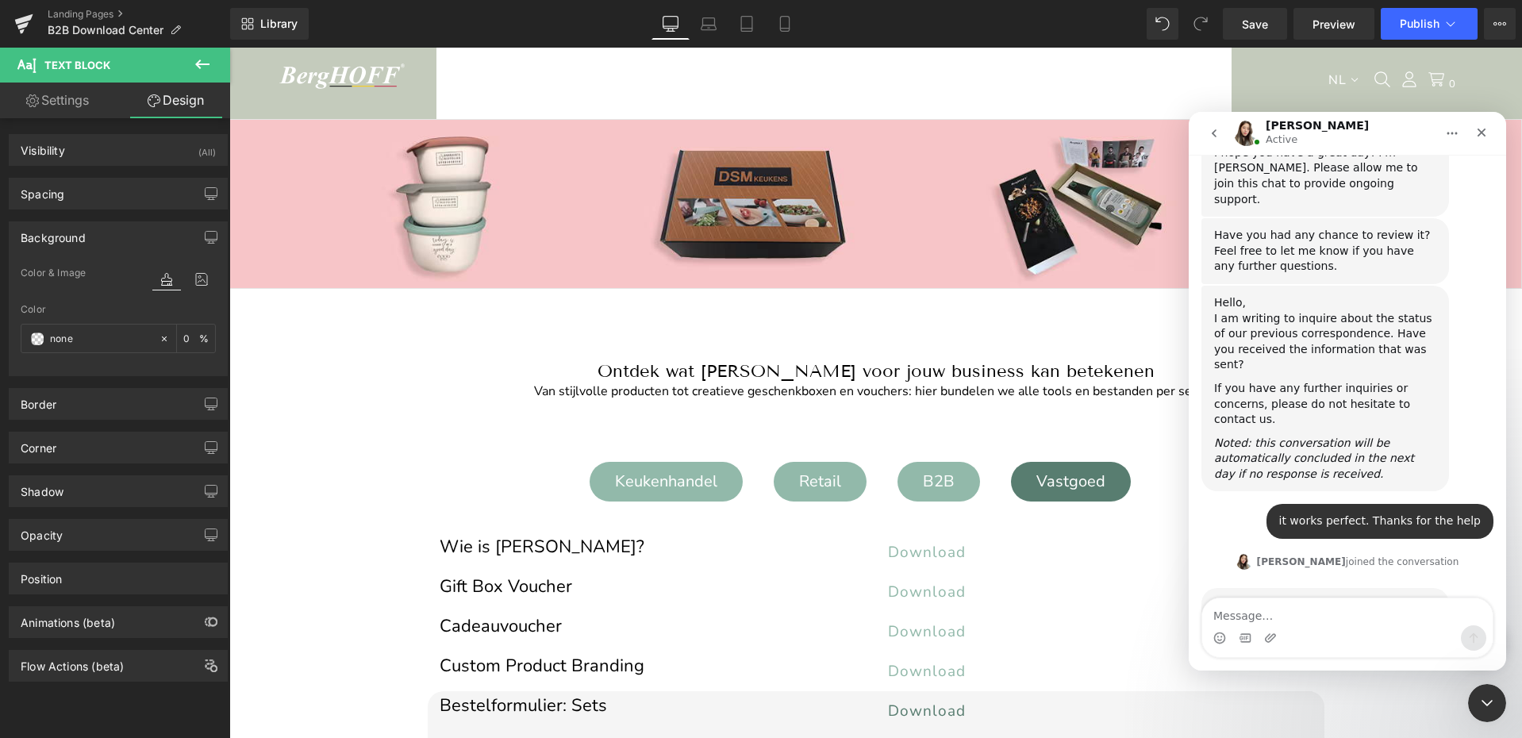
click at [1253, 615] on textarea "Message…" at bounding box center [1347, 611] width 290 height 27
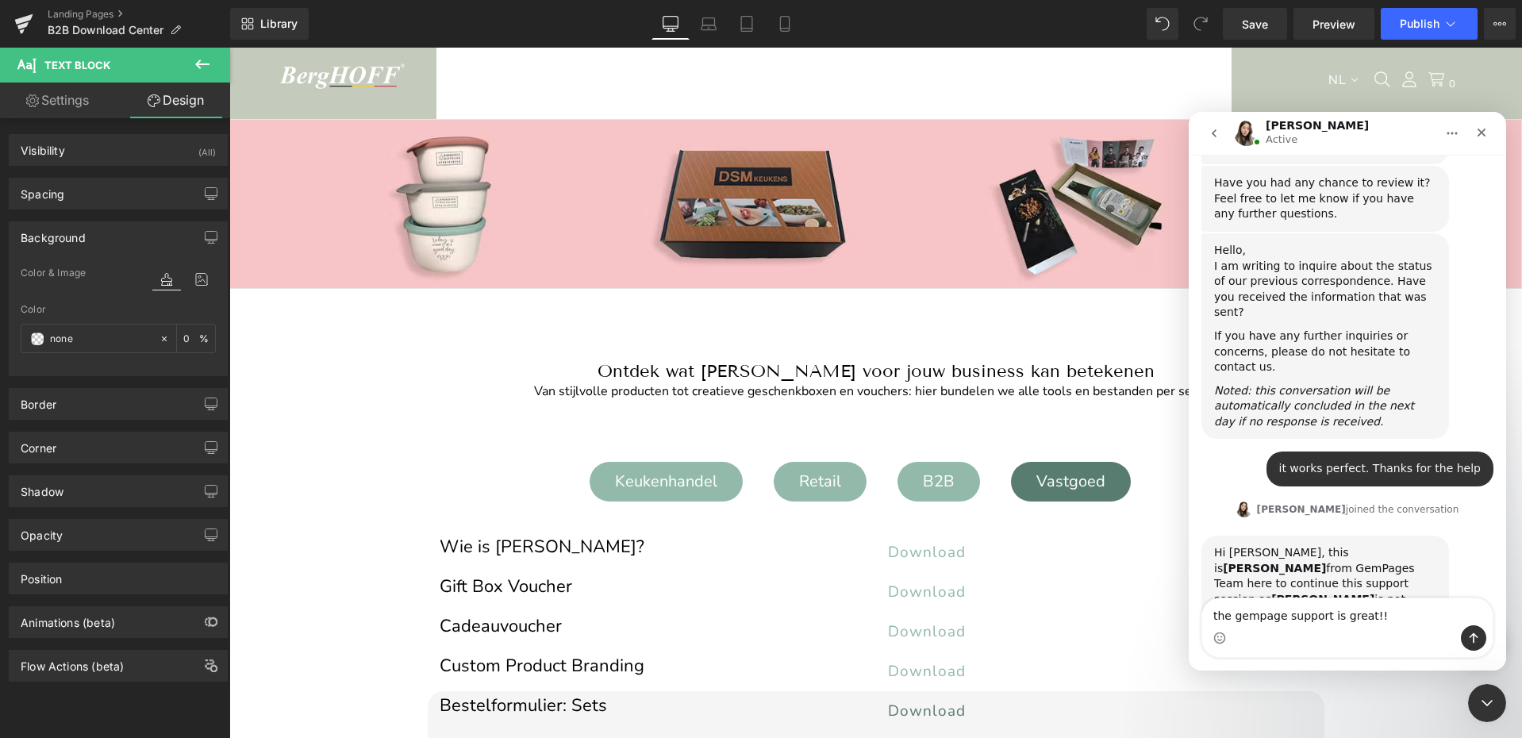
scroll to position [4766, 0]
type textarea "the gempage support is great!! Have a nice day"
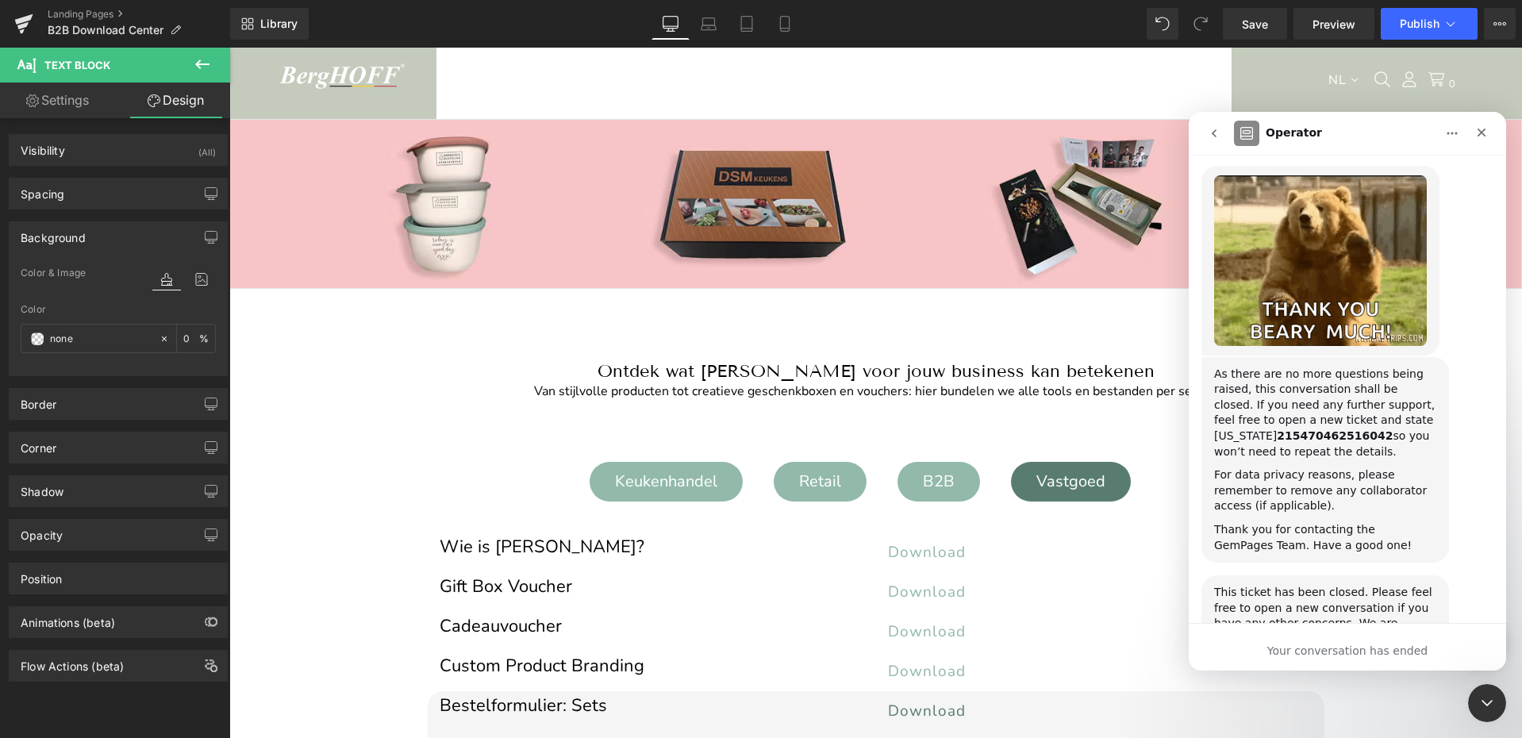
scroll to position [5438, 0]
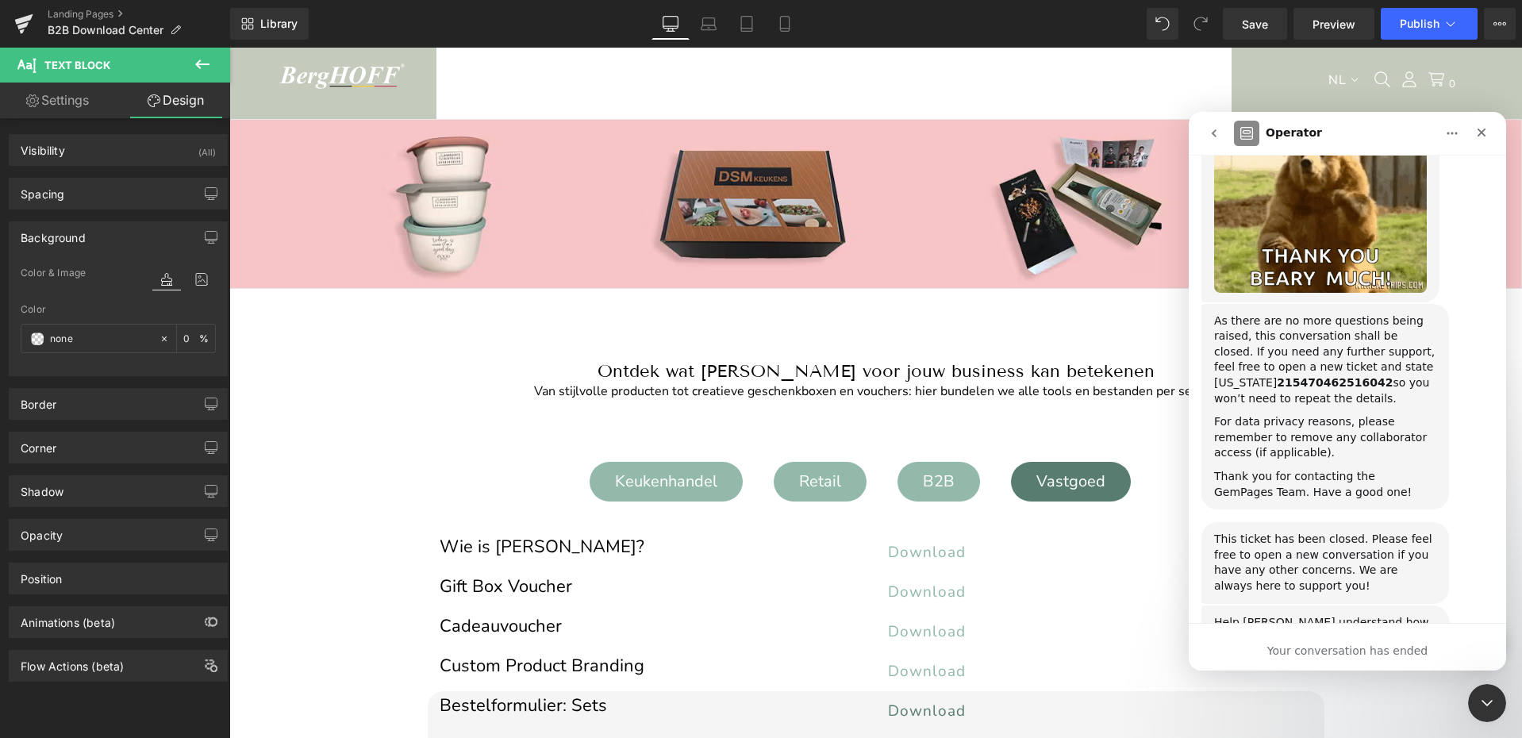
click at [1426, 29] on div at bounding box center [761, 345] width 1522 height 690
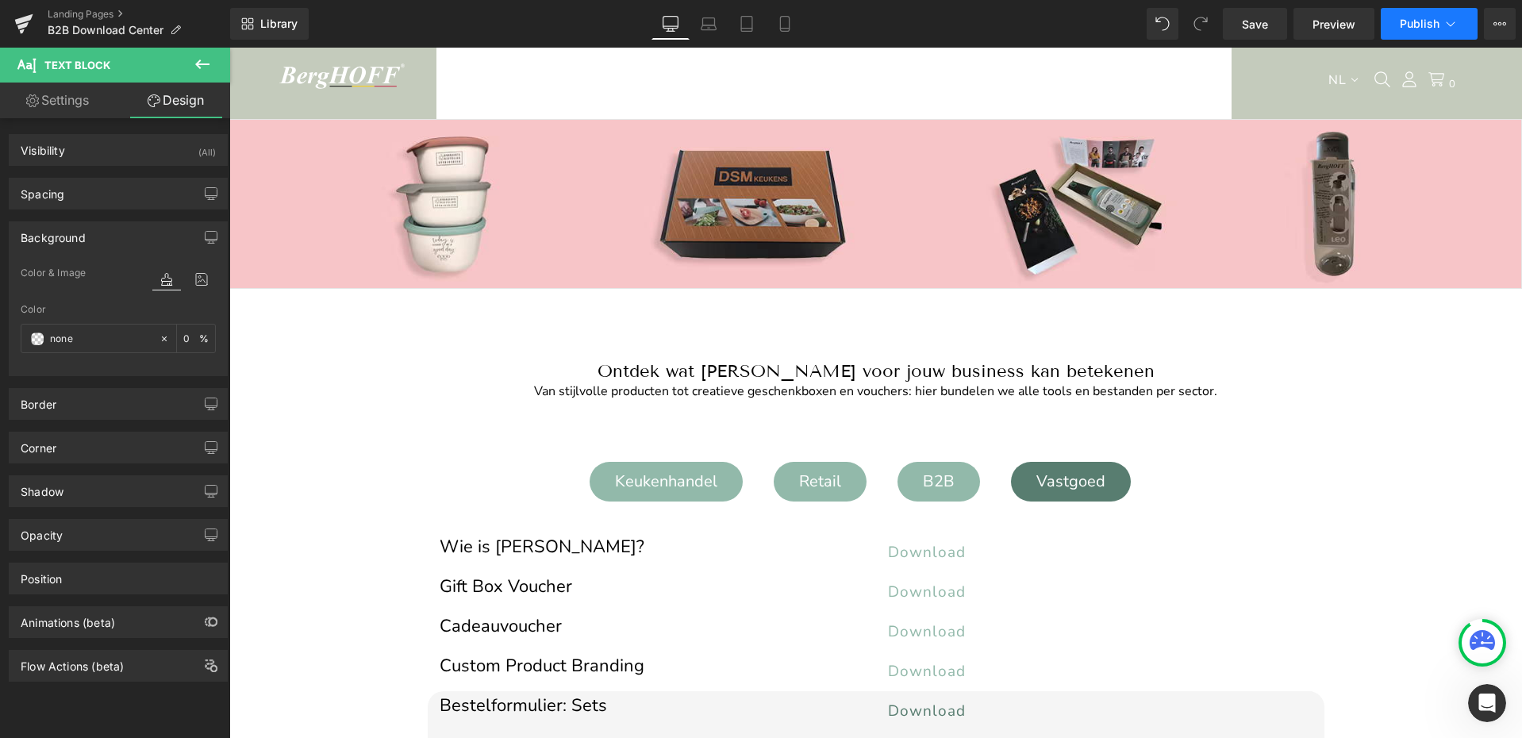
click at [1433, 24] on span "Publish" at bounding box center [1419, 23] width 40 height 13
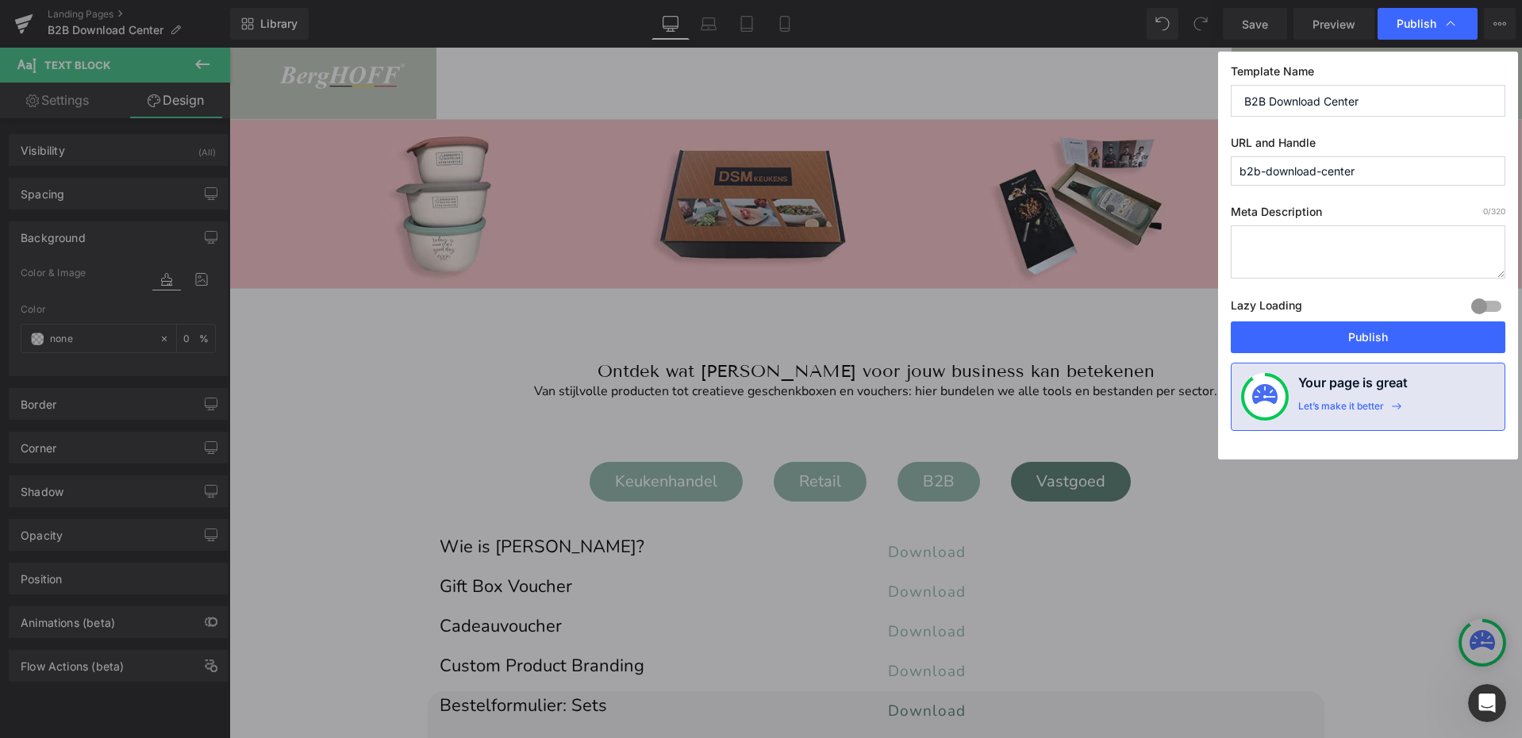
click at [1266, 170] on input "b2b-download-center" at bounding box center [1367, 170] width 274 height 29
click at [1326, 173] on input "b2b_download-center" at bounding box center [1367, 170] width 274 height 29
type input "b2b_download_center"
click at [1415, 19] on span "Publish" at bounding box center [1416, 24] width 40 height 14
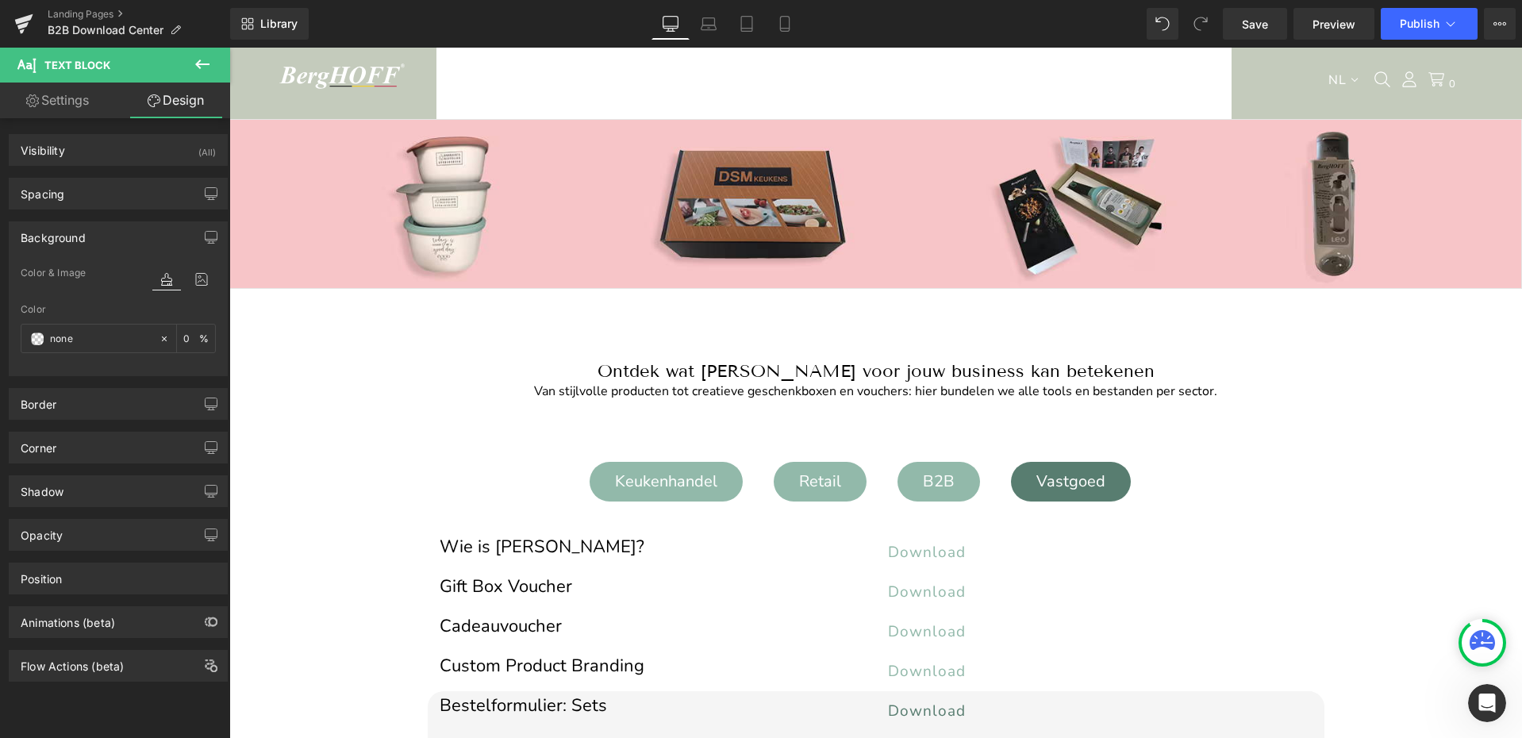
click at [1415, 19] on span "Publish" at bounding box center [1419, 23] width 40 height 13
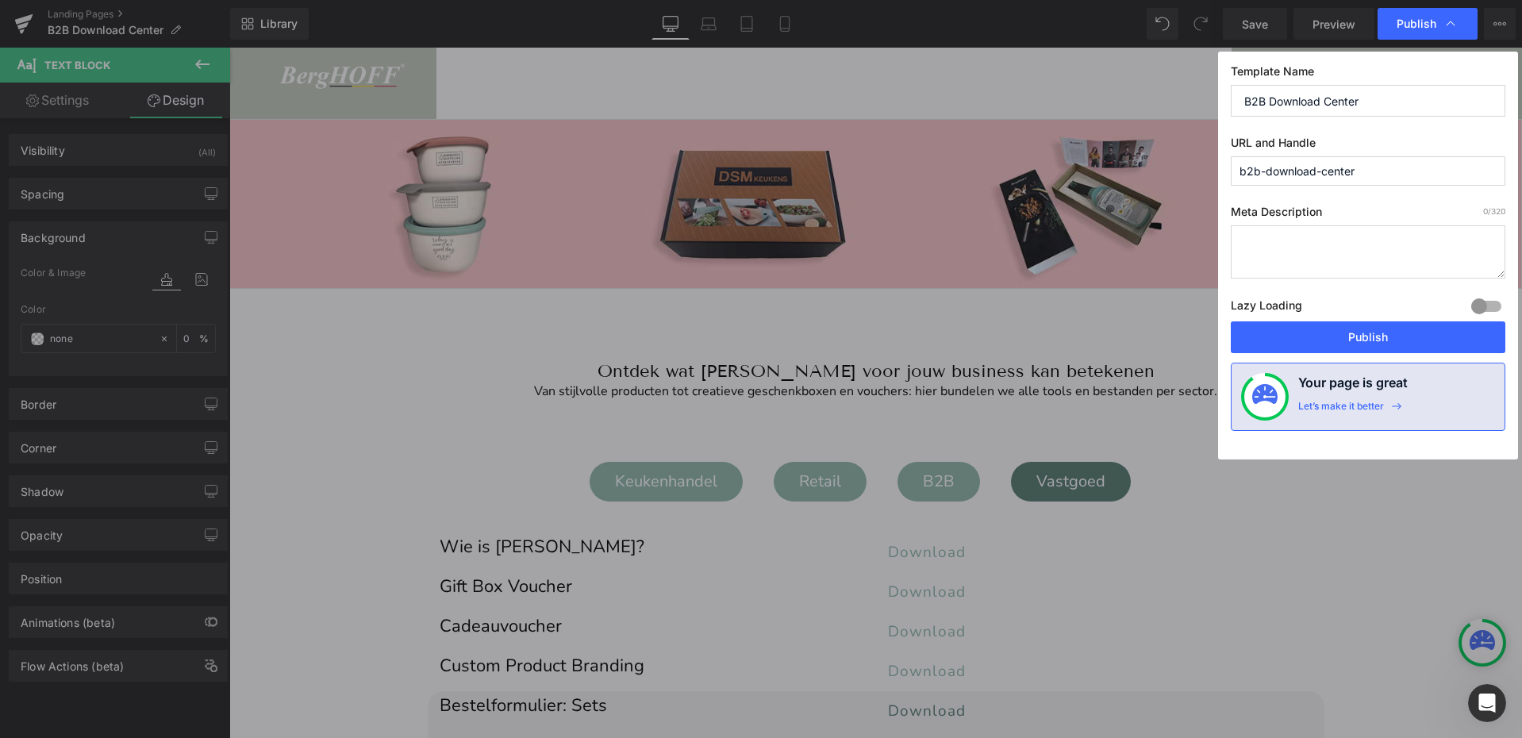
click at [1265, 175] on input "b2b-download-center" at bounding box center [1367, 170] width 274 height 29
click at [1268, 172] on input "b2b-download-center" at bounding box center [1367, 170] width 274 height 29
click at [1326, 174] on input "b2b_download-center" at bounding box center [1367, 170] width 274 height 29
click at [1324, 171] on input "b2b_download-center" at bounding box center [1367, 170] width 274 height 29
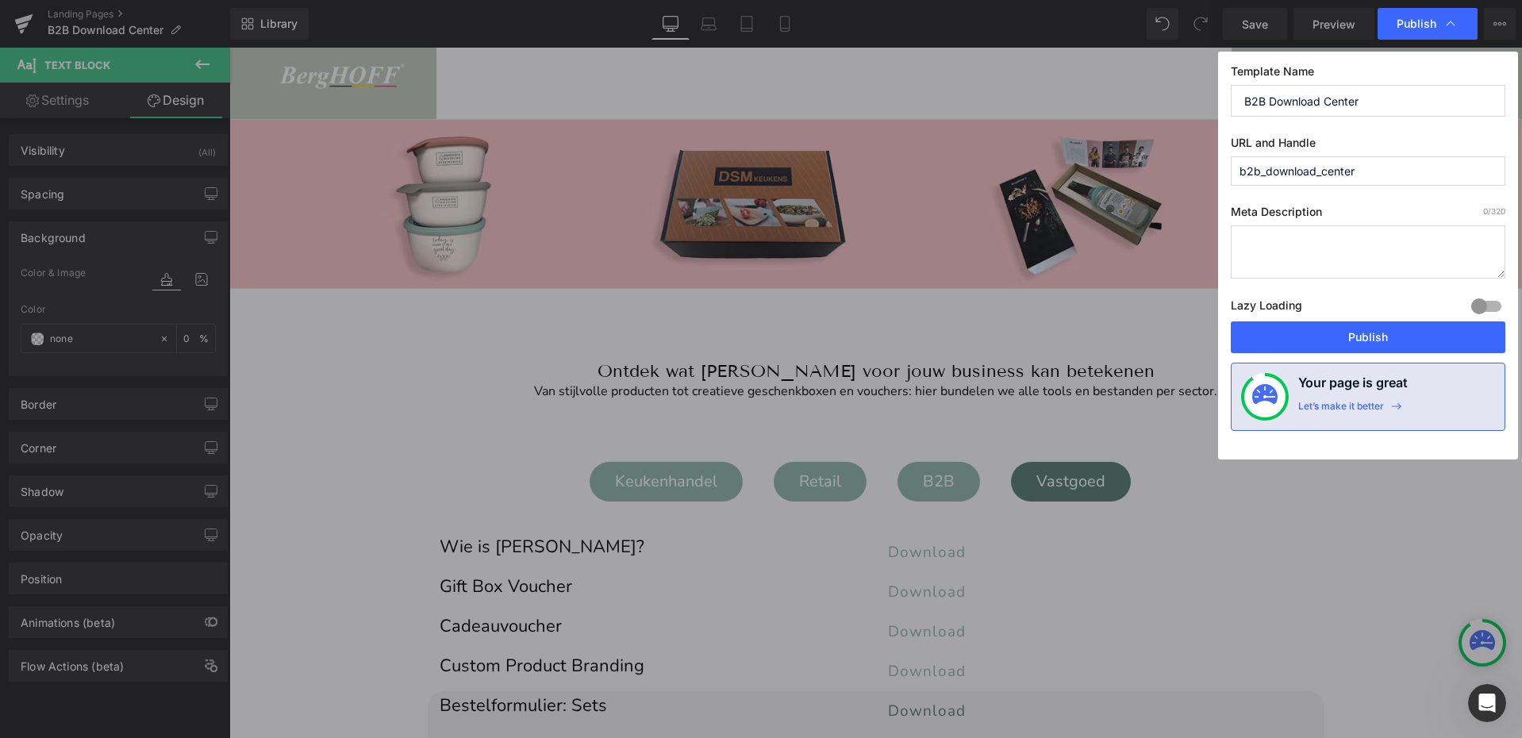
type input "b2b_download_center"
click at [1298, 242] on textarea at bounding box center [1367, 251] width 274 height 53
click at [1352, 332] on button "Publish" at bounding box center [1367, 337] width 274 height 32
